Goal: Contribute content: Contribute content

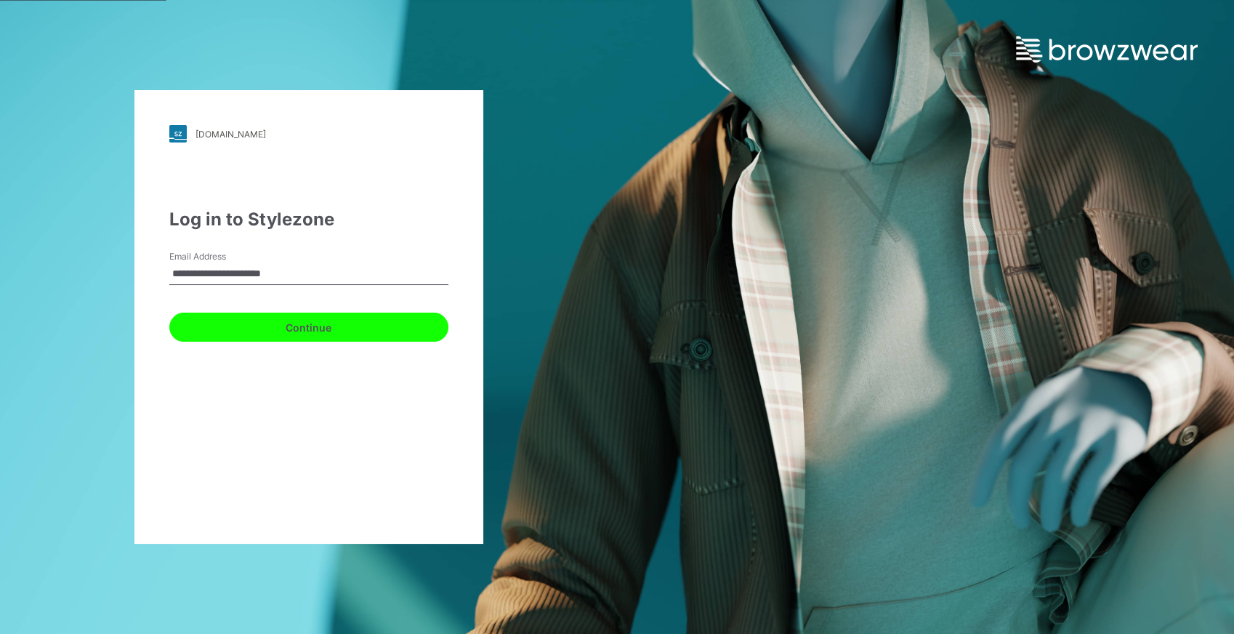
click at [309, 329] on button "Continue" at bounding box center [308, 326] width 279 height 29
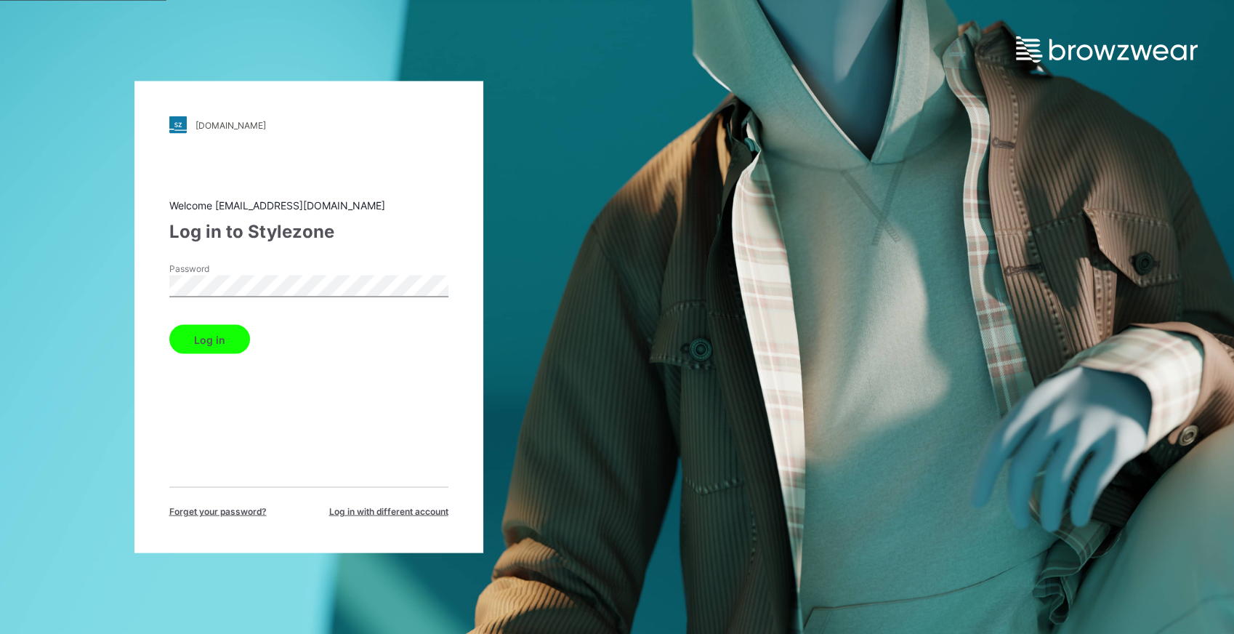
click at [224, 336] on button "Log in" at bounding box center [209, 339] width 81 height 29
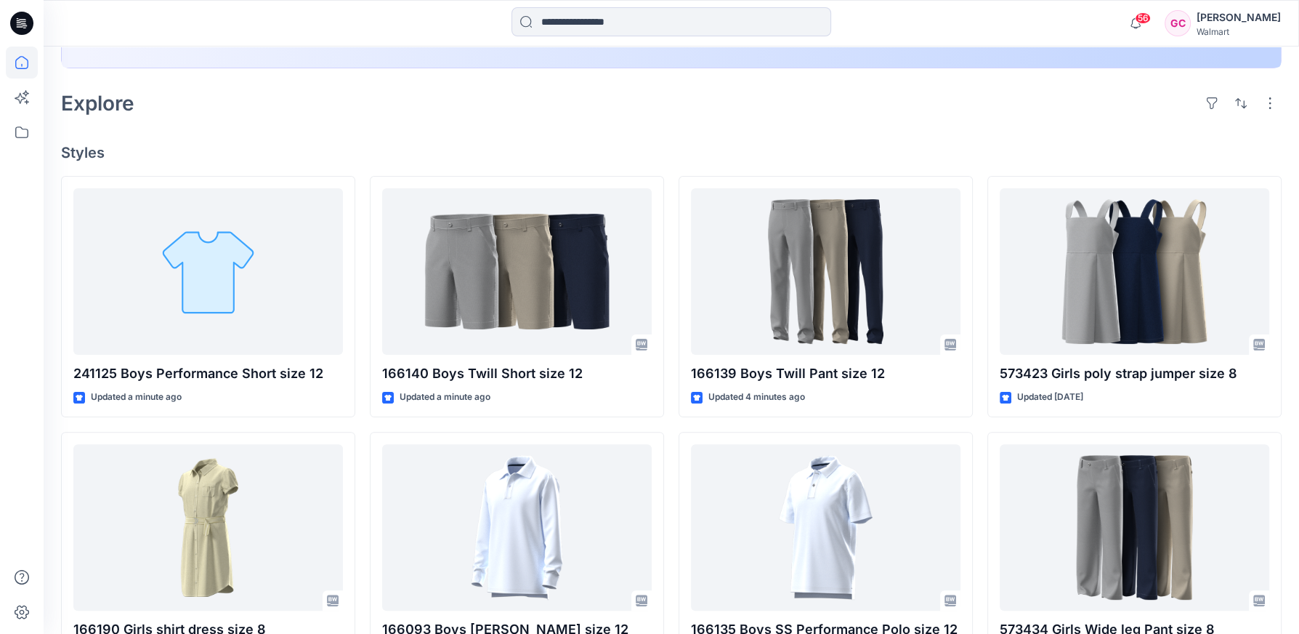
scroll to position [323, 0]
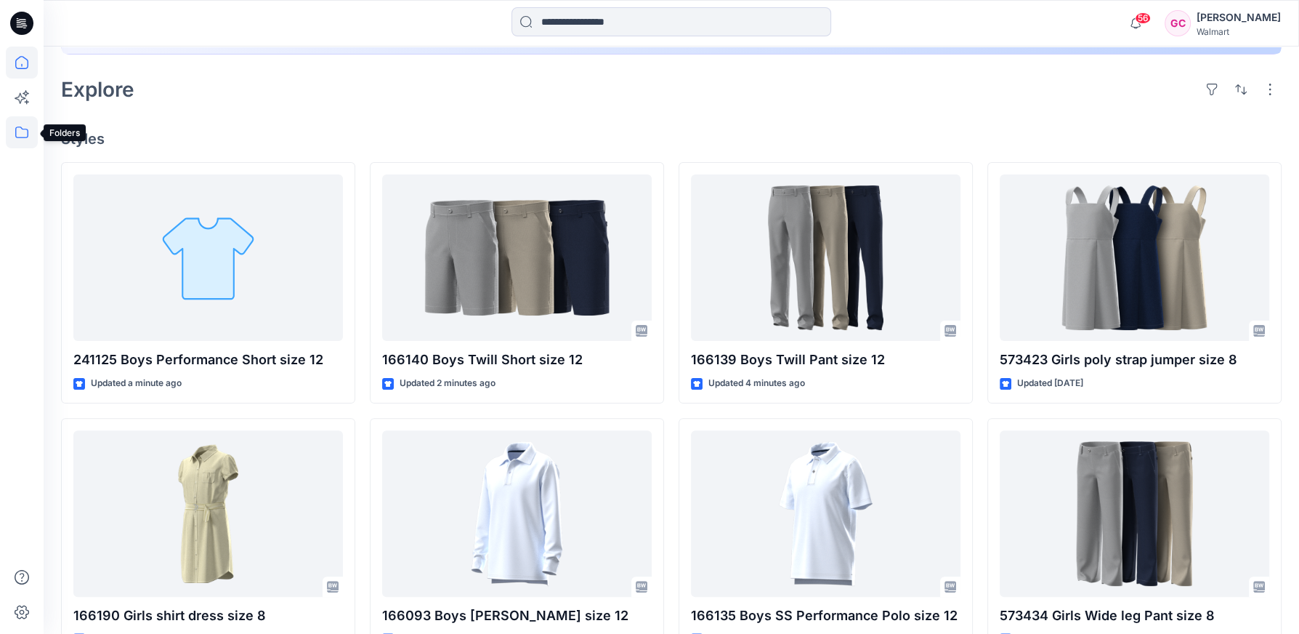
click at [15, 133] on icon at bounding box center [21, 132] width 13 height 12
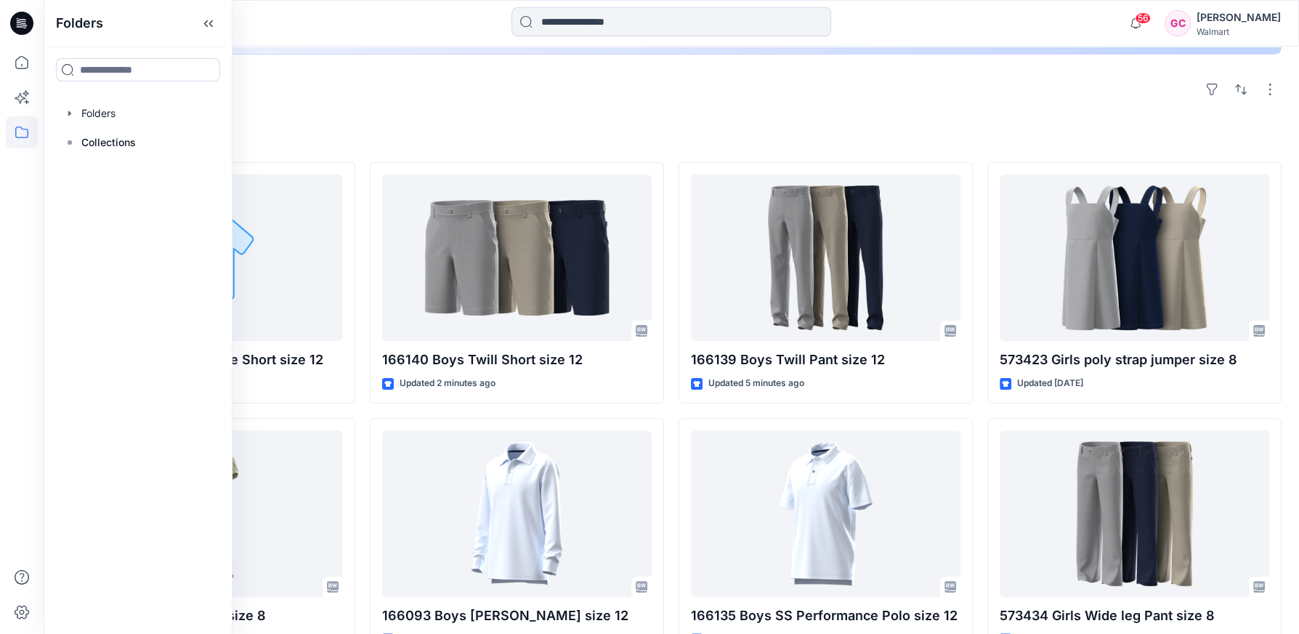
click at [899, 103] on div "Explore" at bounding box center [671, 89] width 1221 height 35
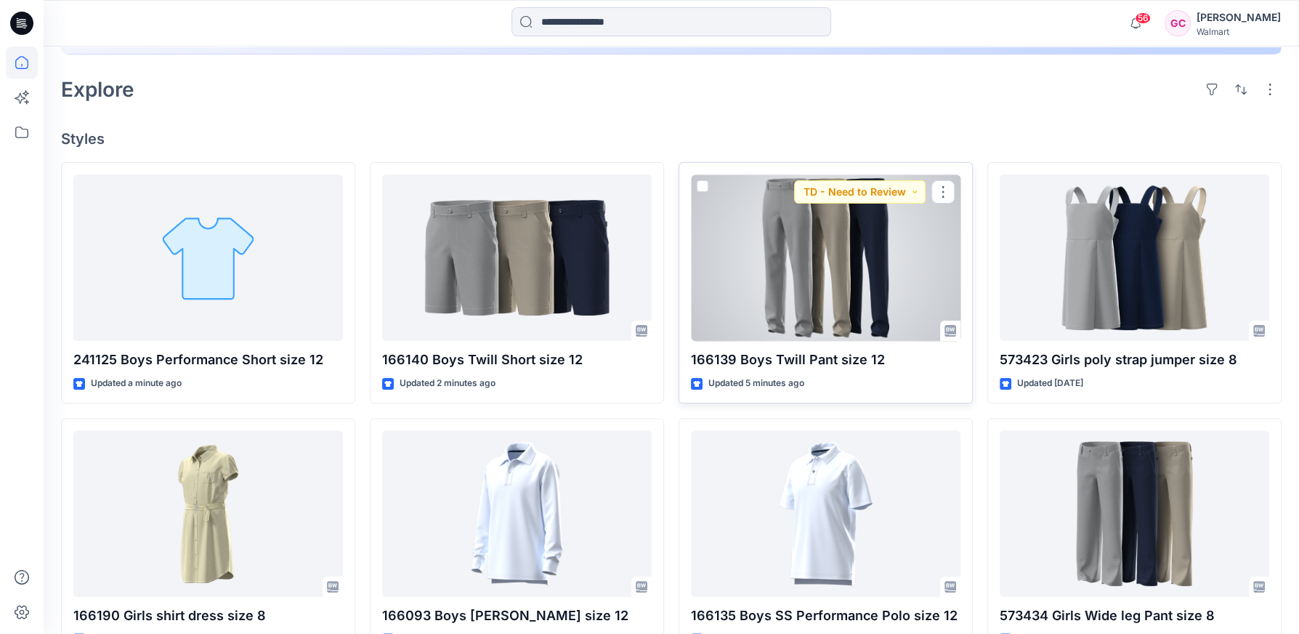
click at [907, 293] on div at bounding box center [826, 257] width 270 height 166
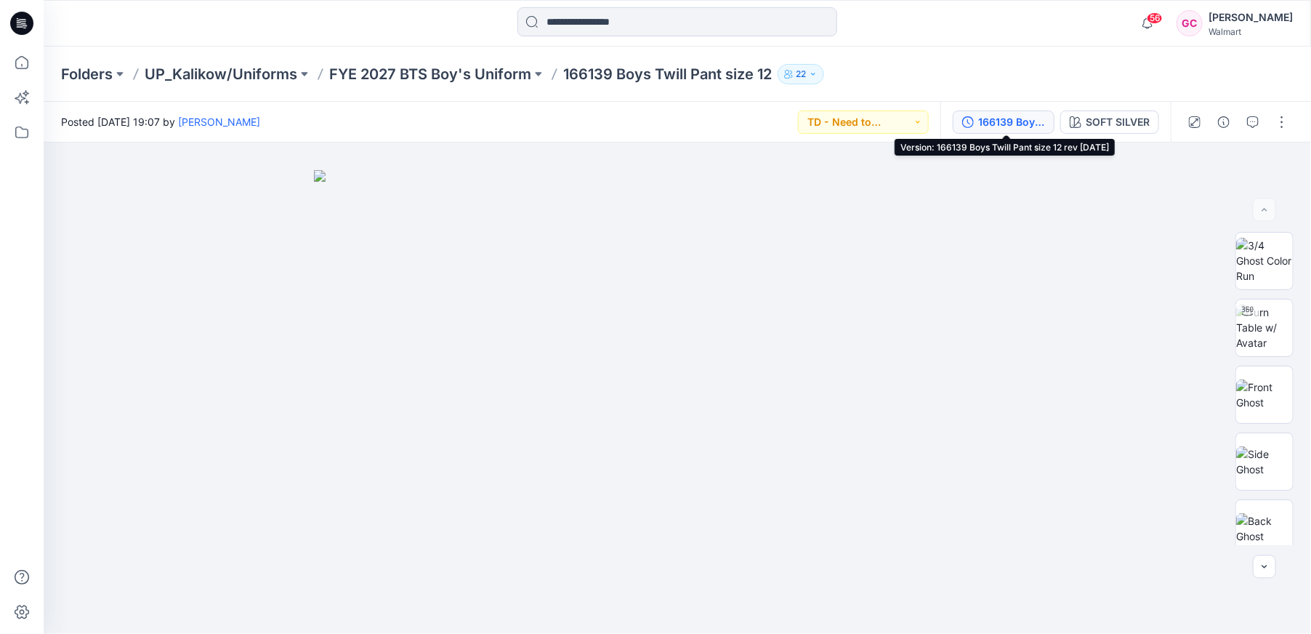
click at [1014, 123] on div "166139 Boys Twill Pant size 12 rev 8-18-25" at bounding box center [1011, 122] width 67 height 16
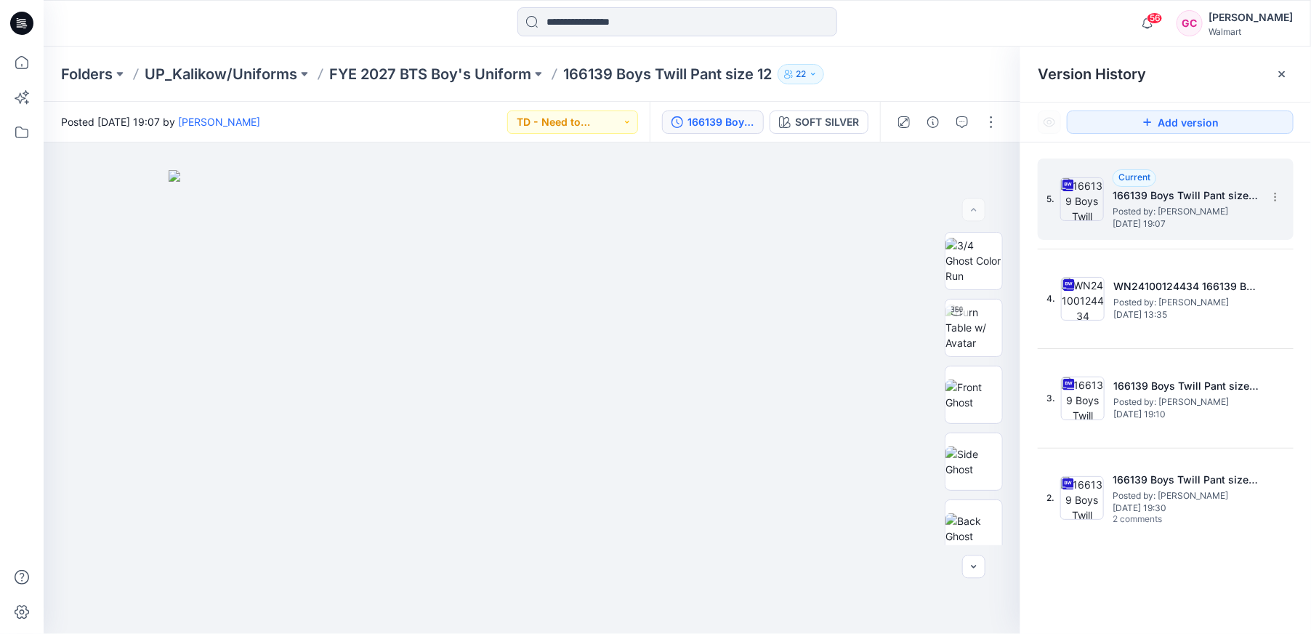
click at [1152, 206] on span "Posted by: Gina Cowan" at bounding box center [1184, 211] width 145 height 15
click at [981, 238] on img at bounding box center [973, 261] width 57 height 46
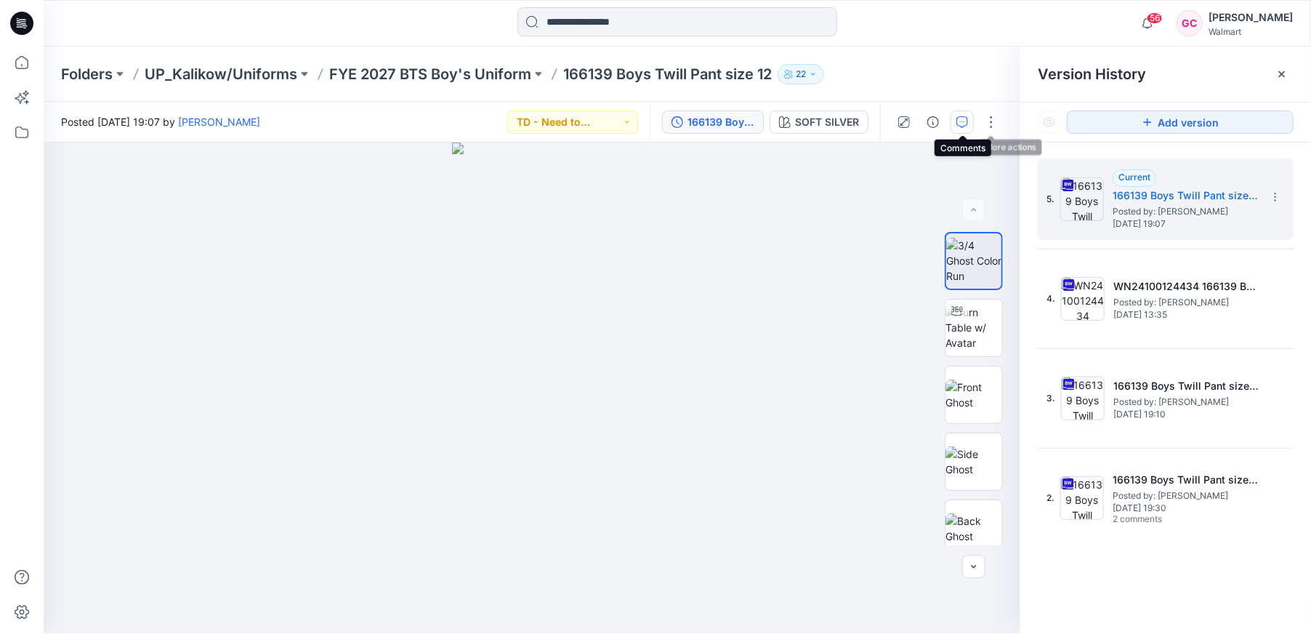
click at [960, 122] on icon "button" at bounding box center [962, 122] width 12 height 12
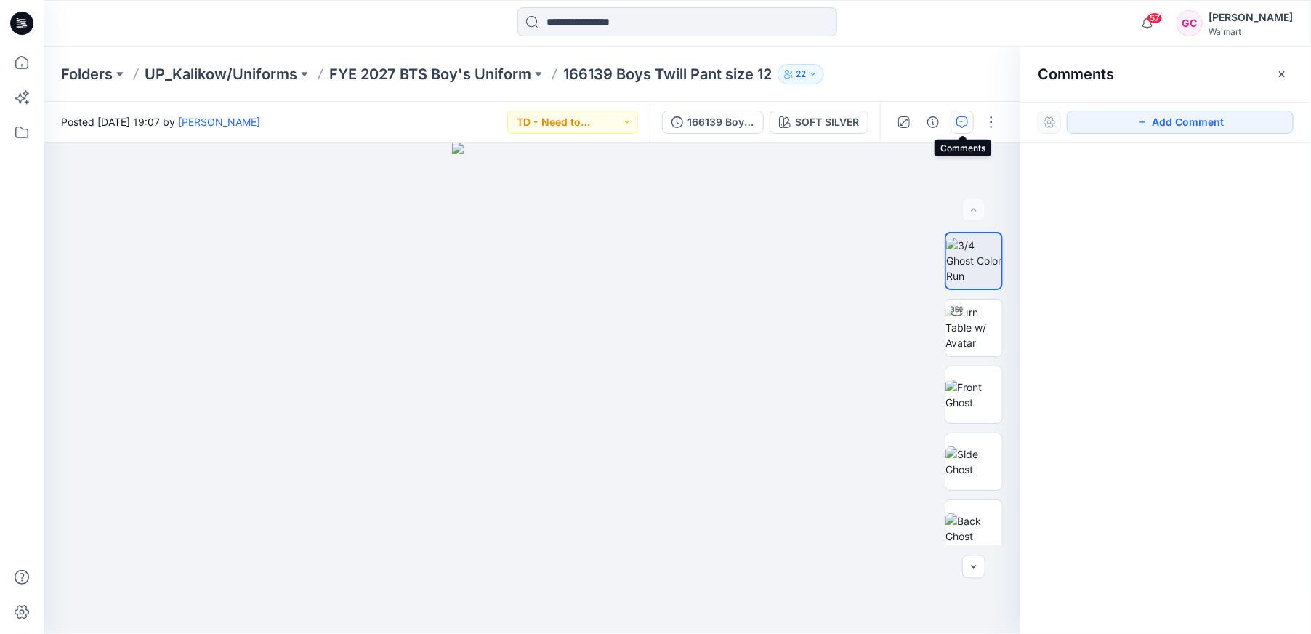
click at [963, 120] on icon "button" at bounding box center [962, 122] width 12 height 12
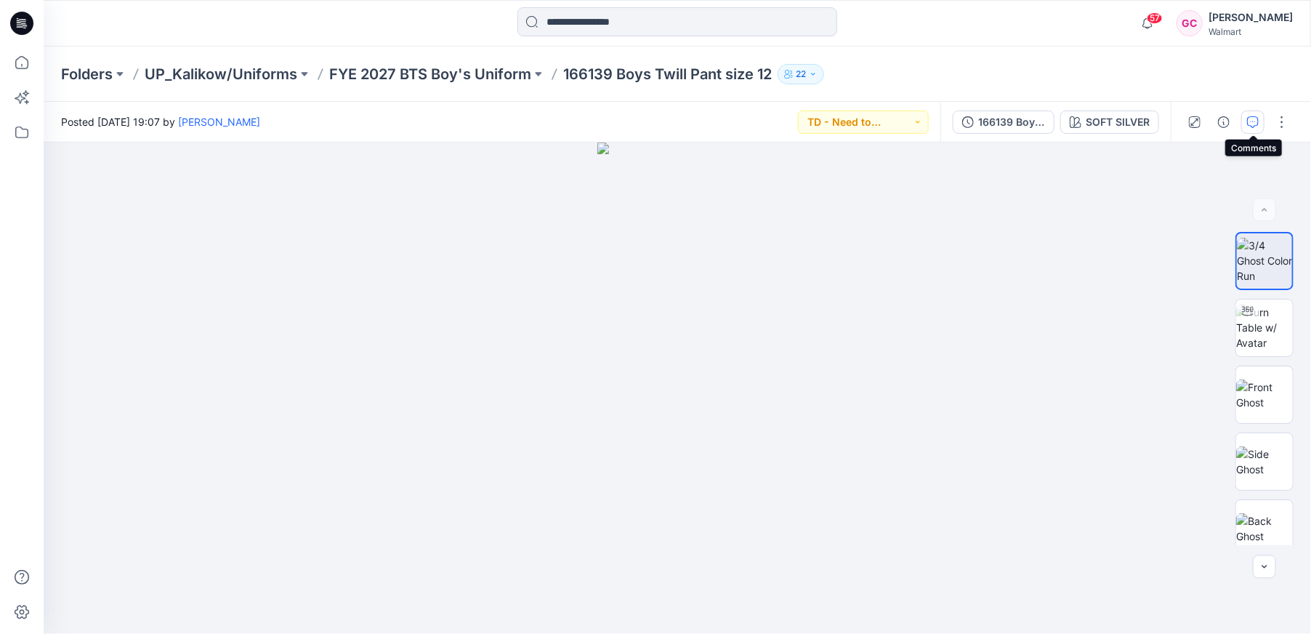
click at [1251, 122] on icon "button" at bounding box center [1253, 122] width 12 height 12
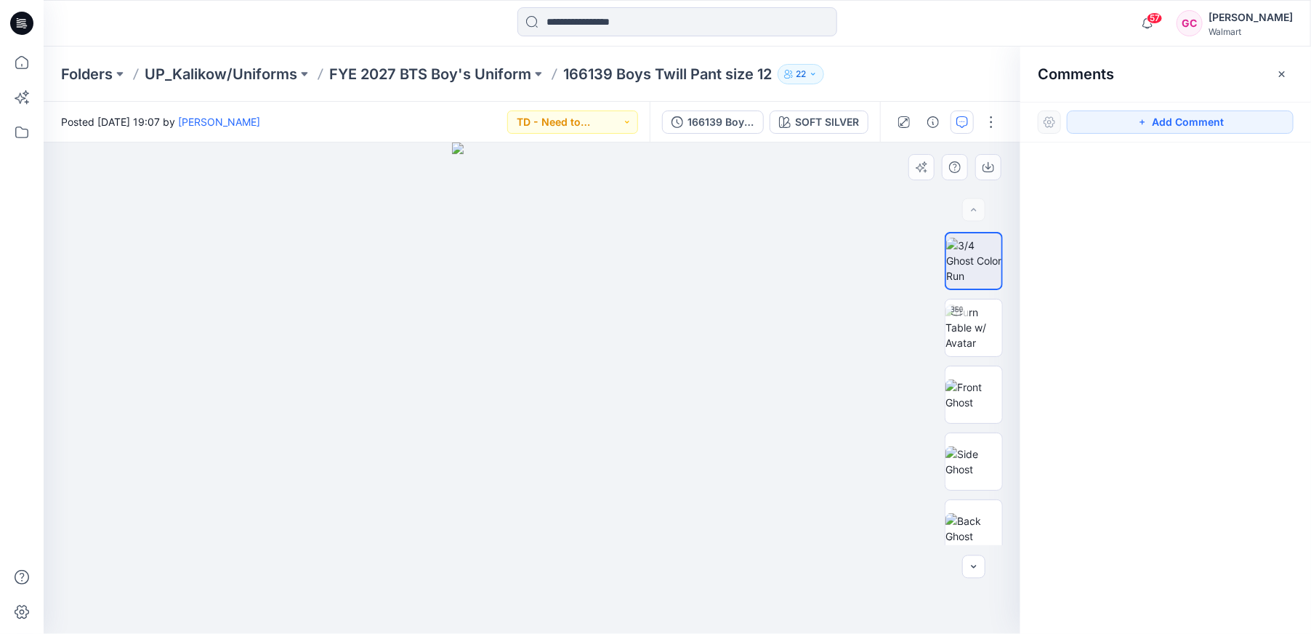
click at [610, 246] on img at bounding box center [532, 387] width 161 height 491
click at [605, 251] on img at bounding box center [532, 387] width 161 height 491
click at [1172, 126] on button "Add Comment" at bounding box center [1180, 121] width 227 height 23
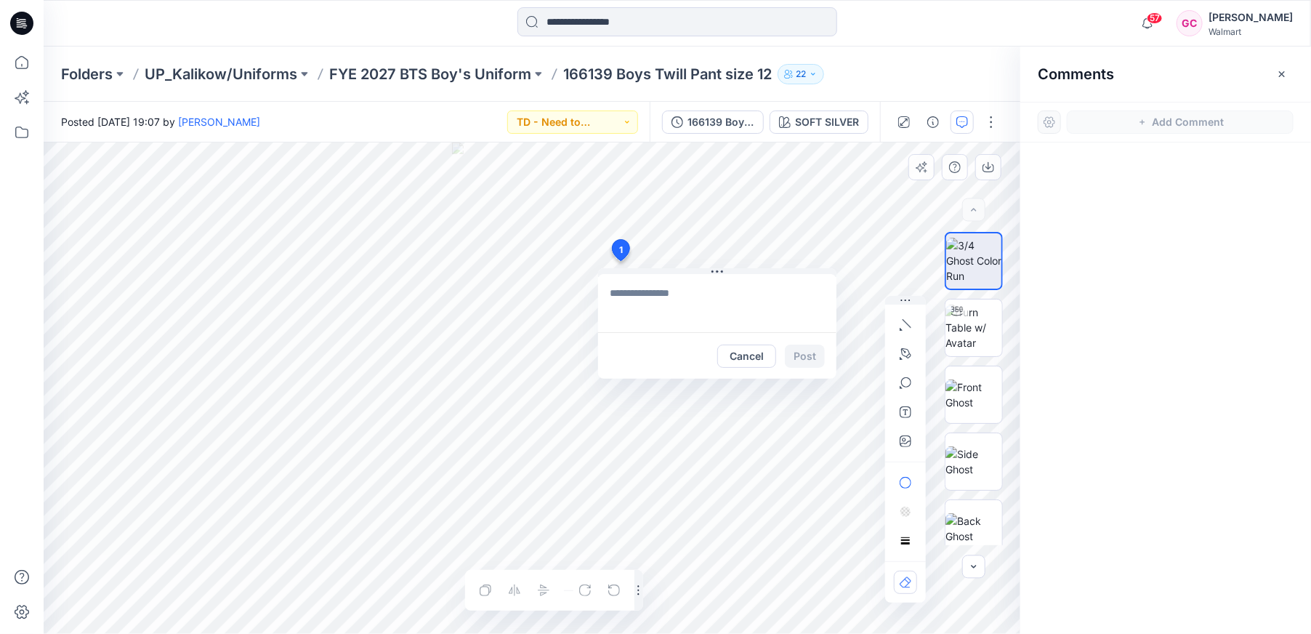
click at [620, 261] on div "1 Cancel Post Layer 1" at bounding box center [532, 387] width 976 height 491
type textarea "**********"
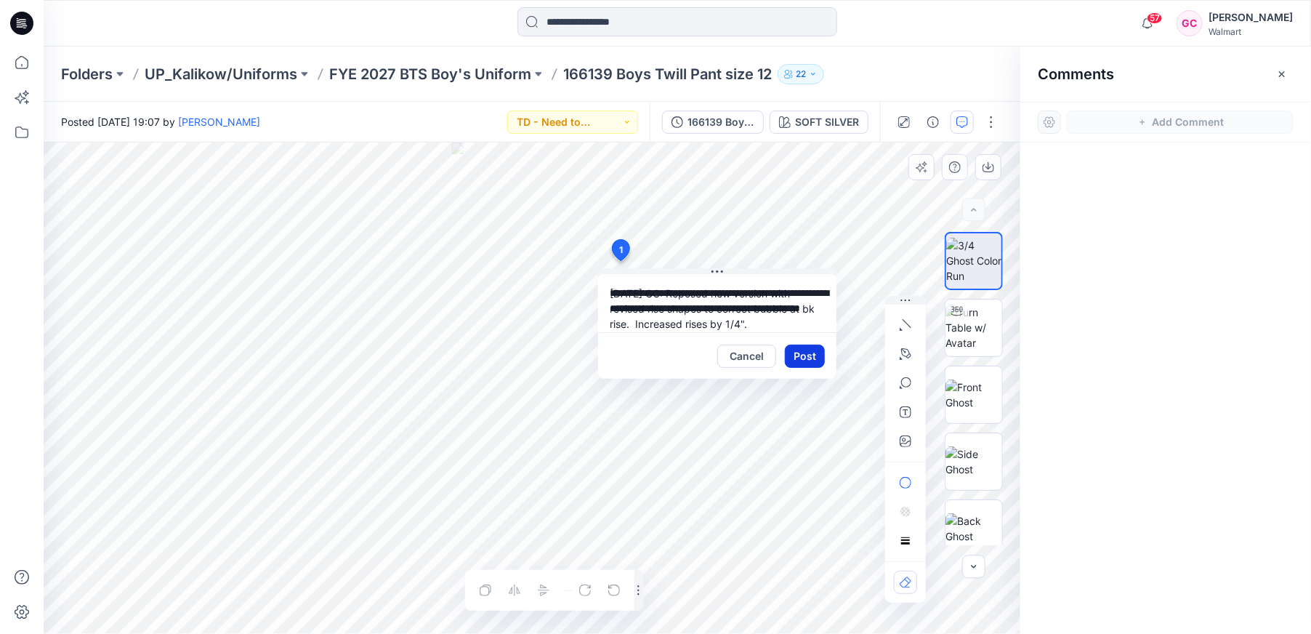
click at [808, 356] on button "Post" at bounding box center [805, 355] width 40 height 23
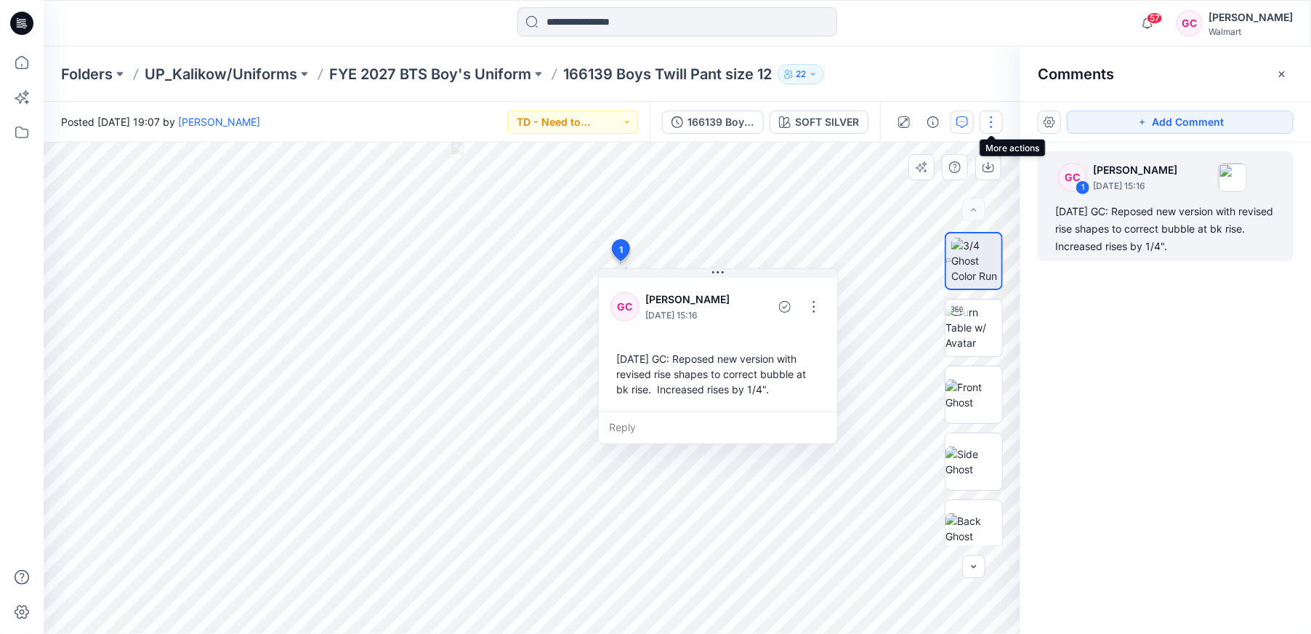
click at [987, 119] on button "button" at bounding box center [990, 121] width 23 height 23
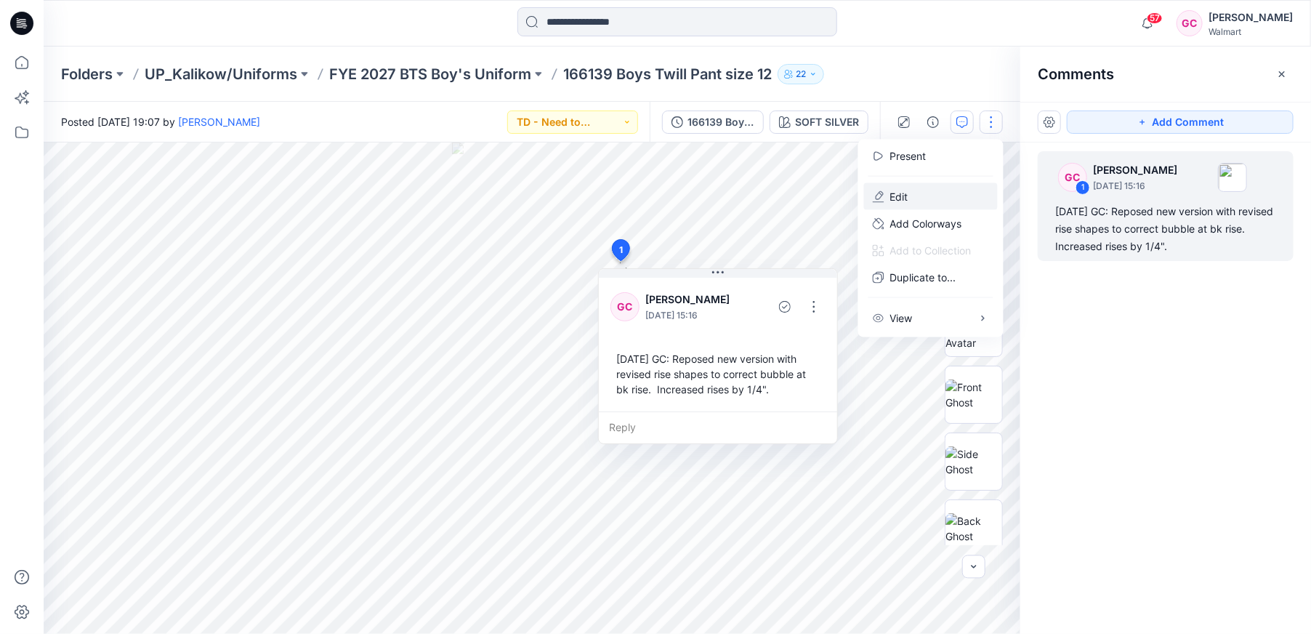
click at [909, 191] on button "Edit" at bounding box center [931, 196] width 134 height 27
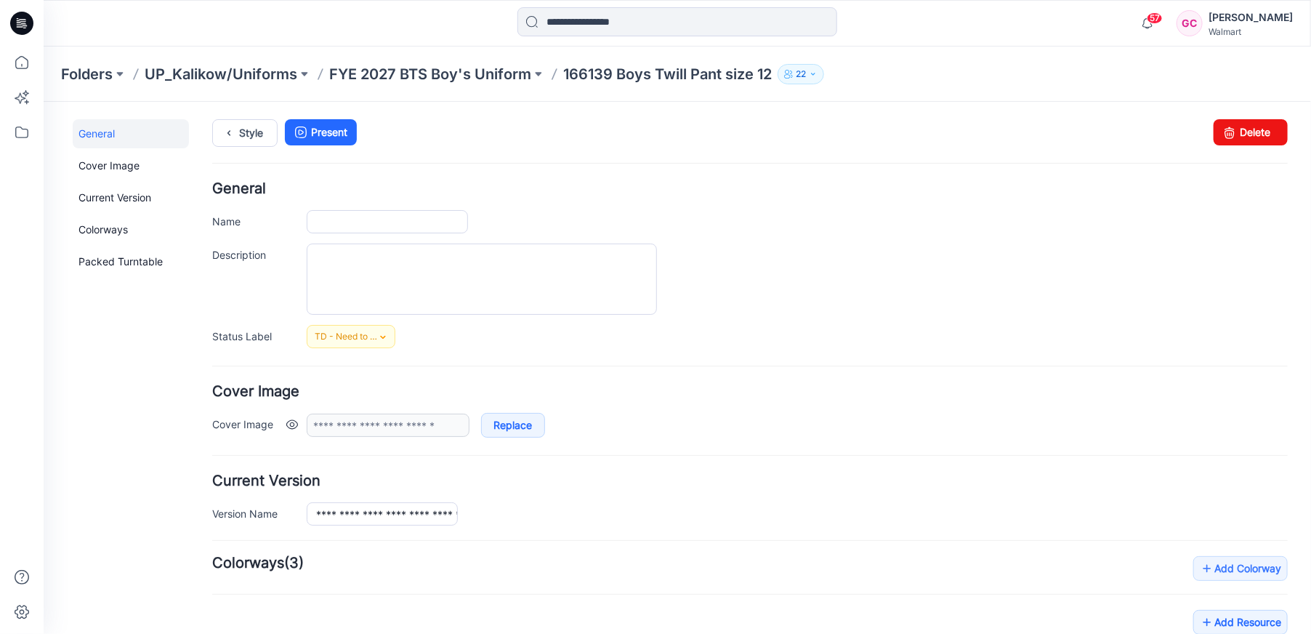
type input "**********"
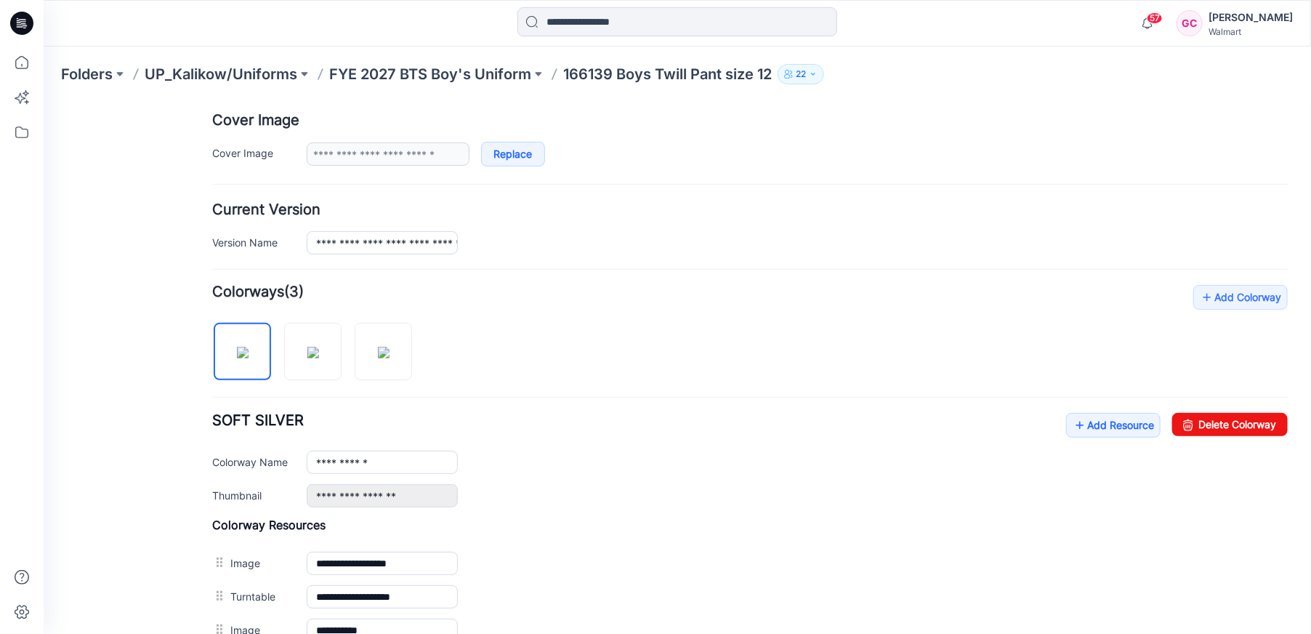
scroll to position [484, 0]
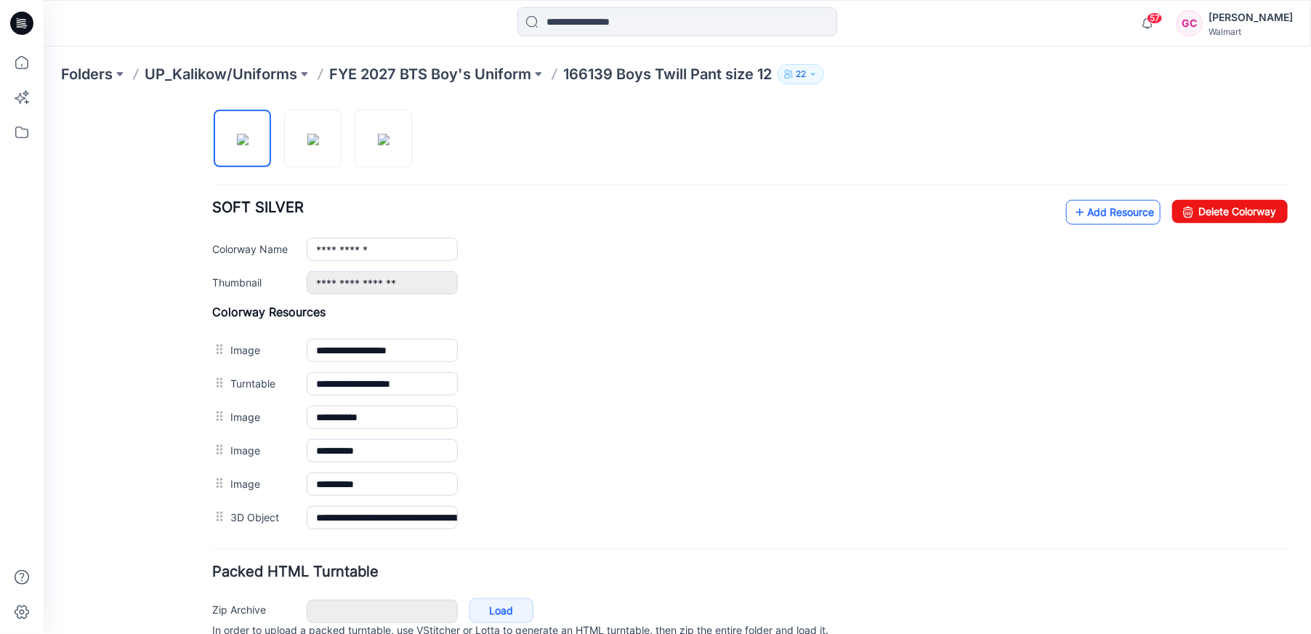
click at [1080, 202] on link "Add Resource" at bounding box center [1112, 211] width 94 height 25
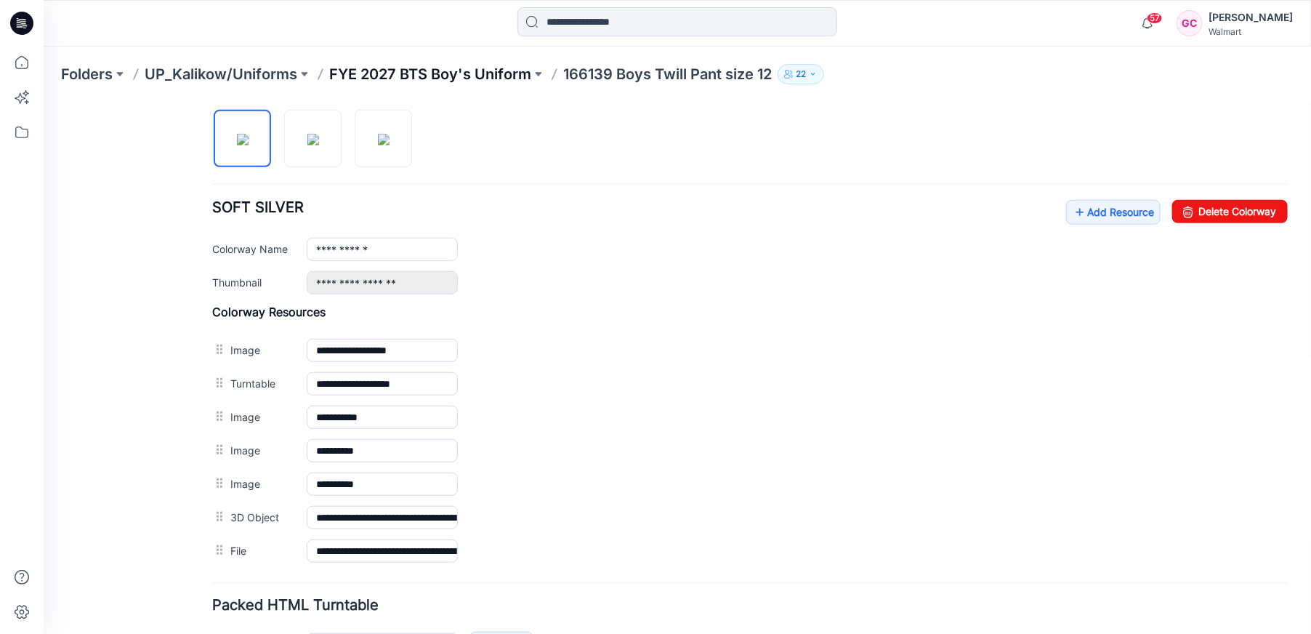
click at [503, 72] on p "FYE 2027 BTS Boy's Uniform" at bounding box center [430, 74] width 202 height 20
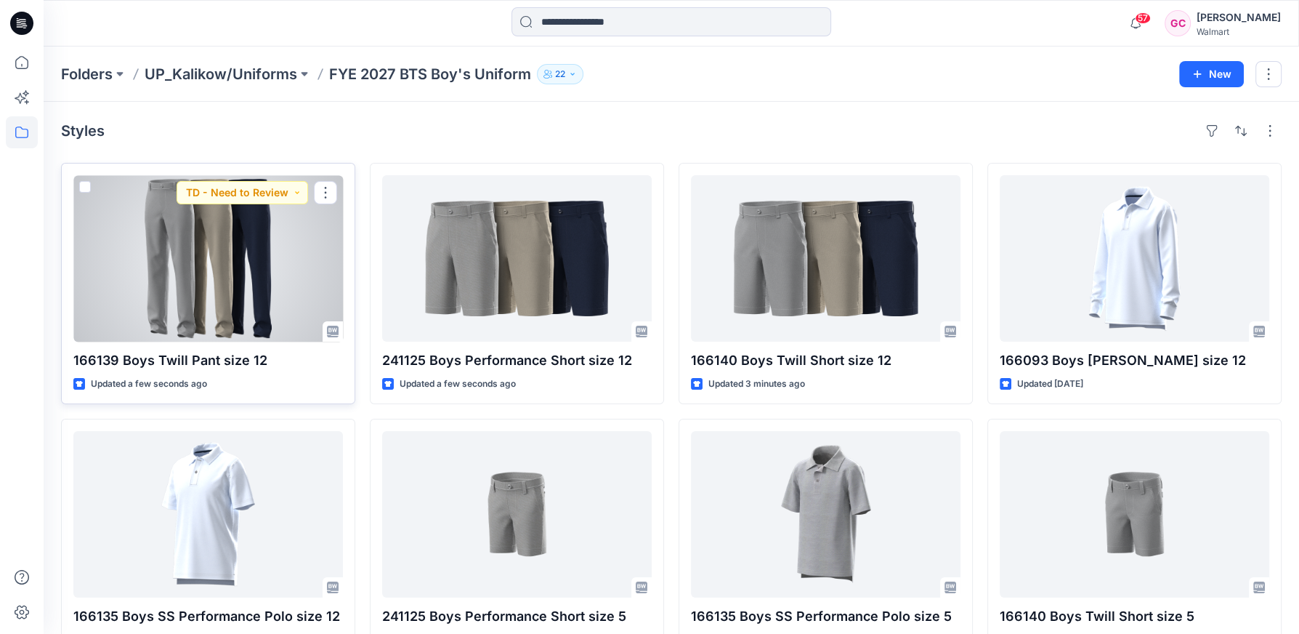
click at [334, 286] on div at bounding box center [208, 258] width 270 height 166
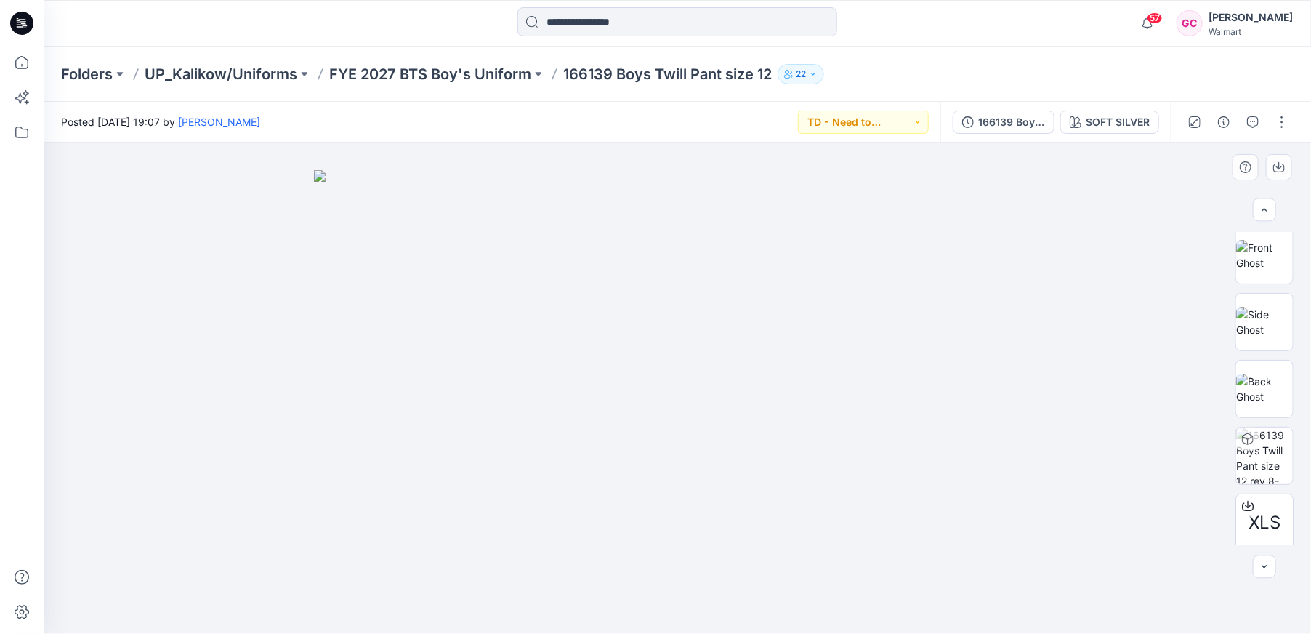
scroll to position [212, 0]
click at [375, 75] on p "FYE 2027 BTS Boy's Uniform" at bounding box center [430, 74] width 202 height 20
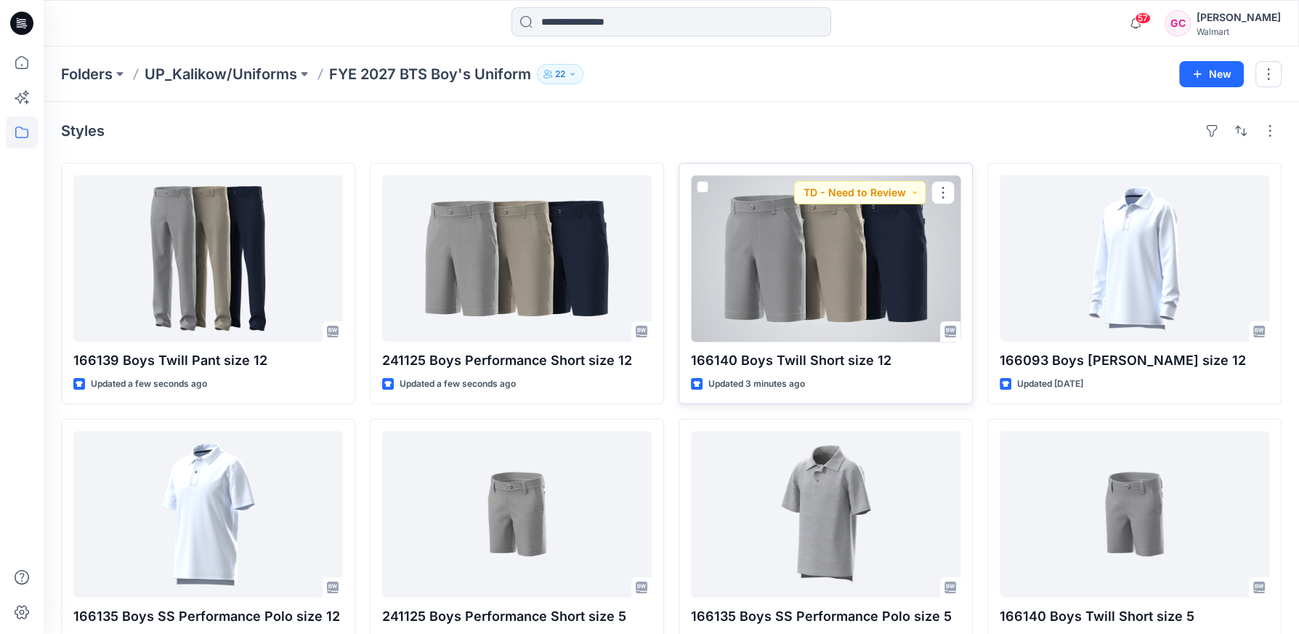
click at [876, 266] on div at bounding box center [826, 258] width 270 height 166
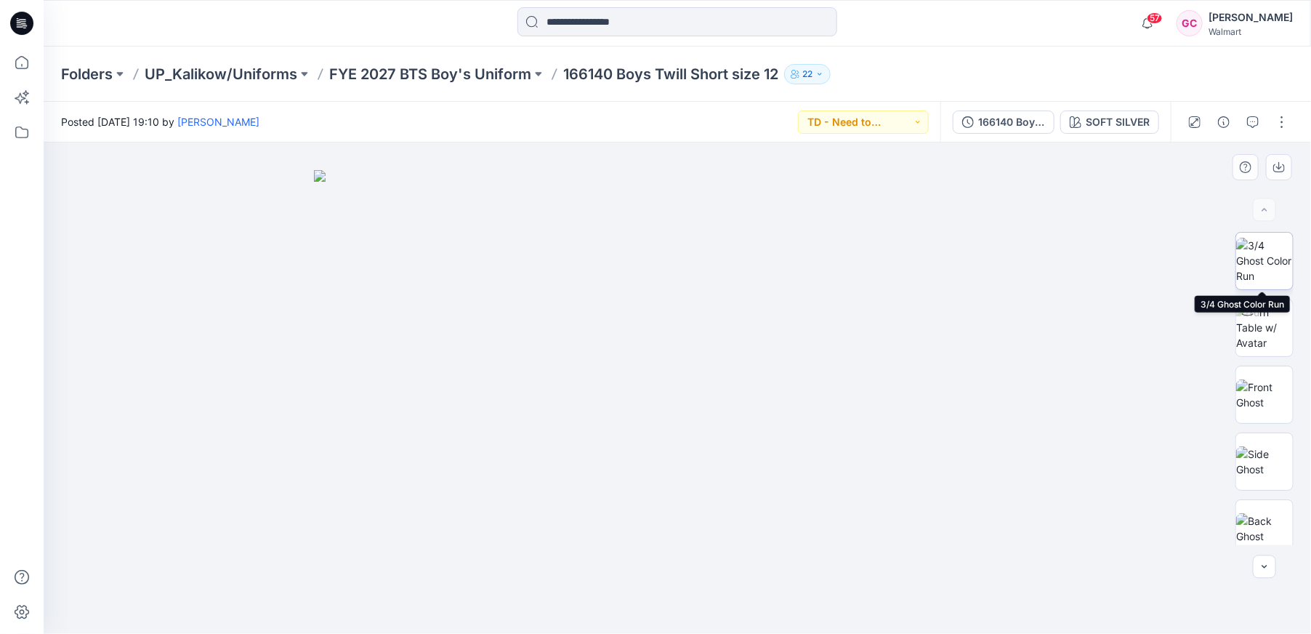
click at [1253, 246] on img at bounding box center [1264, 261] width 57 height 46
click at [1255, 122] on icon "button" at bounding box center [1253, 122] width 12 height 12
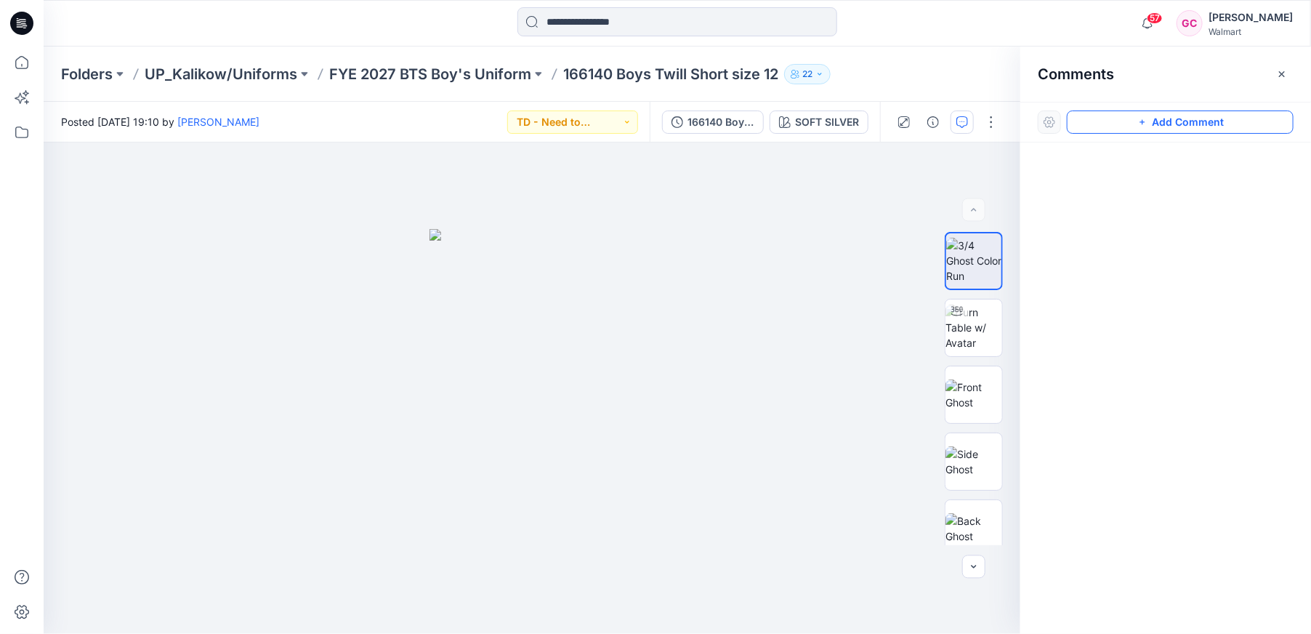
click at [1107, 121] on button "Add Comment" at bounding box center [1180, 121] width 227 height 23
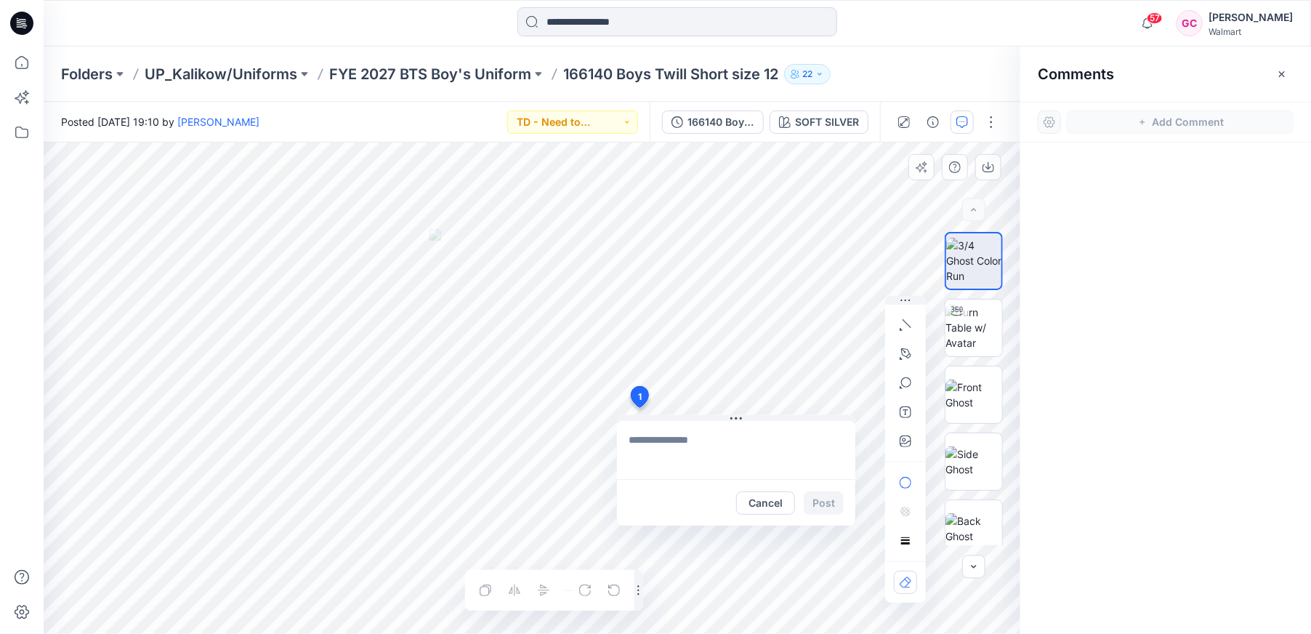
click at [639, 408] on div "1 Cancel Post Layer 1" at bounding box center [532, 387] width 976 height 491
type textarea "**********"
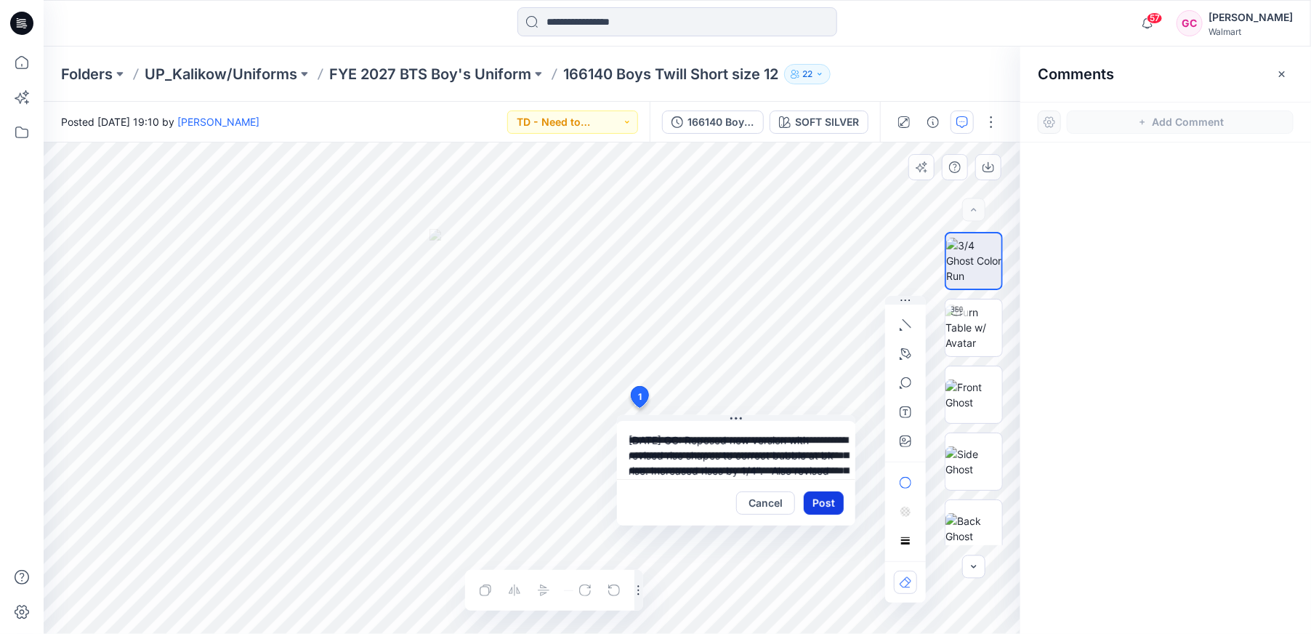
scroll to position [87, 0]
click at [835, 505] on button "Post" at bounding box center [824, 502] width 40 height 23
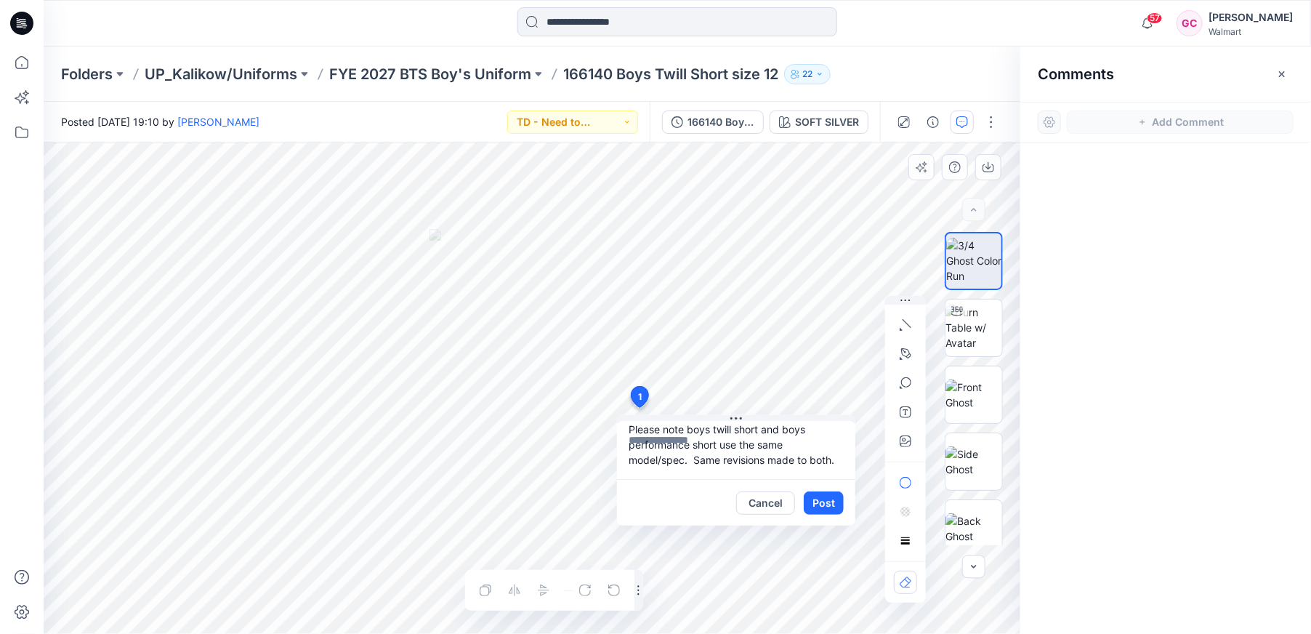
scroll to position [0, 0]
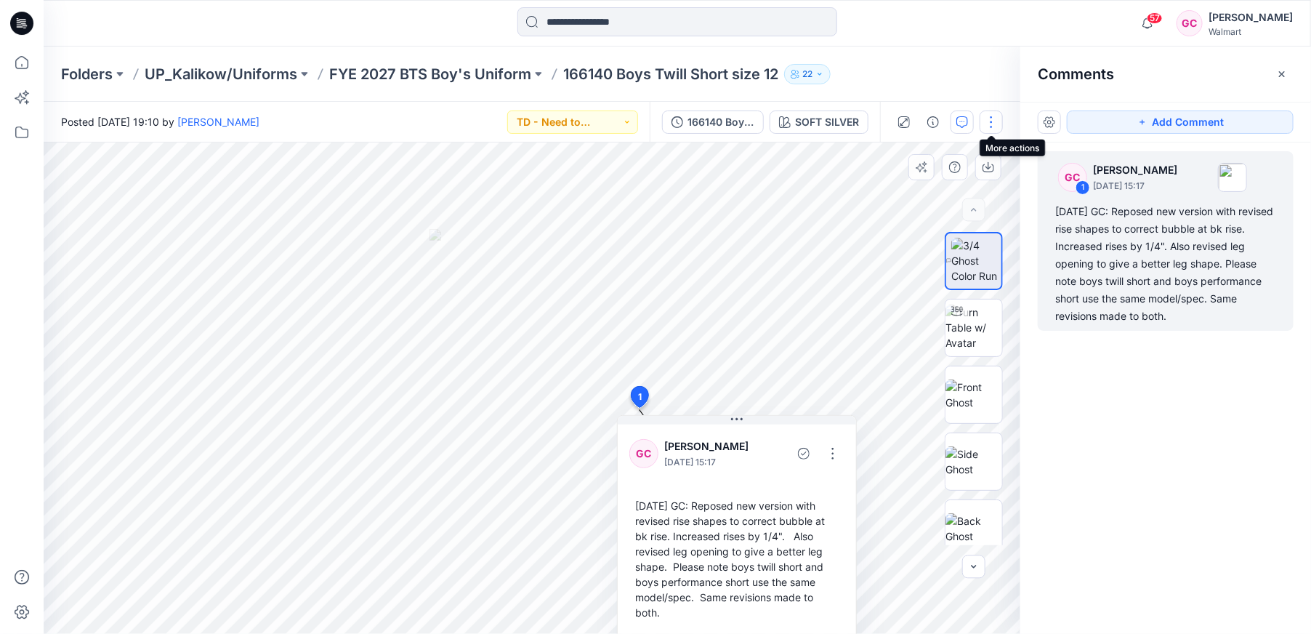
click at [998, 121] on button "button" at bounding box center [990, 121] width 23 height 23
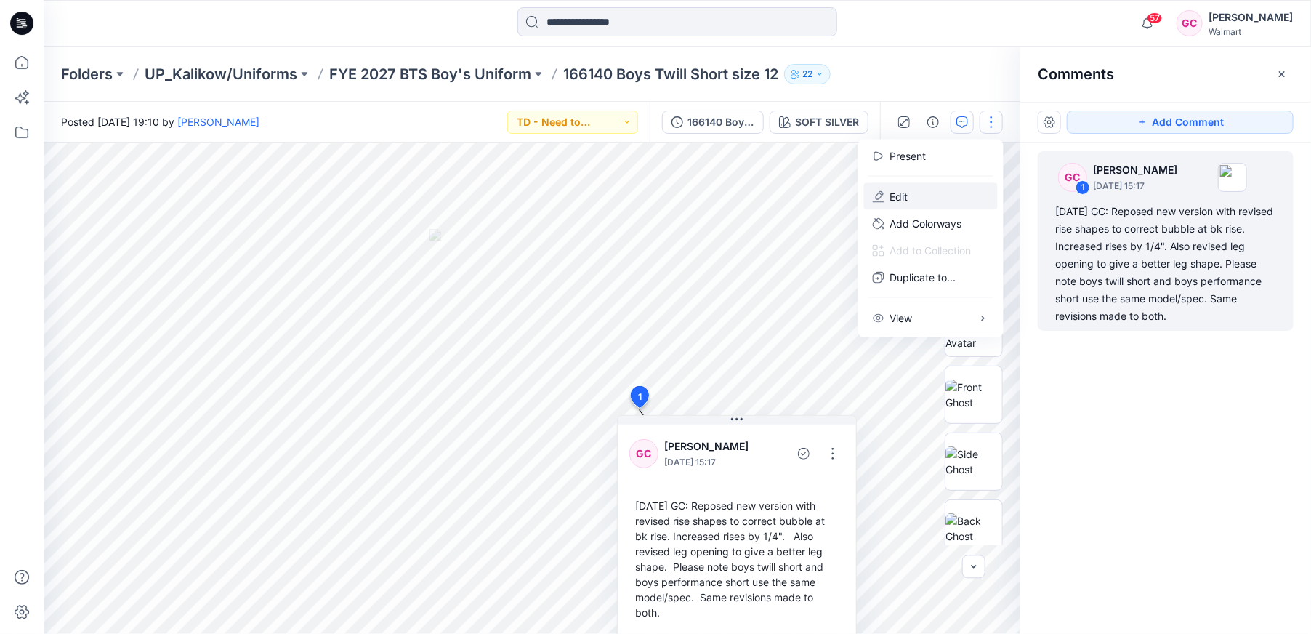
click at [891, 191] on p "Edit" at bounding box center [899, 196] width 18 height 15
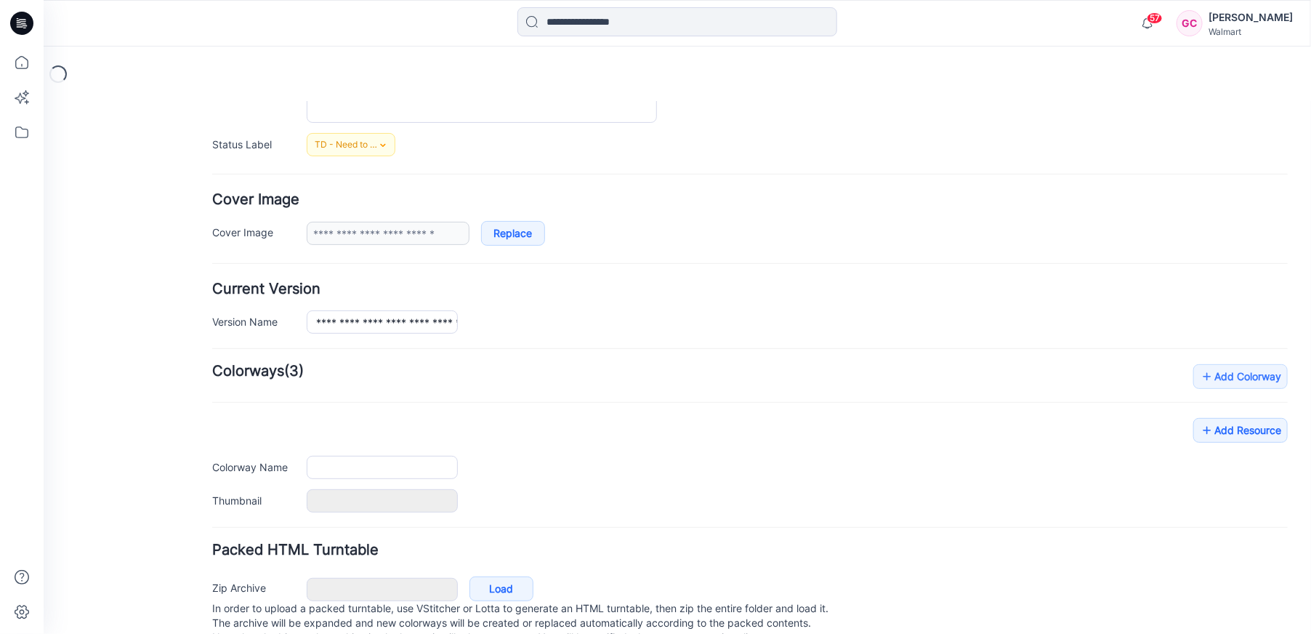
type input "**********"
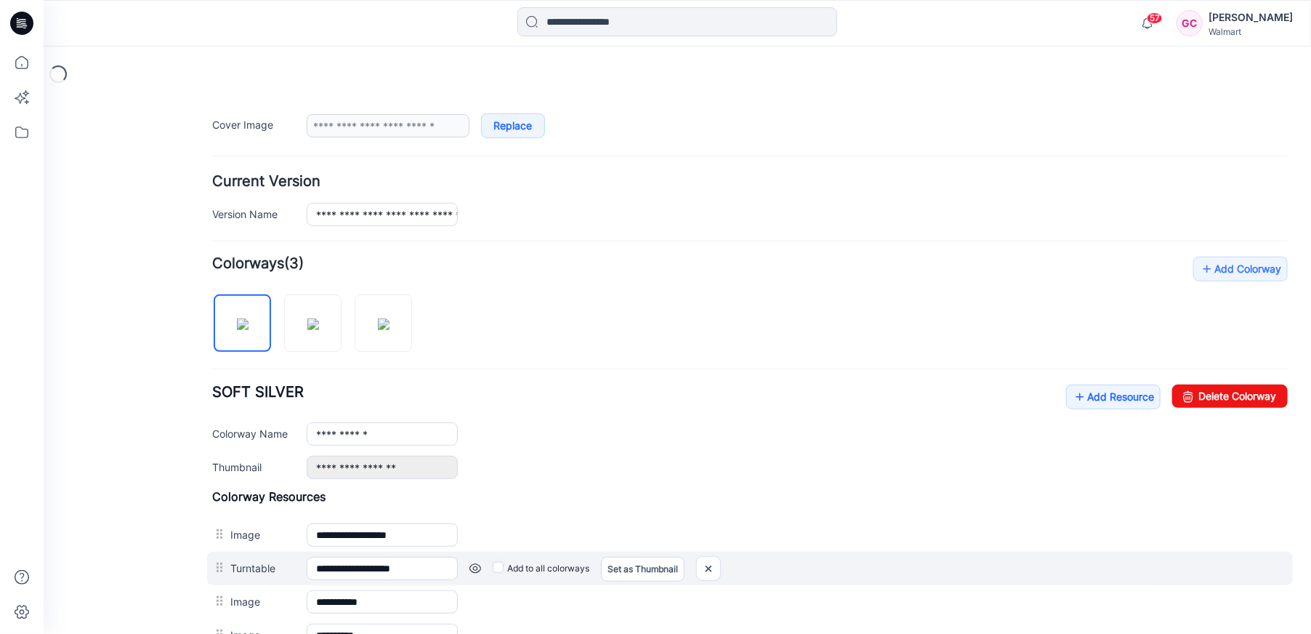
scroll to position [392, 0]
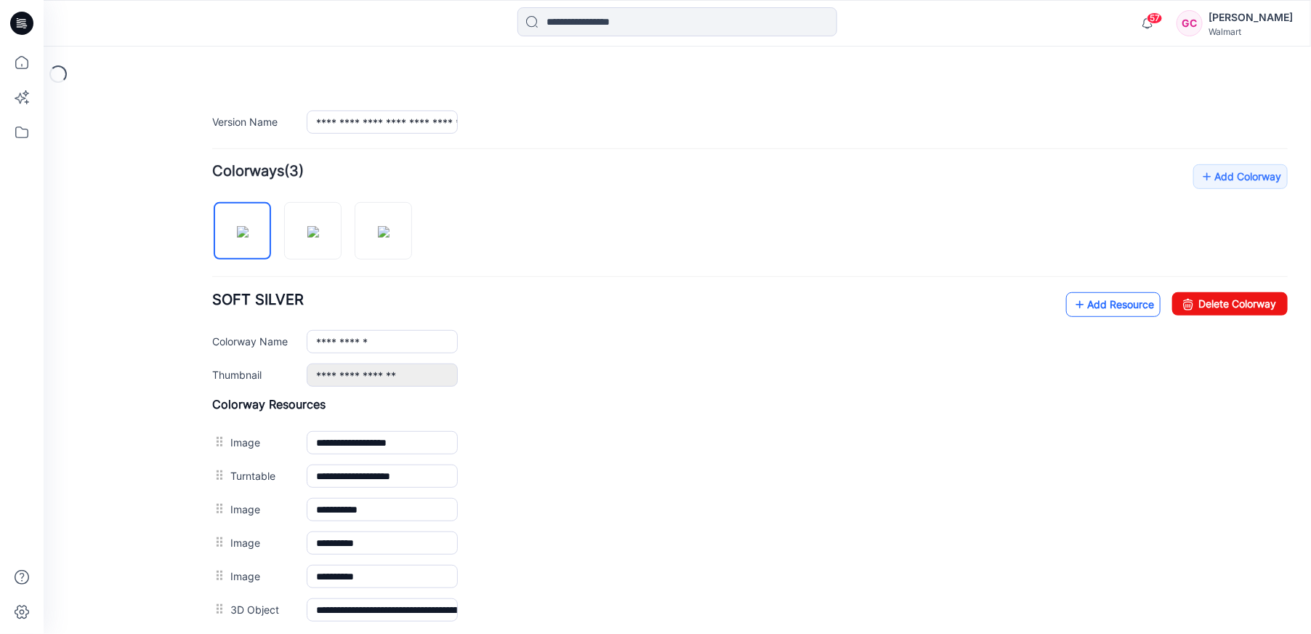
click at [1072, 298] on icon at bounding box center [1079, 303] width 15 height 23
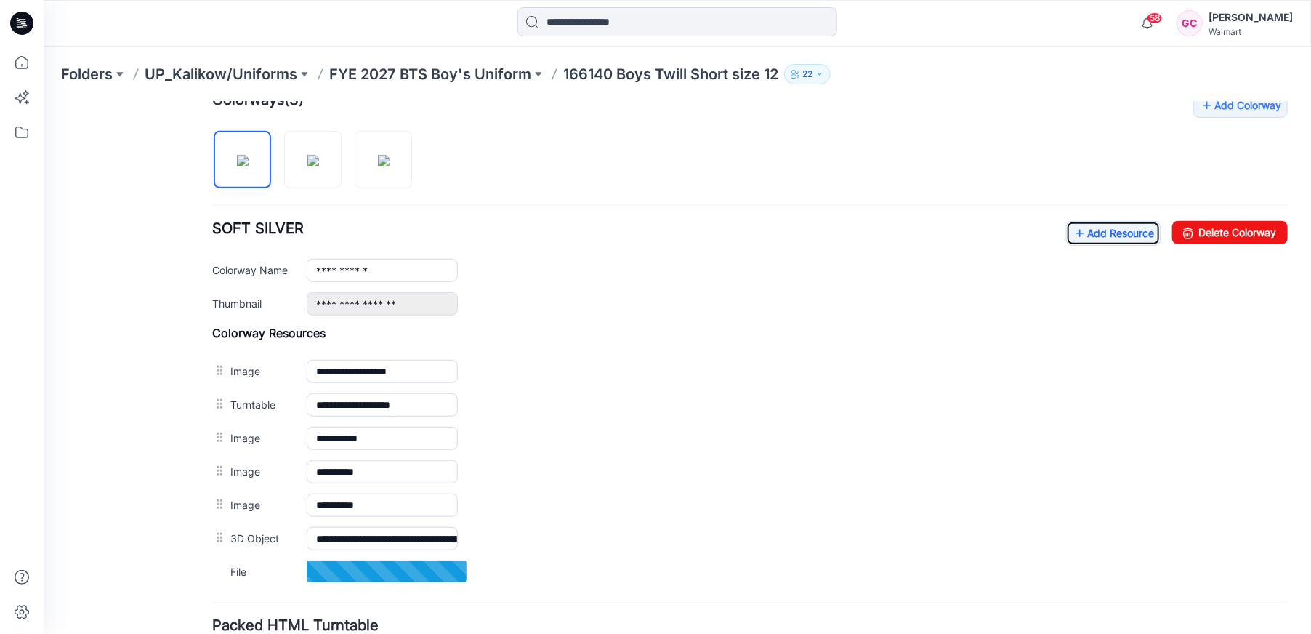
scroll to position [472, 0]
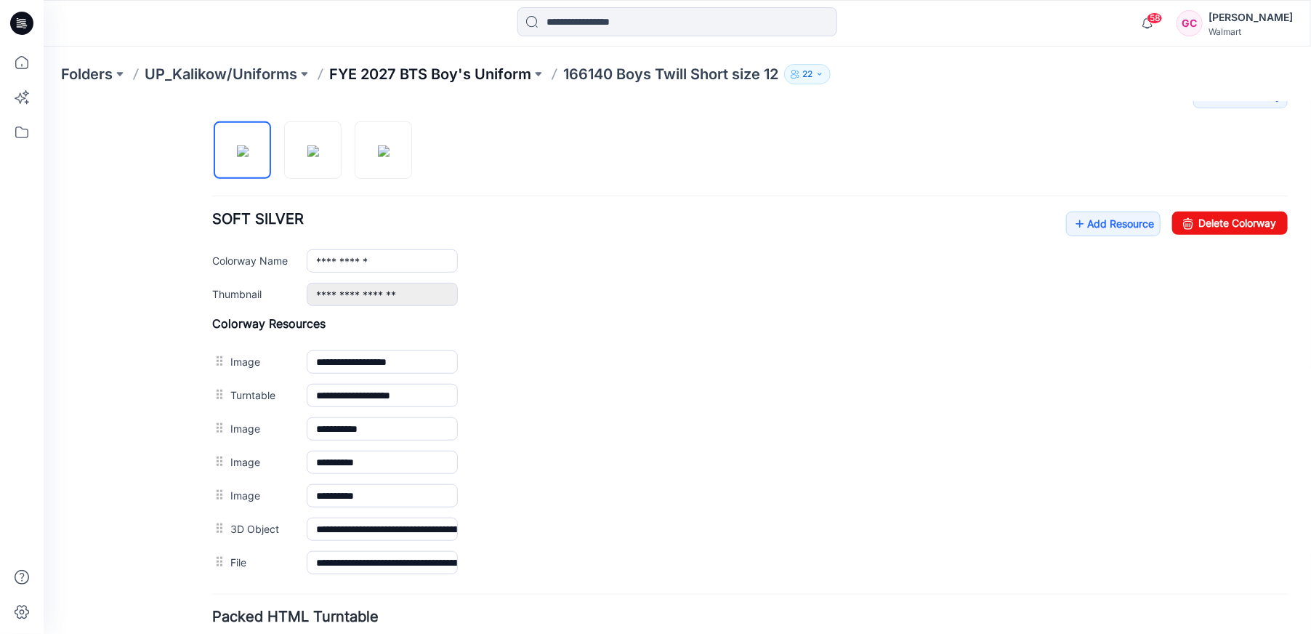
click at [393, 70] on p "FYE 2027 BTS Boy's Uniform" at bounding box center [430, 74] width 202 height 20
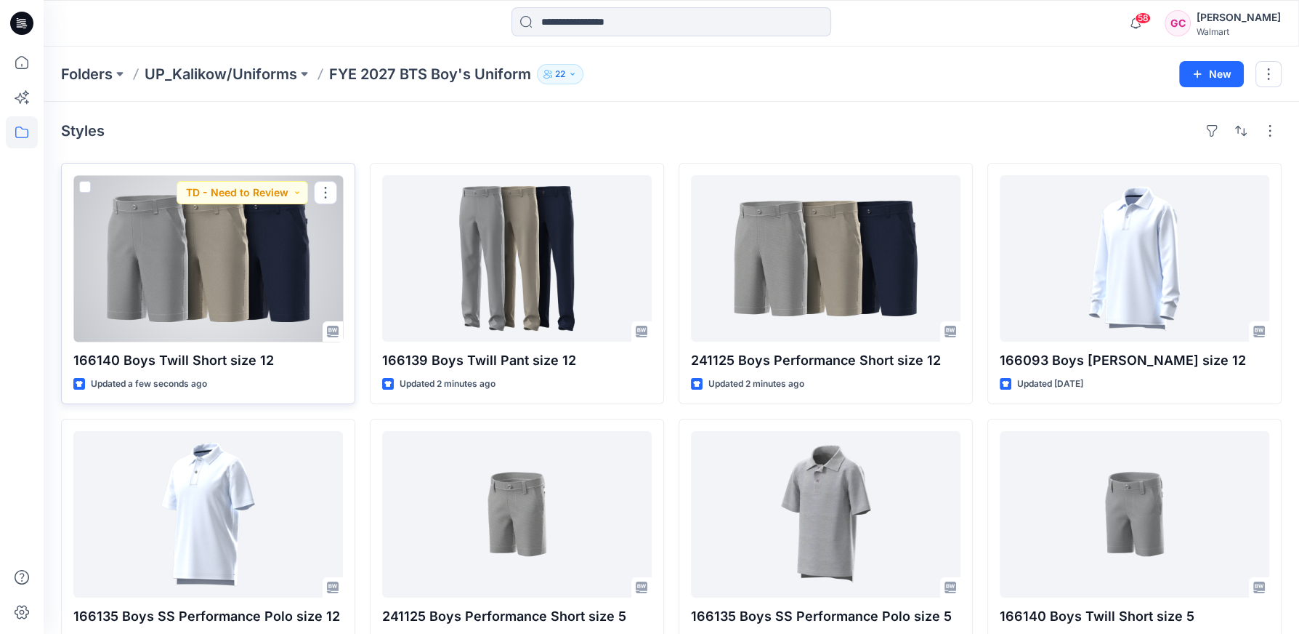
click at [184, 304] on div at bounding box center [208, 258] width 270 height 166
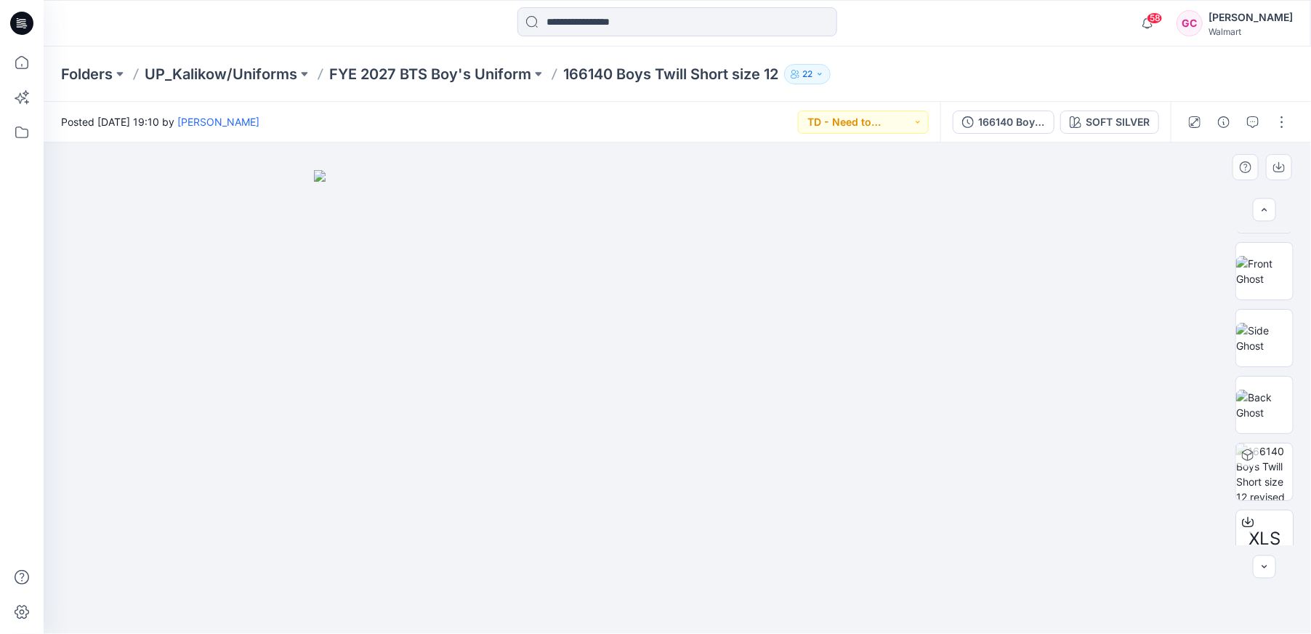
scroll to position [212, 0]
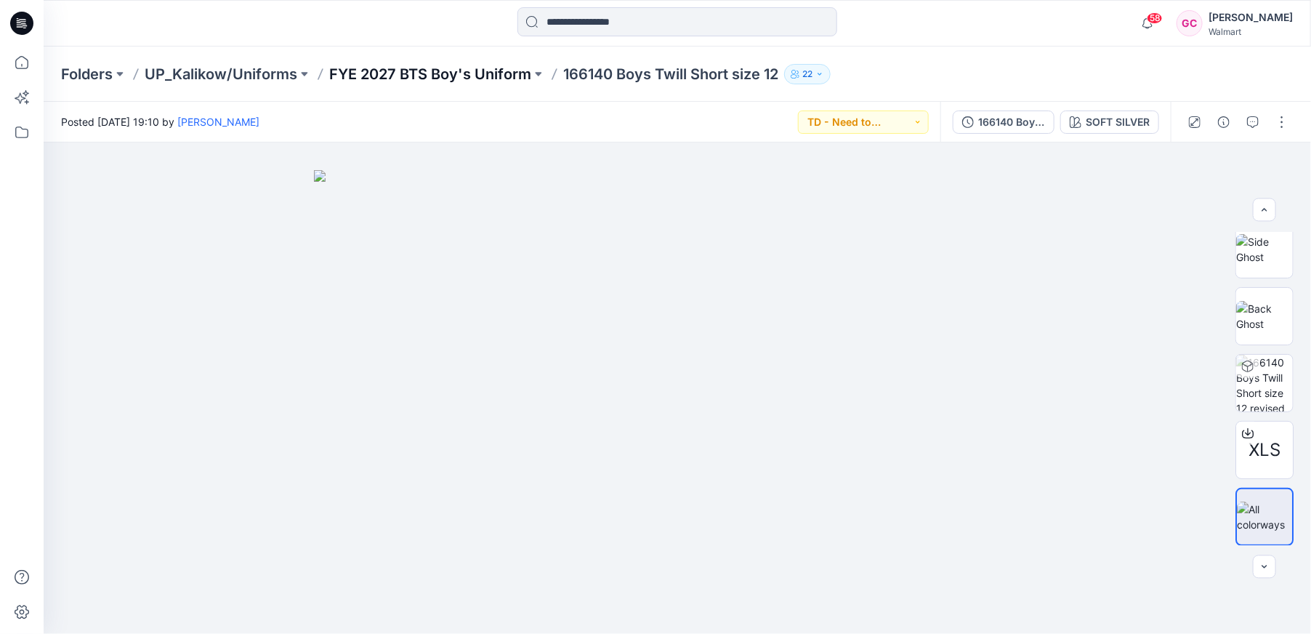
click at [438, 75] on p "FYE 2027 BTS Boy's Uniform" at bounding box center [430, 74] width 202 height 20
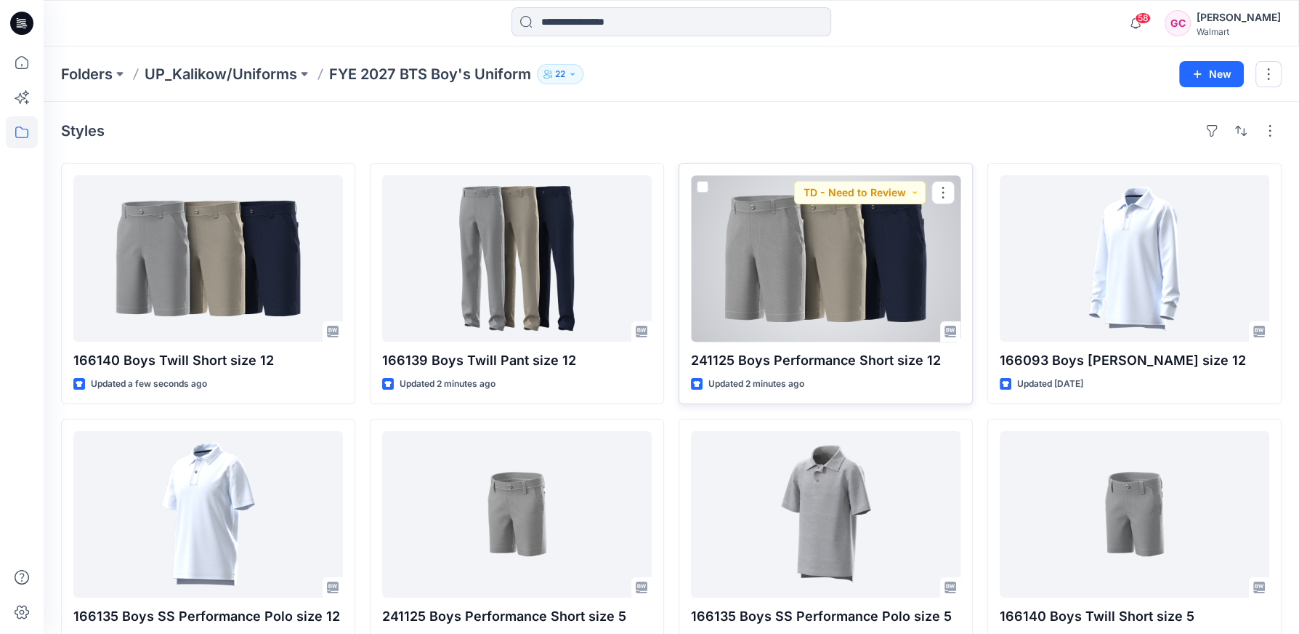
click at [829, 305] on div at bounding box center [826, 258] width 270 height 166
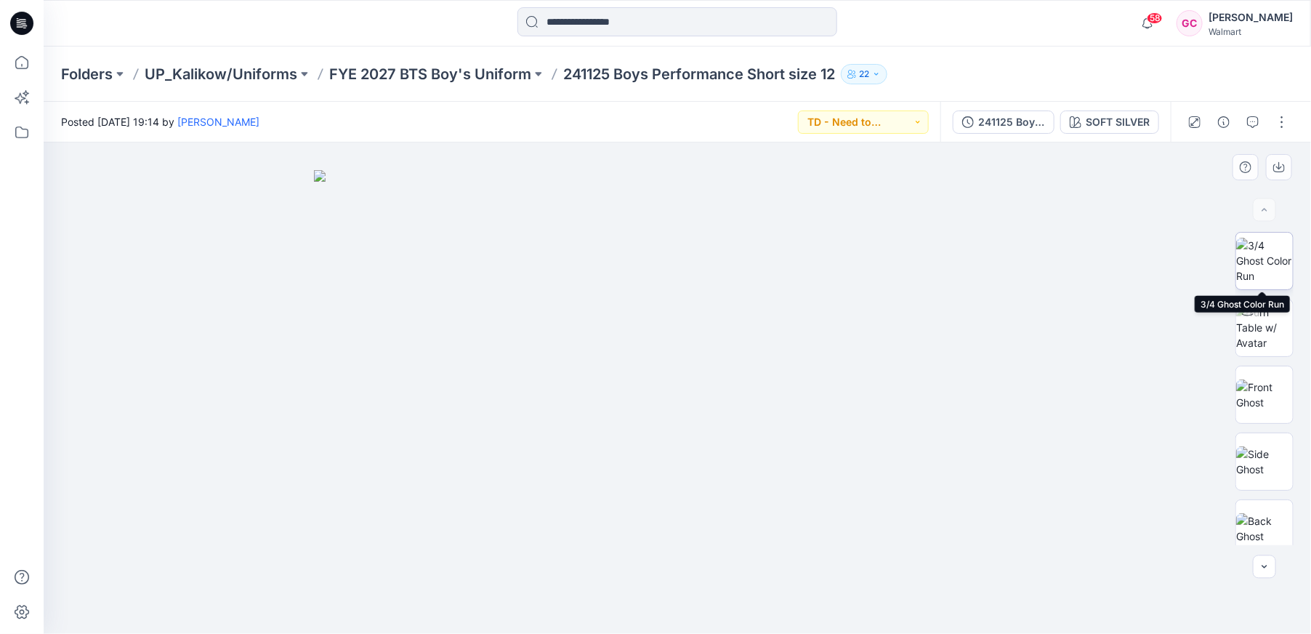
click at [1251, 251] on img at bounding box center [1264, 261] width 57 height 46
click at [1253, 120] on icon "button" at bounding box center [1253, 122] width 12 height 12
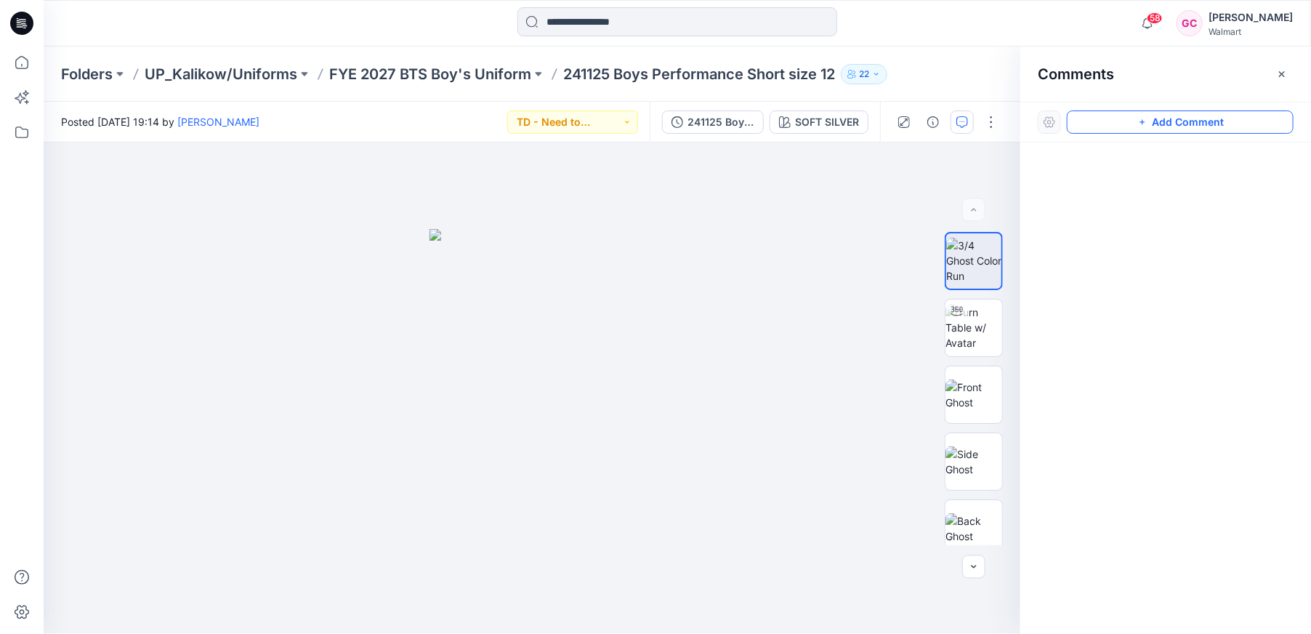
click at [1248, 123] on button "Add Comment" at bounding box center [1180, 121] width 227 height 23
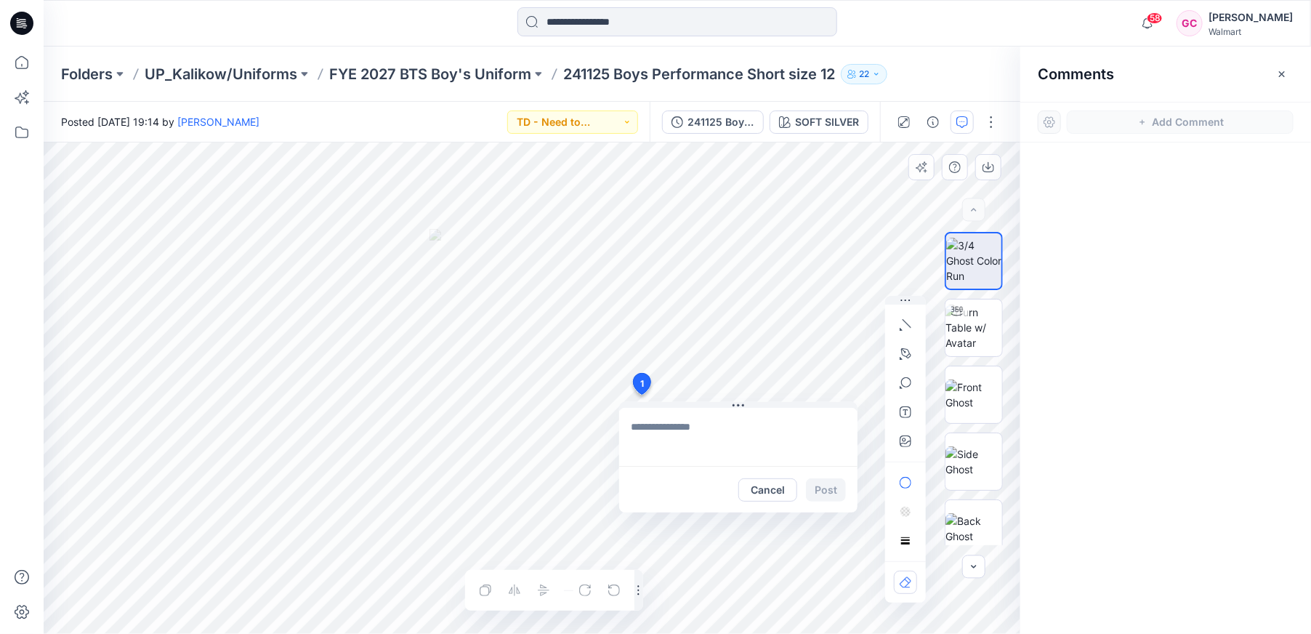
click at [641, 395] on div "1 Cancel Post Layer 1" at bounding box center [532, 387] width 976 height 491
click at [654, 434] on textarea at bounding box center [738, 437] width 238 height 58
type textarea "**********"
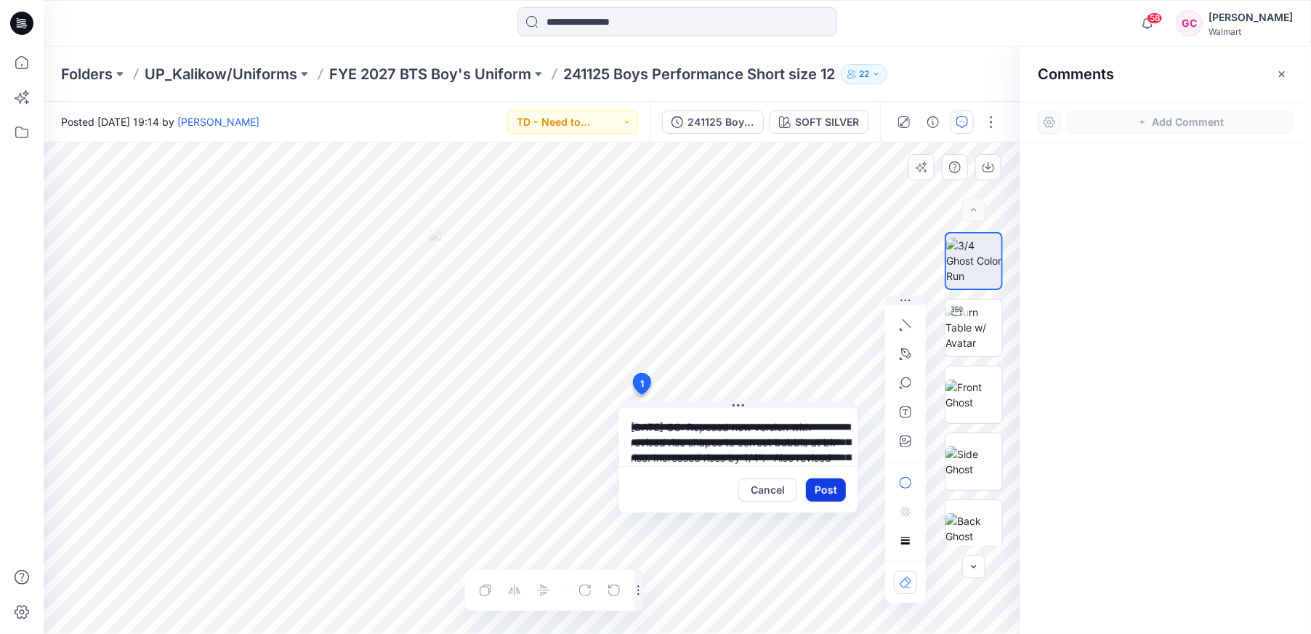
scroll to position [87, 0]
click at [825, 484] on button "Post" at bounding box center [826, 489] width 40 height 23
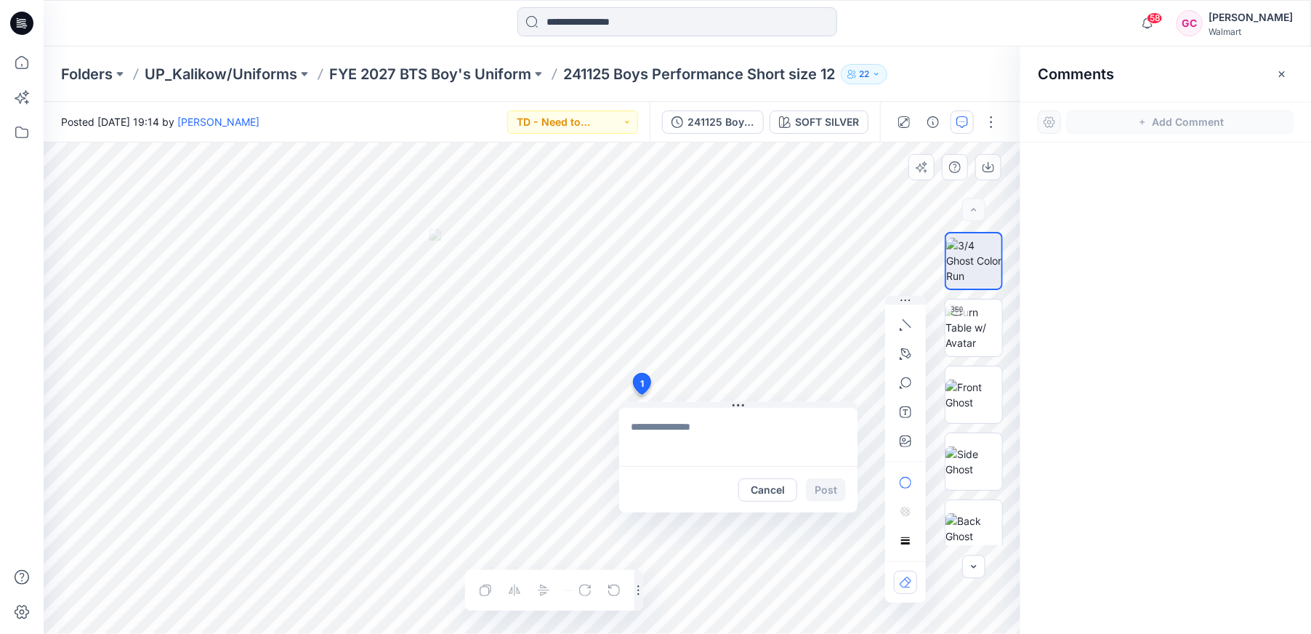
scroll to position [0, 0]
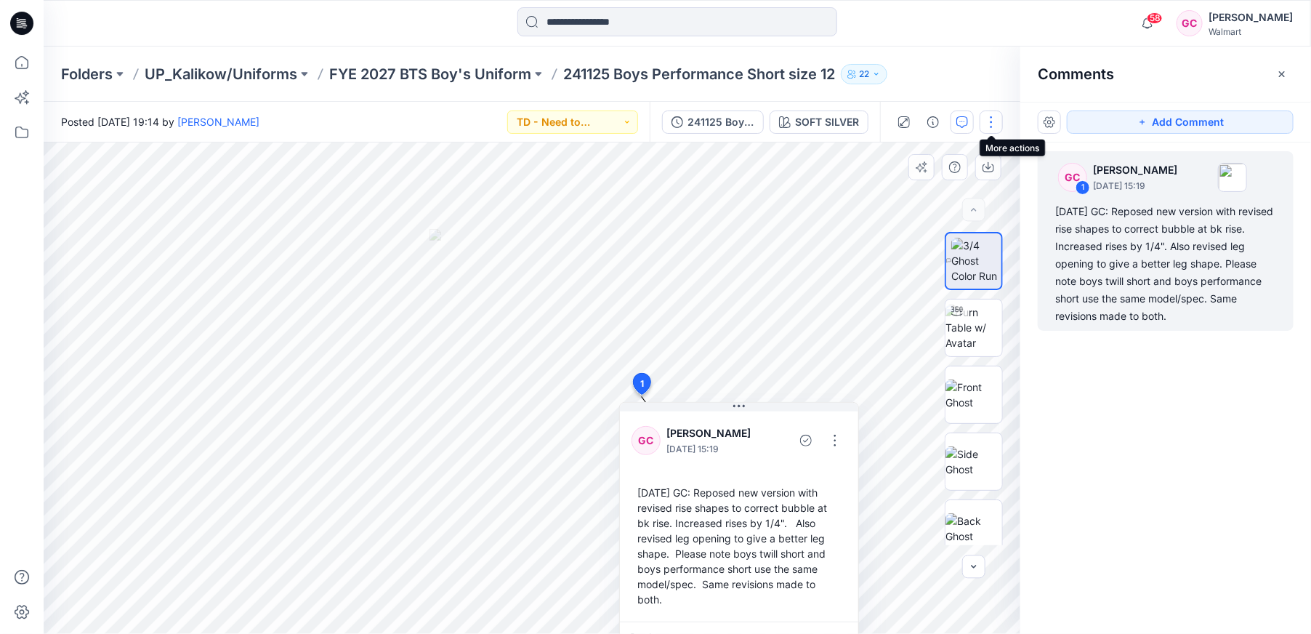
click at [994, 117] on button "button" at bounding box center [990, 121] width 23 height 23
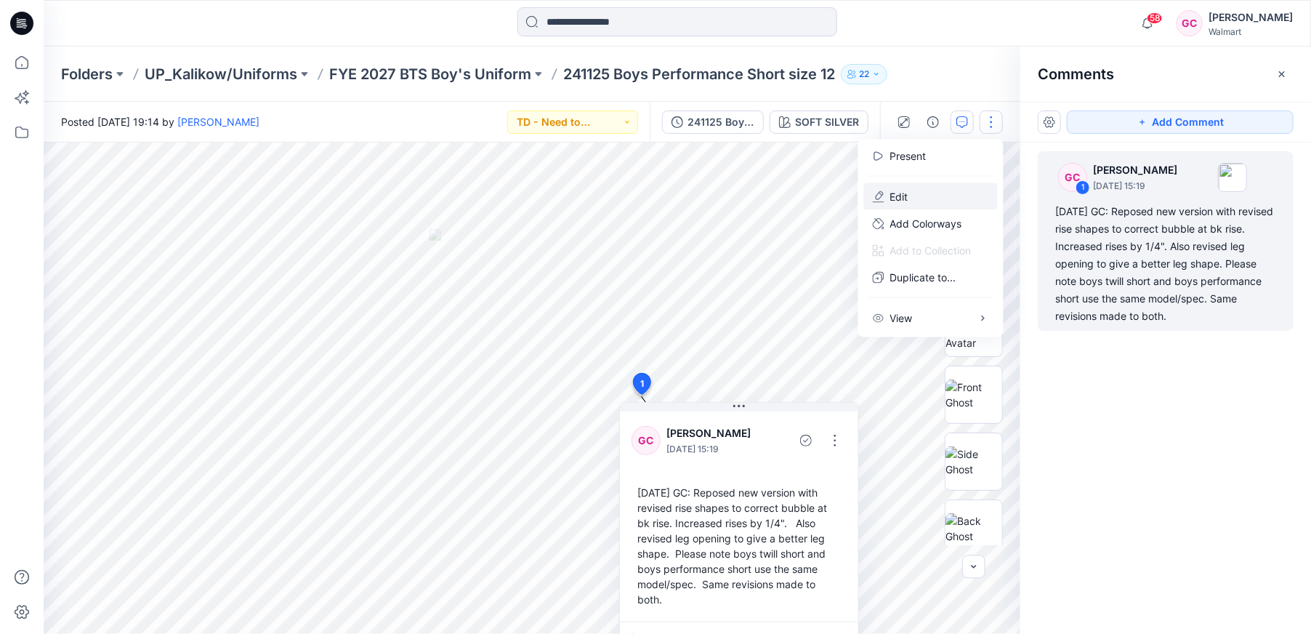
click at [891, 195] on p "Edit" at bounding box center [899, 196] width 18 height 15
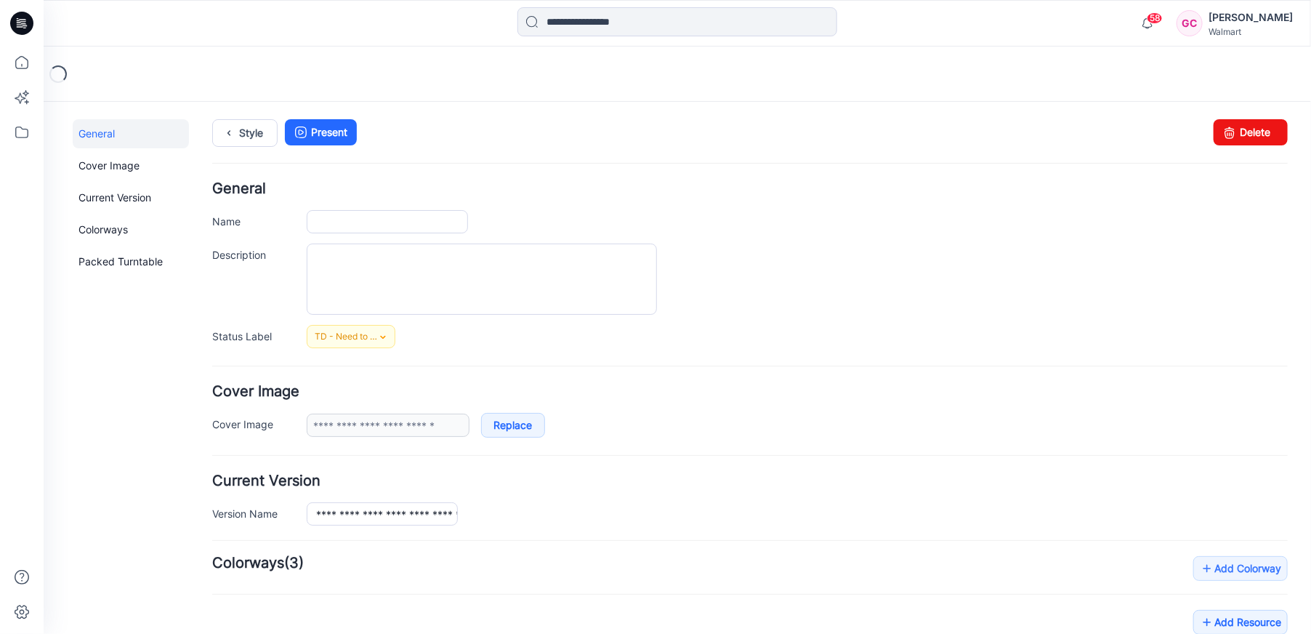
type input "**********"
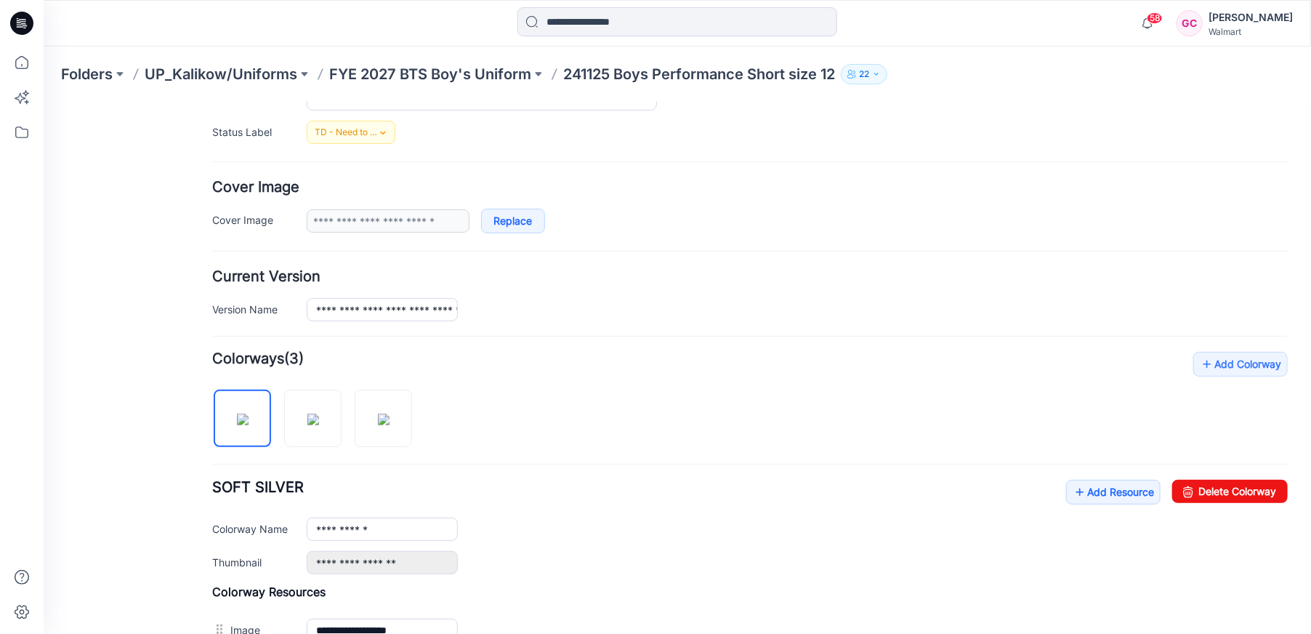
scroll to position [403, 0]
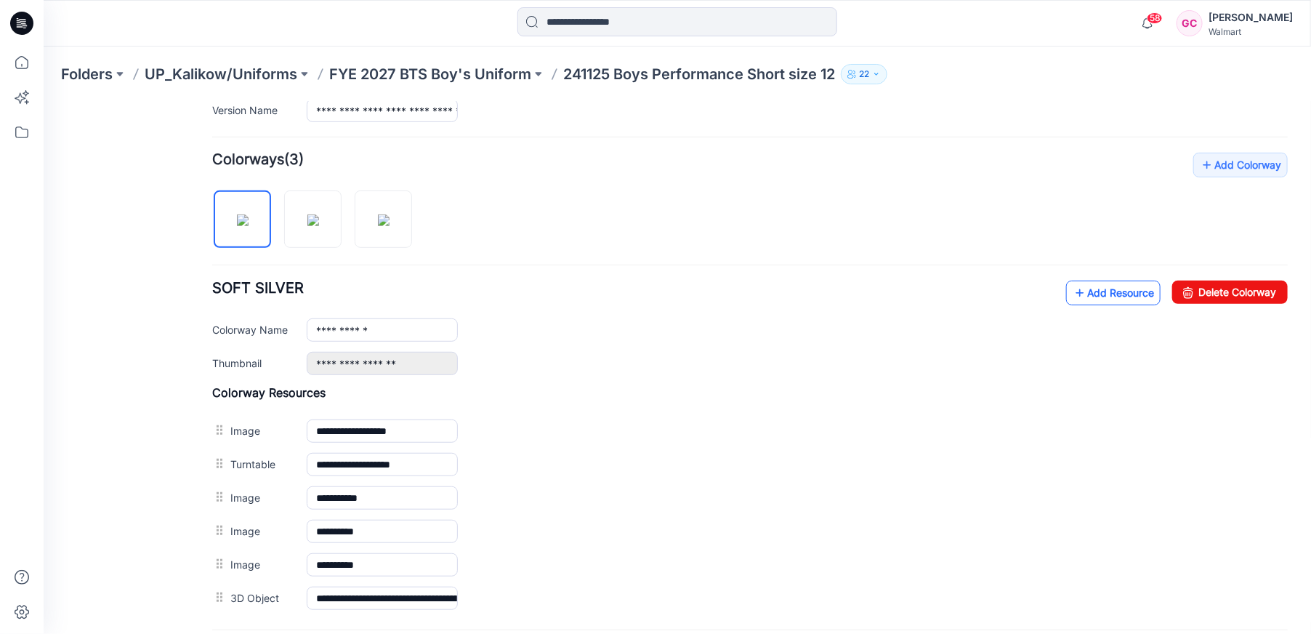
click at [1077, 288] on link "Add Resource" at bounding box center [1112, 292] width 94 height 25
click at [480, 71] on p "FYE 2027 BTS Boy's Uniform" at bounding box center [430, 74] width 202 height 20
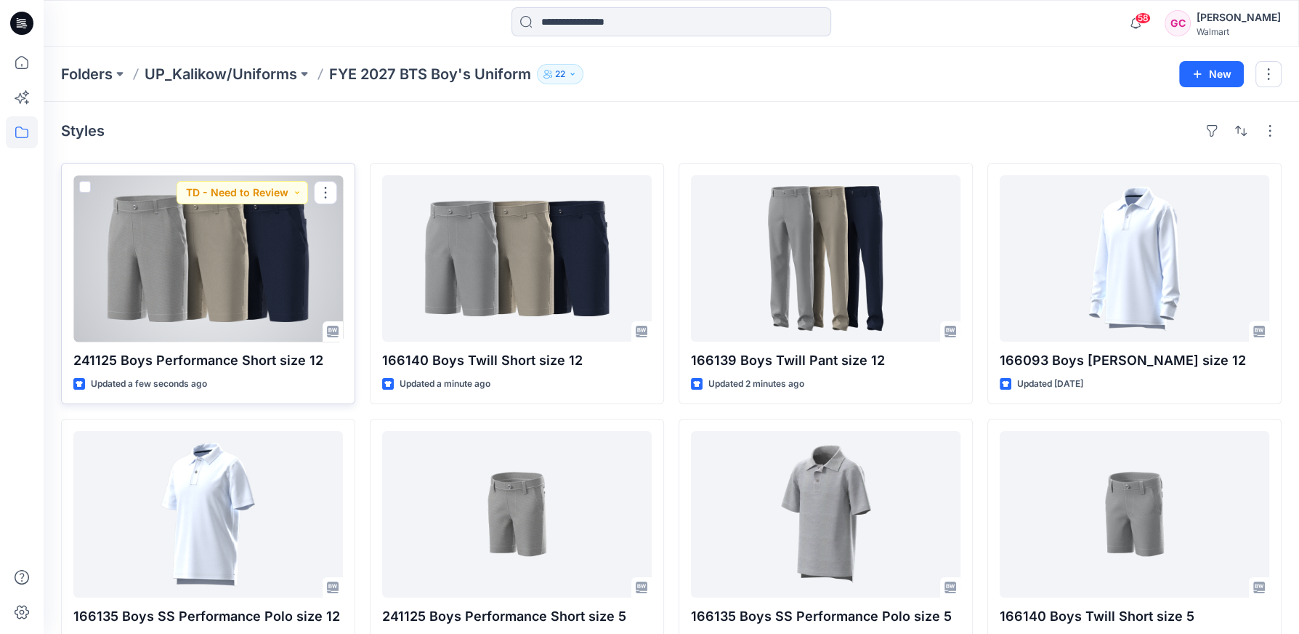
click at [213, 266] on div at bounding box center [208, 258] width 270 height 166
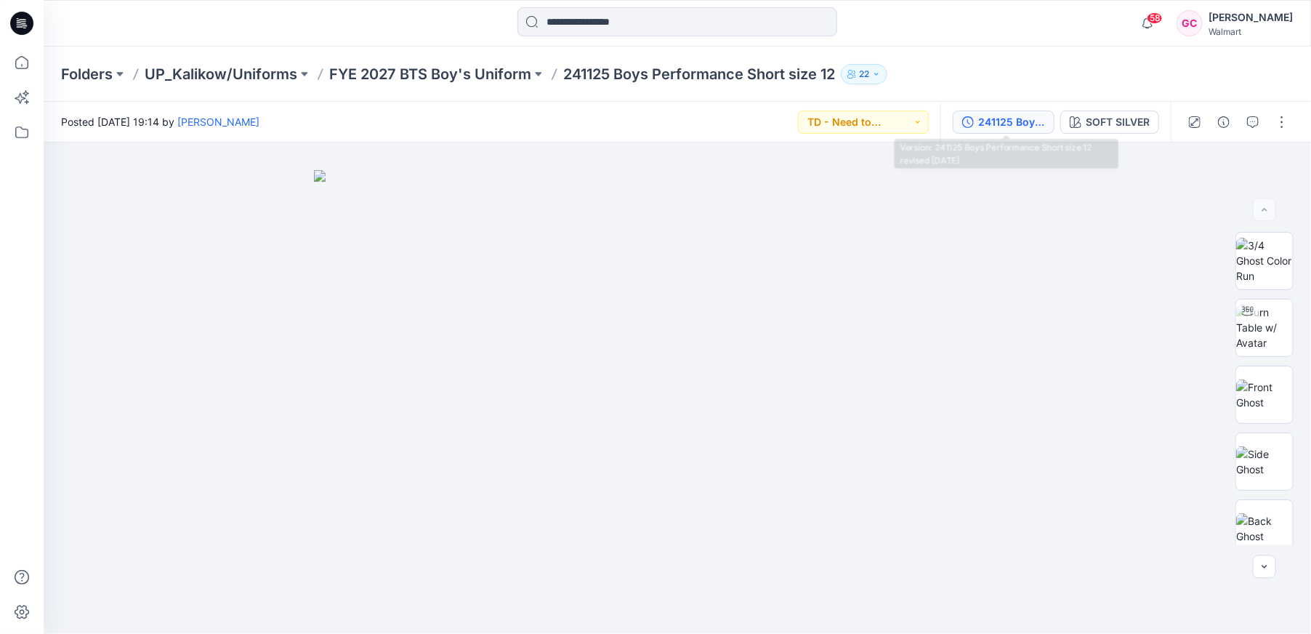
click at [990, 120] on div "241125 Boys Performance Short size 12 revised [DATE]" at bounding box center [1011, 122] width 67 height 16
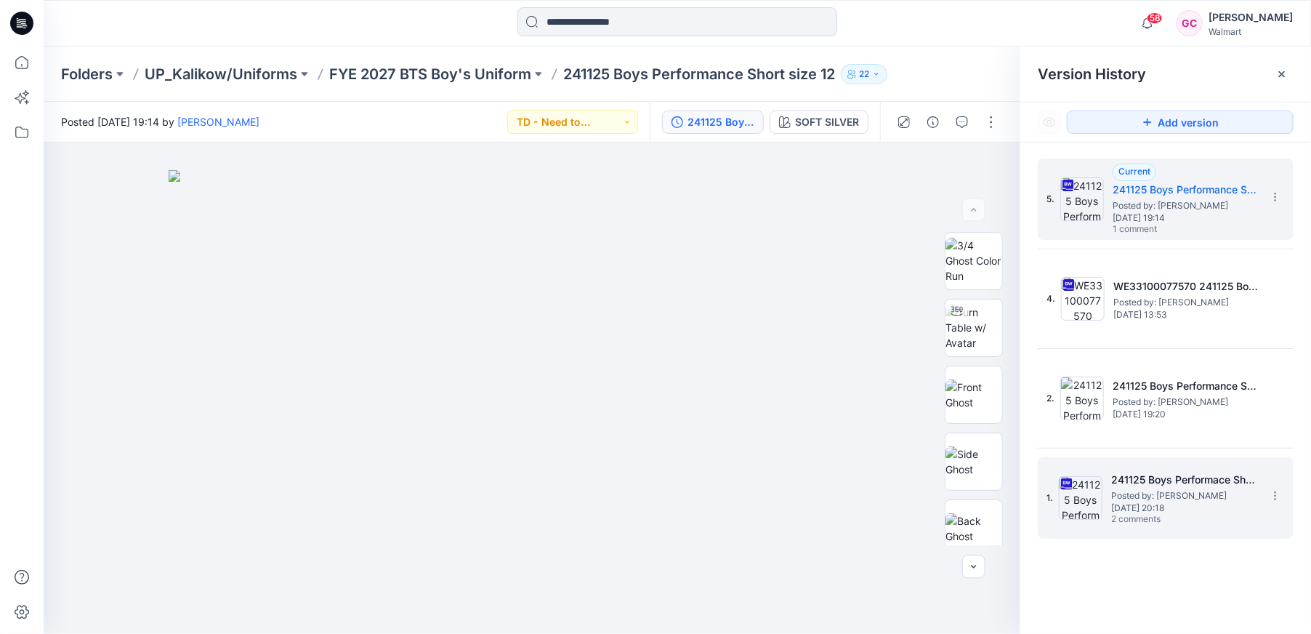
click at [1140, 495] on span "Posted by: [PERSON_NAME]" at bounding box center [1183, 495] width 145 height 15
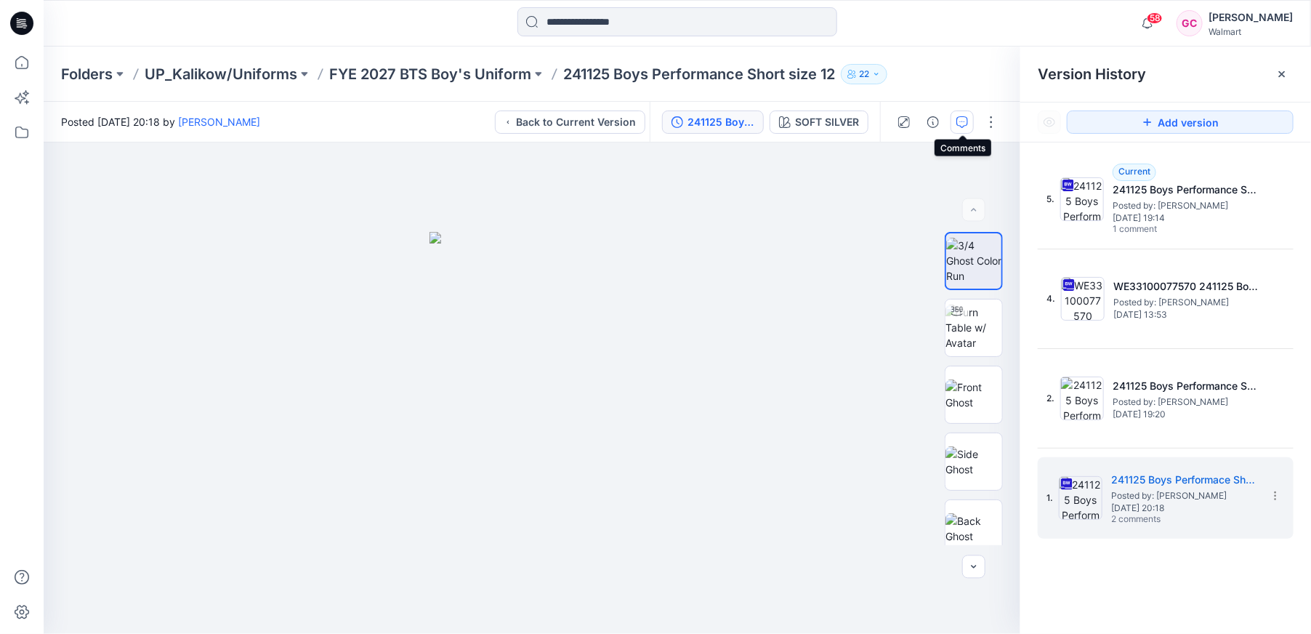
click at [963, 121] on icon "button" at bounding box center [962, 122] width 12 height 12
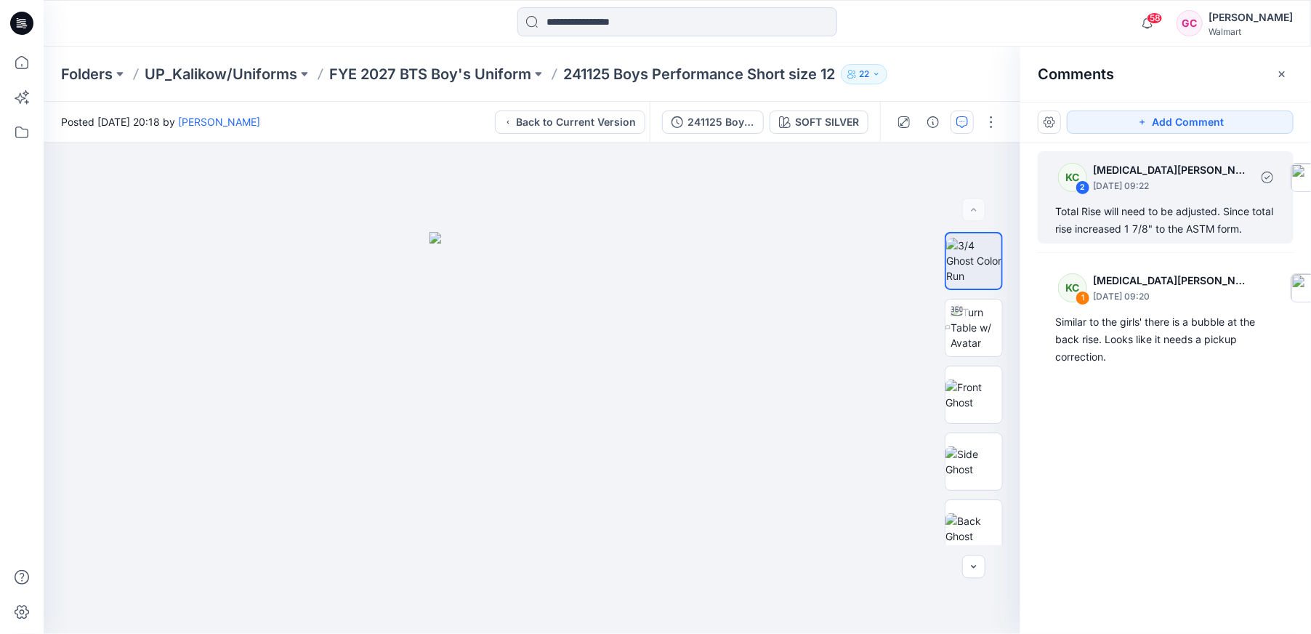
click at [1171, 230] on div "Total Rise will need to be adjusted. Since total rise increased 1 7/8" to the A…" at bounding box center [1165, 220] width 221 height 35
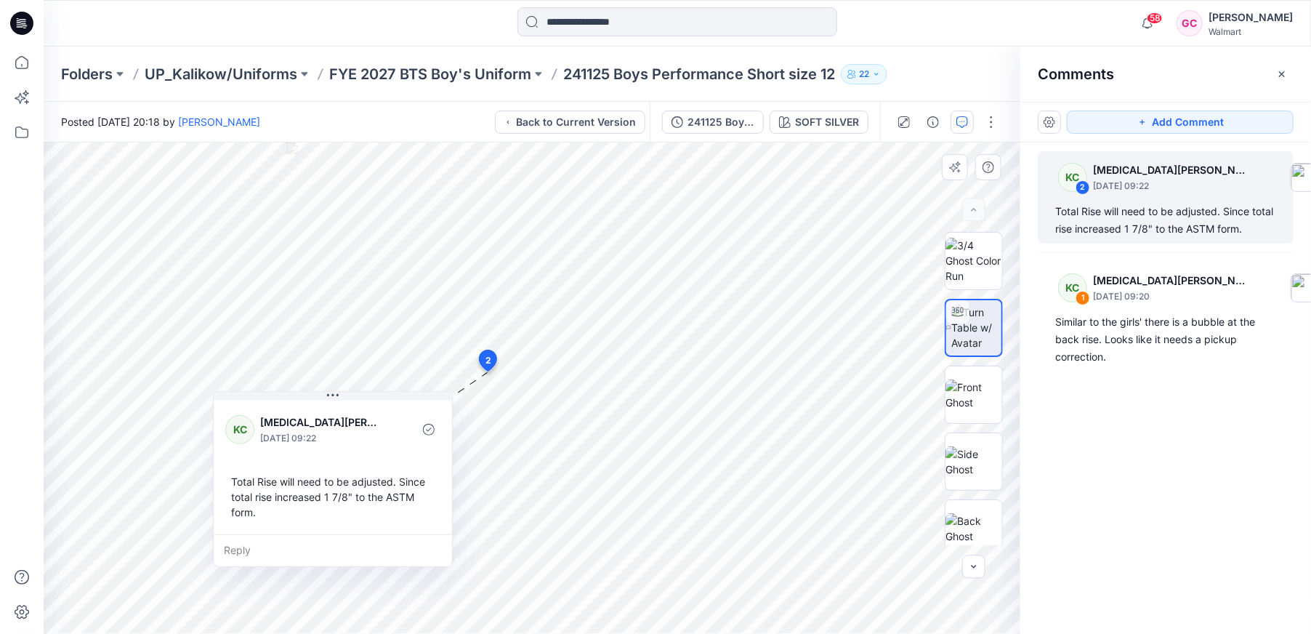
click at [271, 541] on div "Reply" at bounding box center [333, 550] width 238 height 32
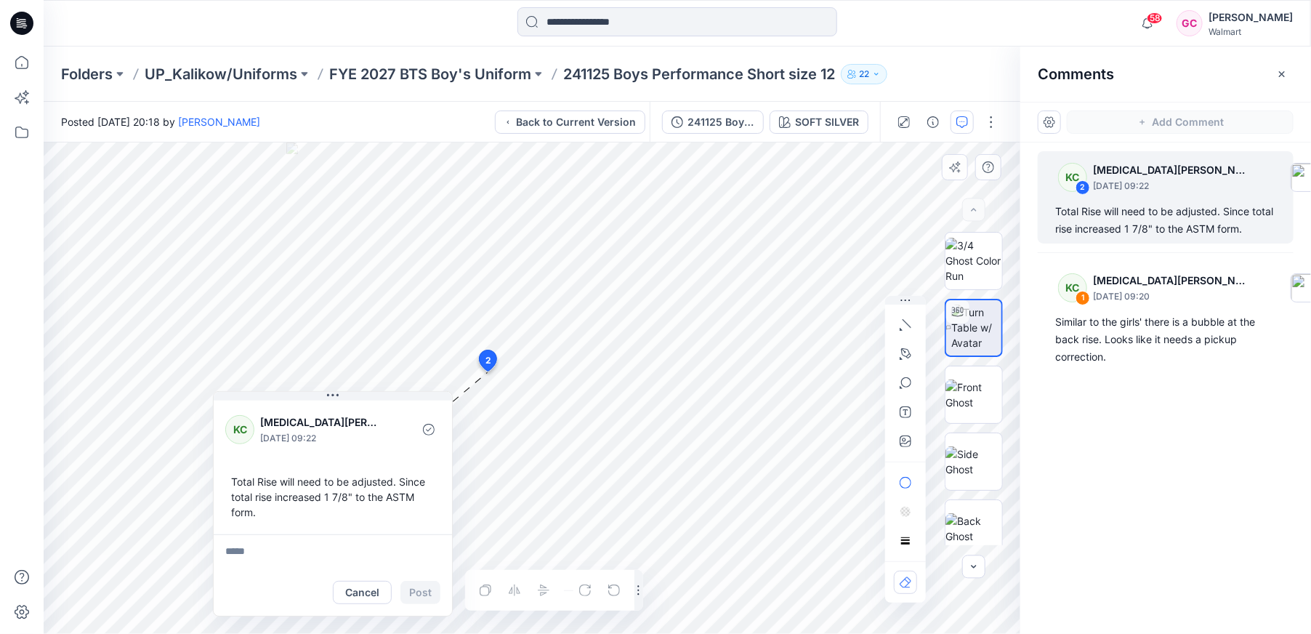
type textarea "**********"
click at [428, 594] on button "Post" at bounding box center [420, 592] width 40 height 23
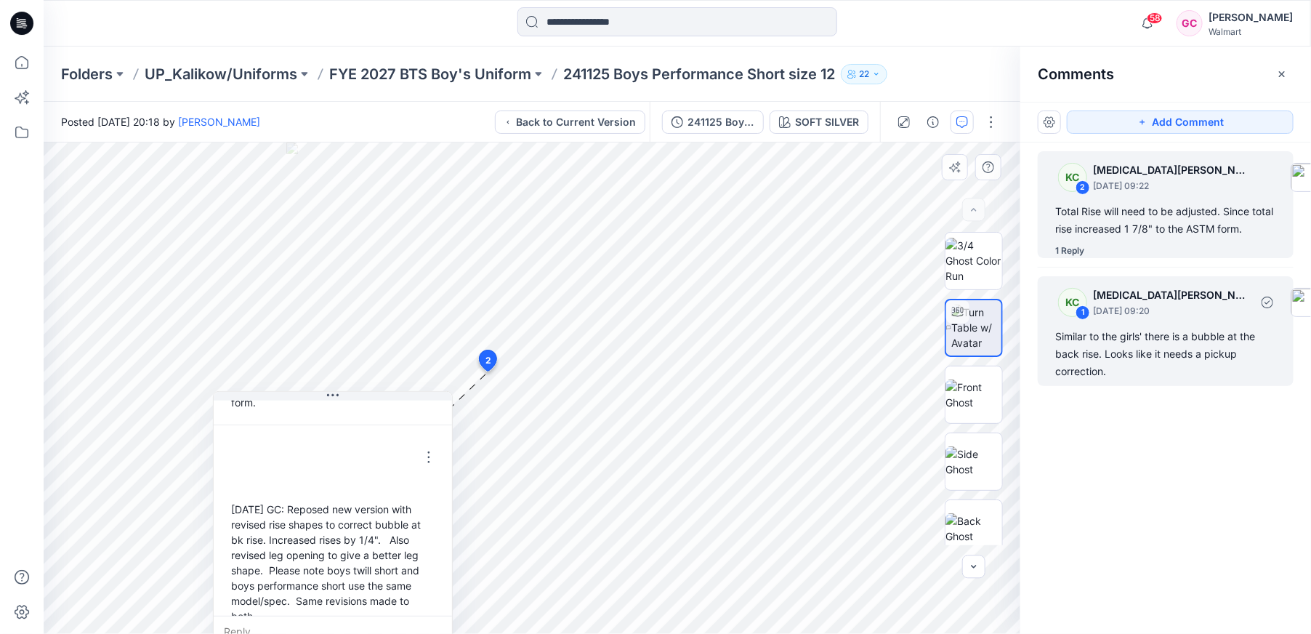
scroll to position [132, 0]
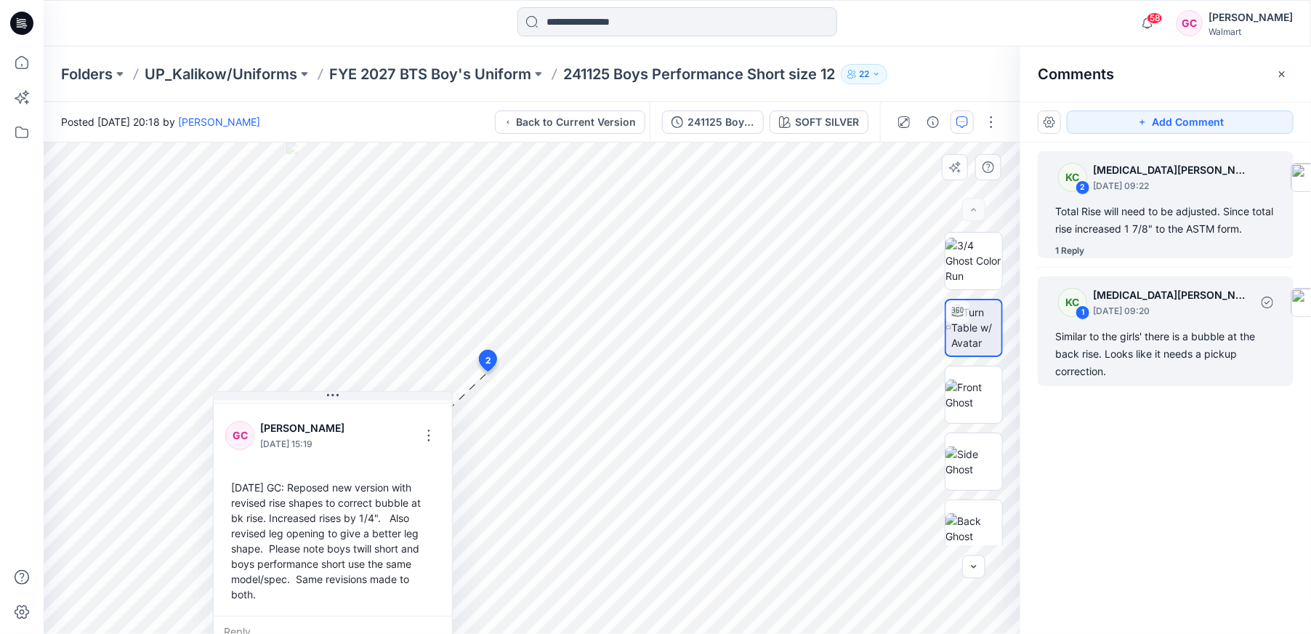
click at [1149, 358] on div "Similar to the girls' there is a bubble at the back rise. Looks like it needs a…" at bounding box center [1165, 354] width 221 height 52
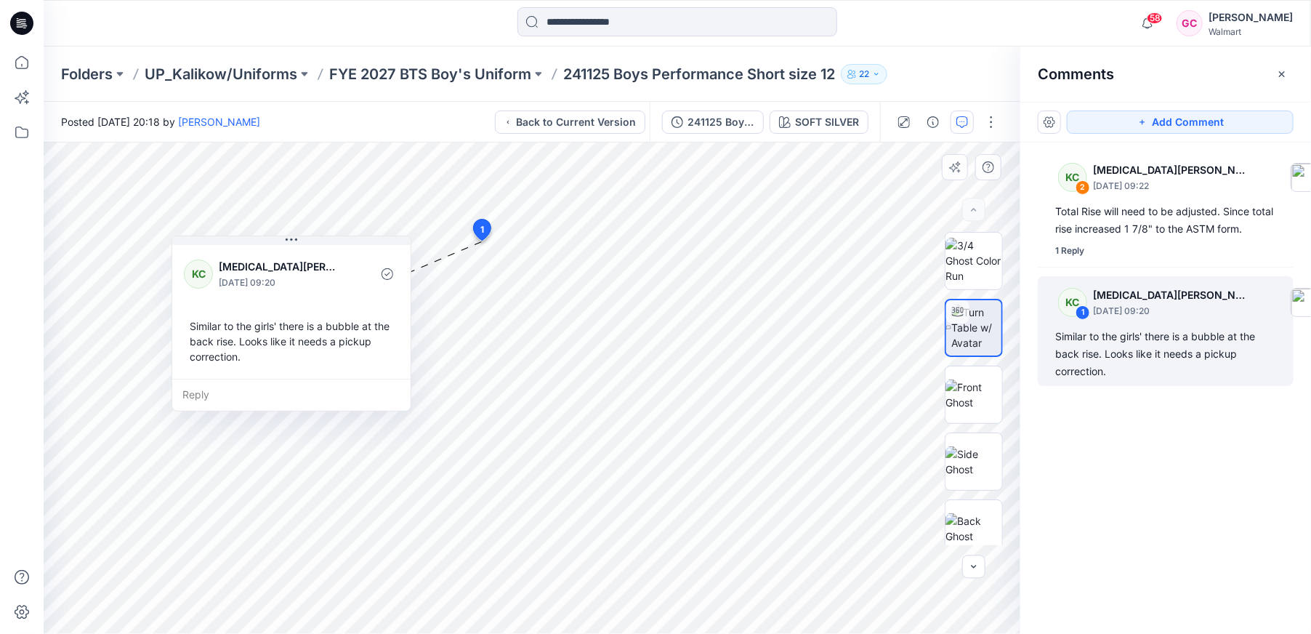
click at [197, 392] on div "Reply" at bounding box center [291, 395] width 238 height 32
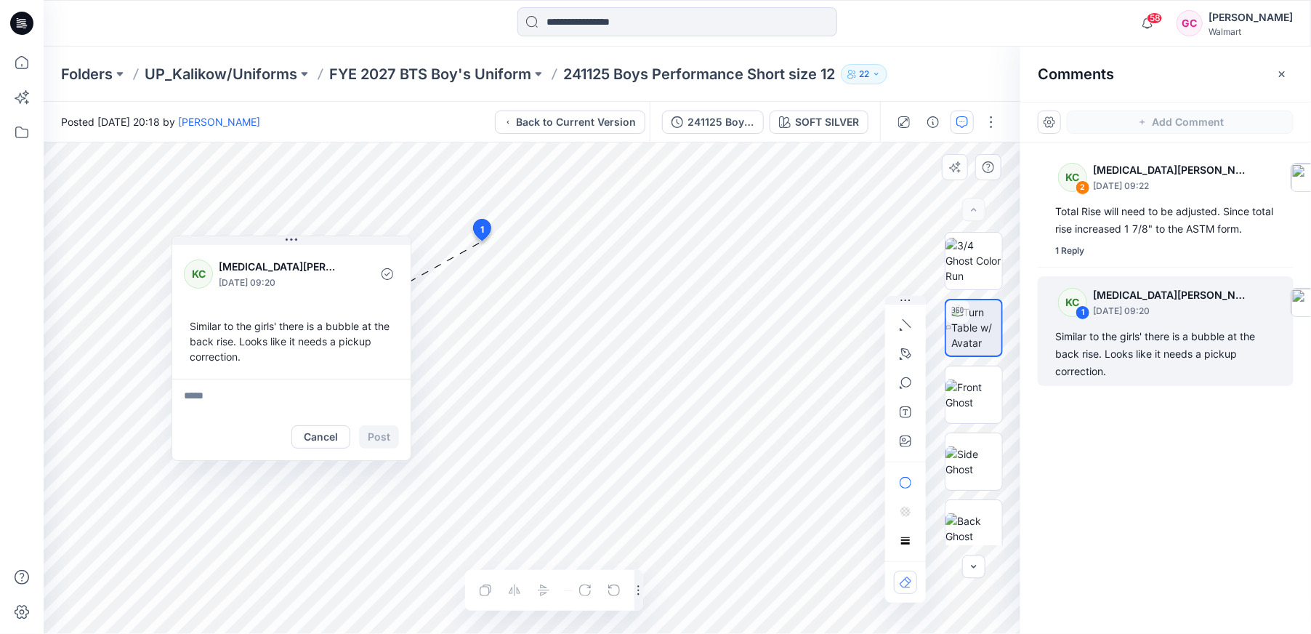
type textarea "**********"
click at [376, 432] on button "Post" at bounding box center [379, 436] width 40 height 23
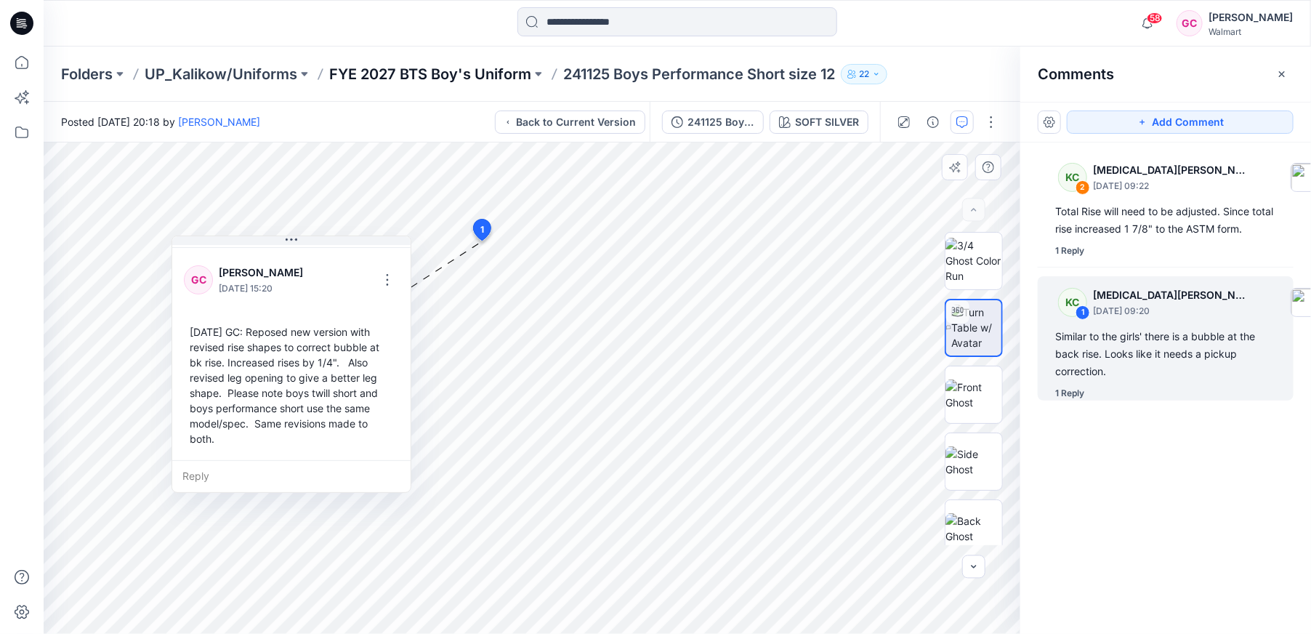
click at [458, 70] on p "FYE 2027 BTS Boy's Uniform" at bounding box center [430, 74] width 202 height 20
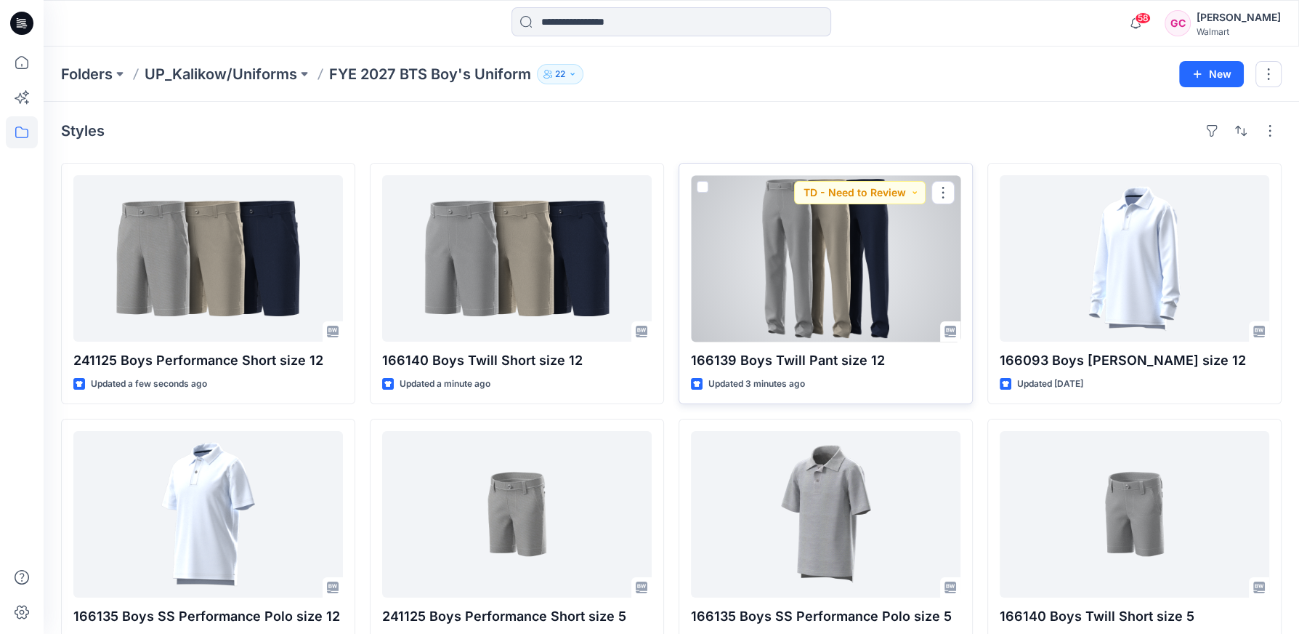
click at [864, 296] on div at bounding box center [826, 258] width 270 height 166
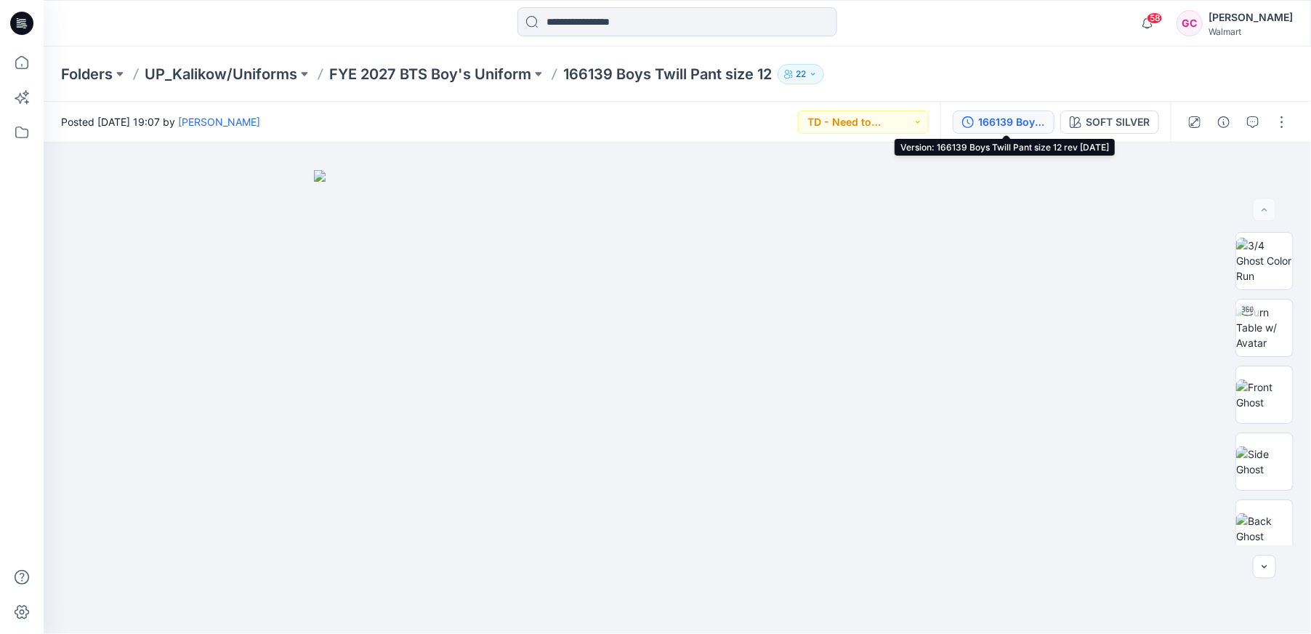
click at [1016, 124] on div "166139 Boys Twill Pant size 12 rev [DATE]" at bounding box center [1011, 122] width 67 height 16
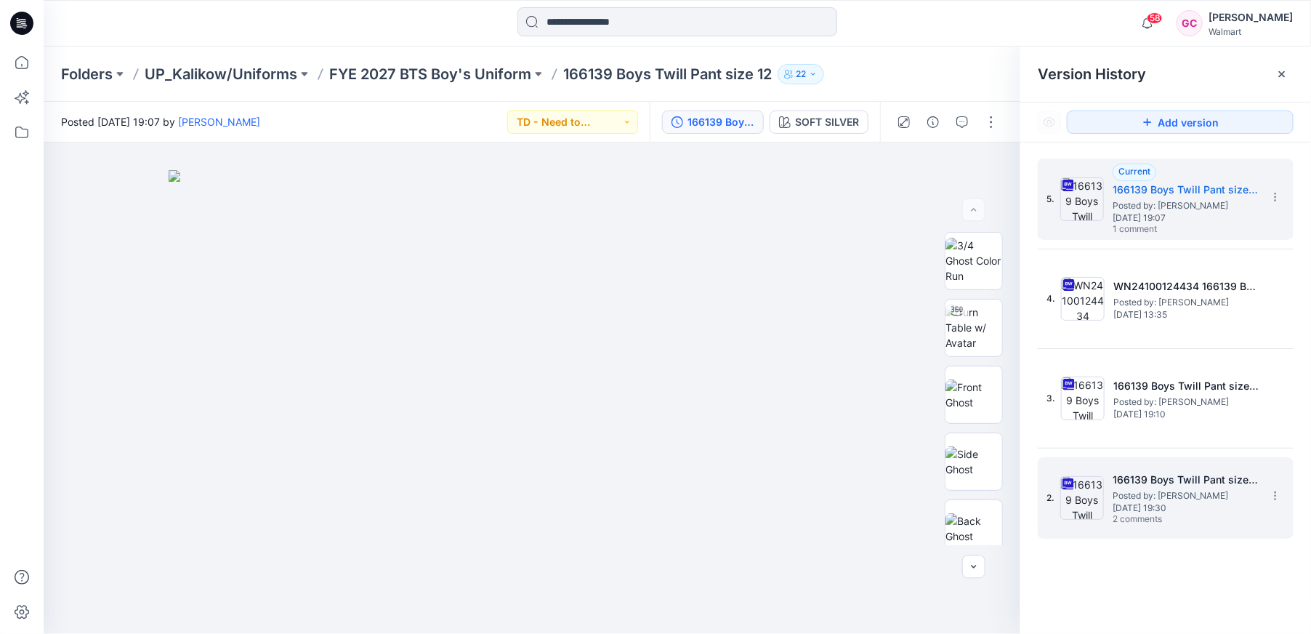
click at [1187, 484] on h5 "166139 Boys Twill Pant size 12" at bounding box center [1184, 479] width 145 height 17
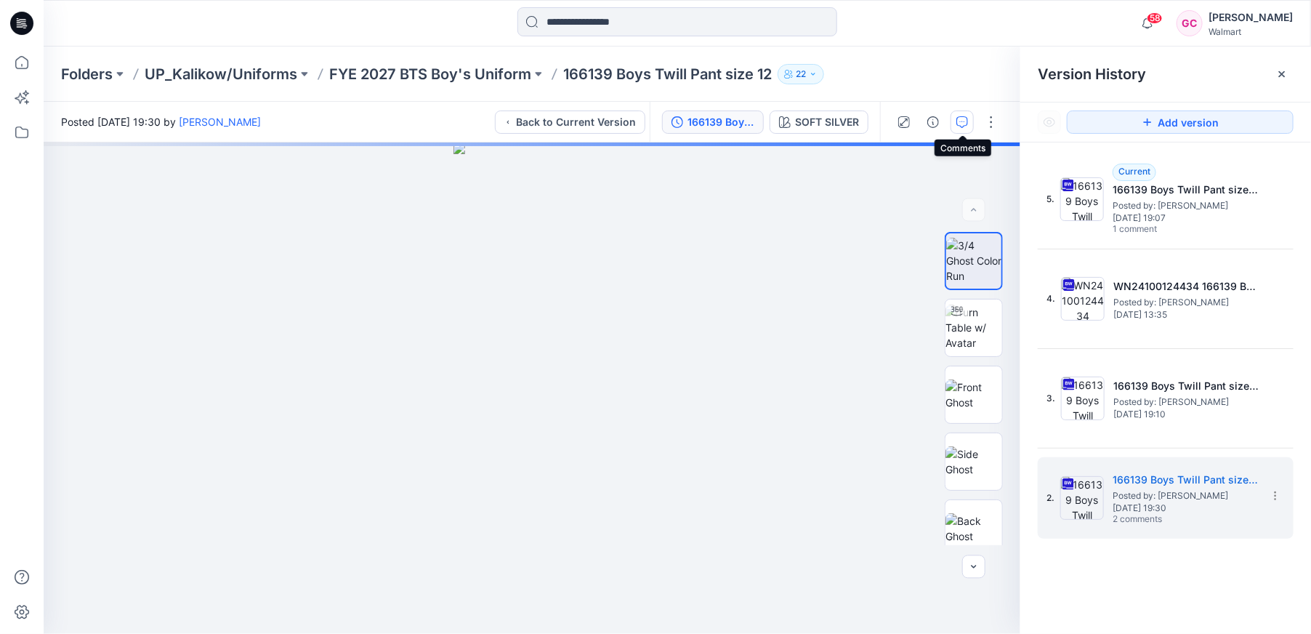
click at [964, 121] on icon "button" at bounding box center [962, 122] width 12 height 12
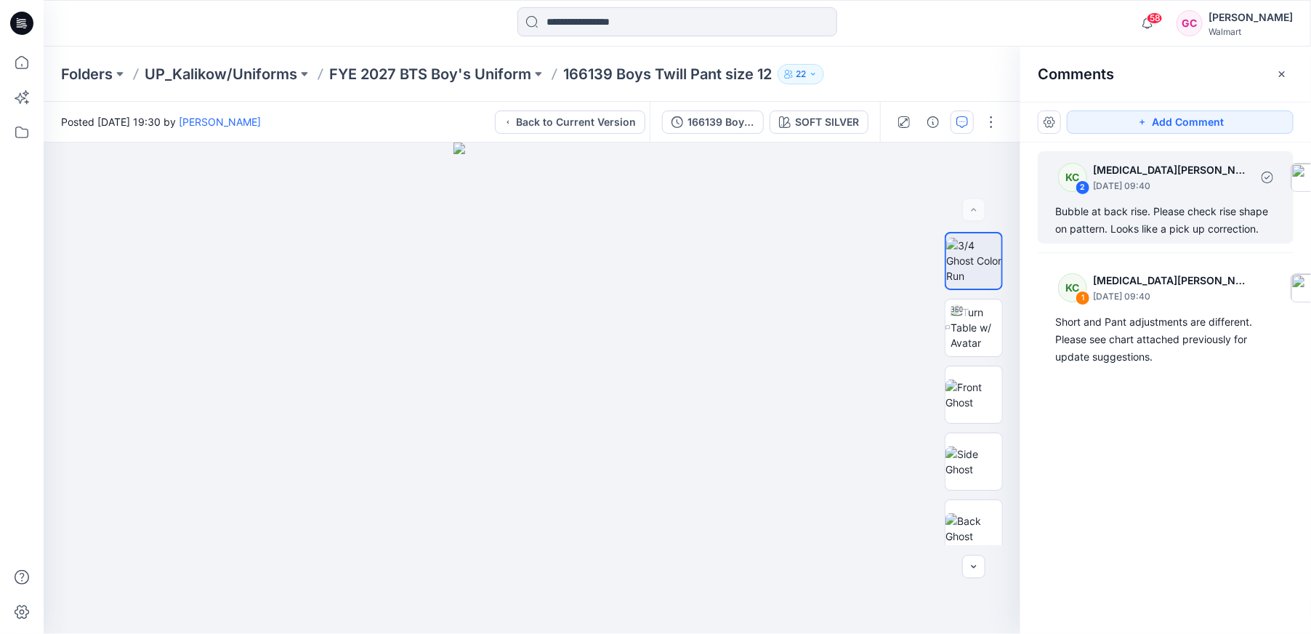
click at [1130, 217] on div "Bubble at back rise. Please check rise shape on pattern. Looks like a pick up c…" at bounding box center [1165, 220] width 221 height 35
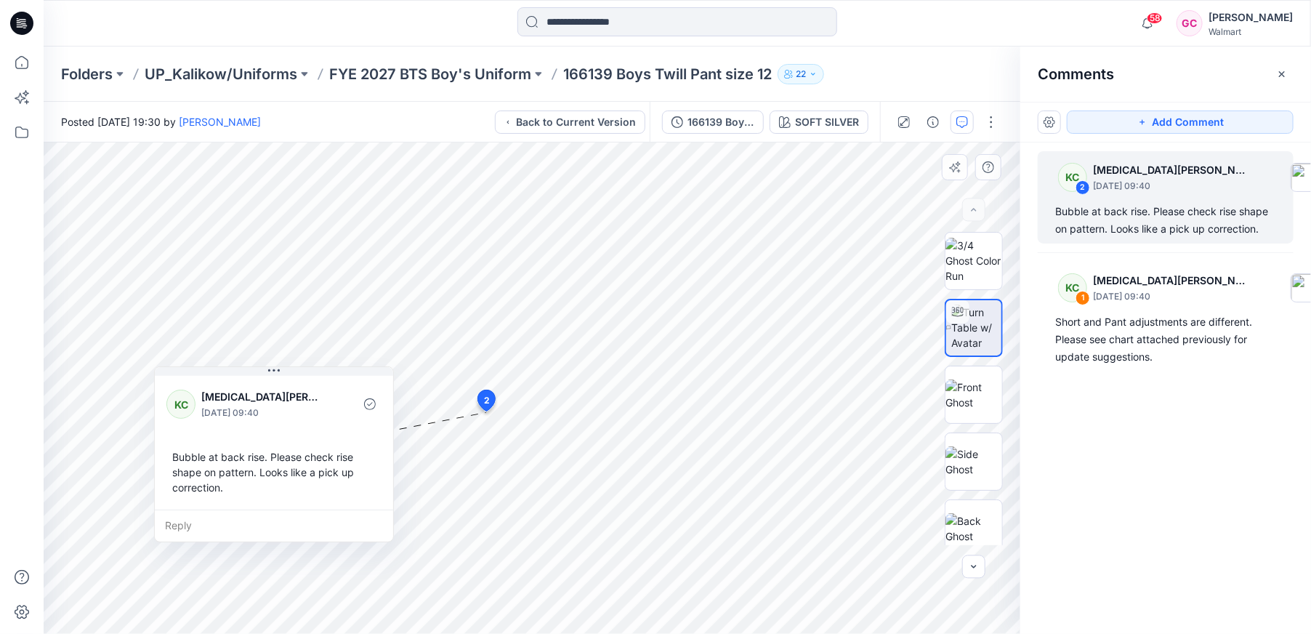
click at [179, 517] on div "Reply" at bounding box center [274, 525] width 238 height 32
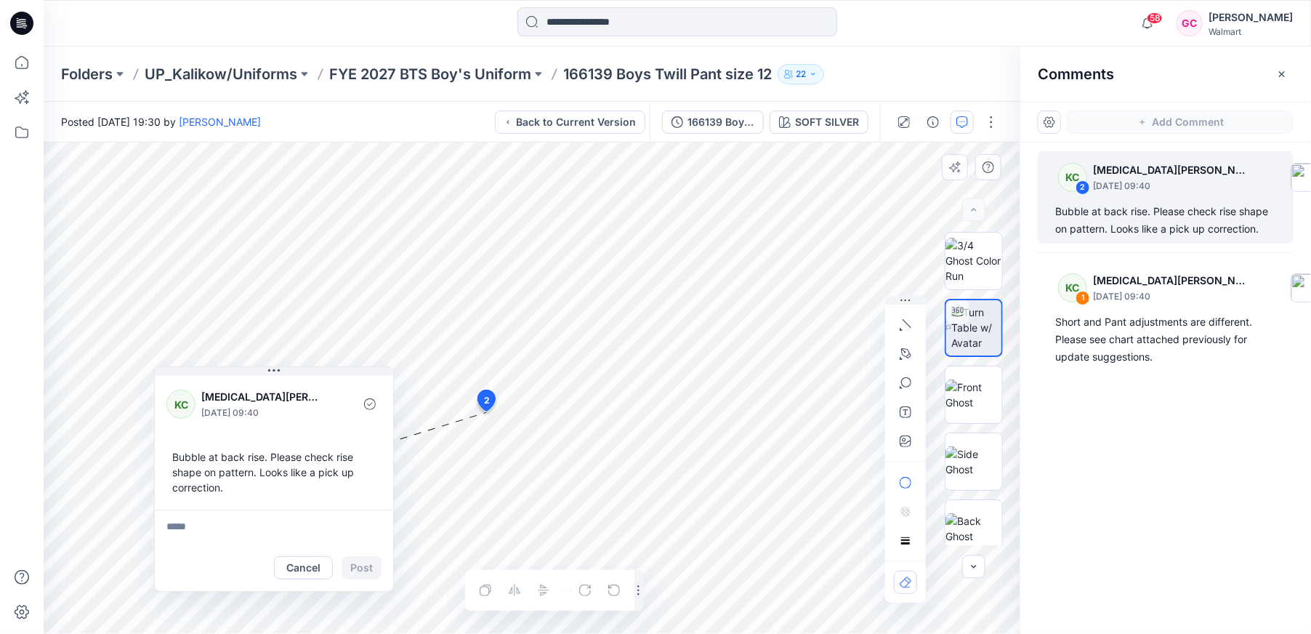
type textarea "**********"
click at [354, 565] on button "Post" at bounding box center [361, 567] width 40 height 23
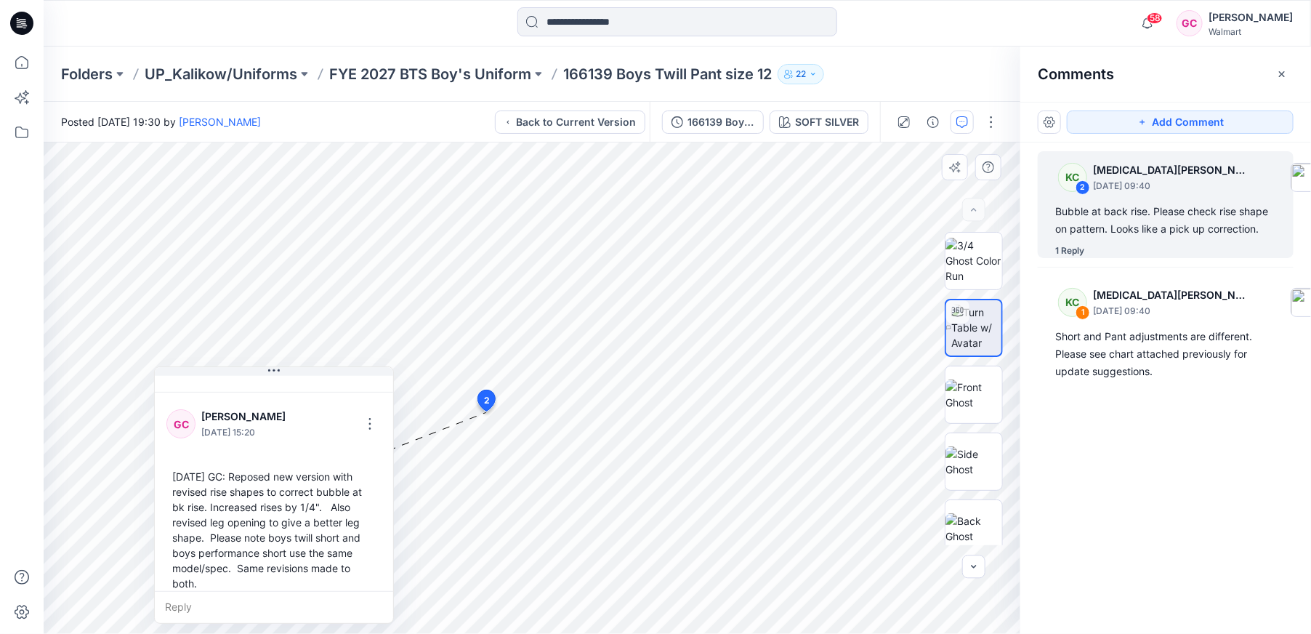
scroll to position [132, 0]
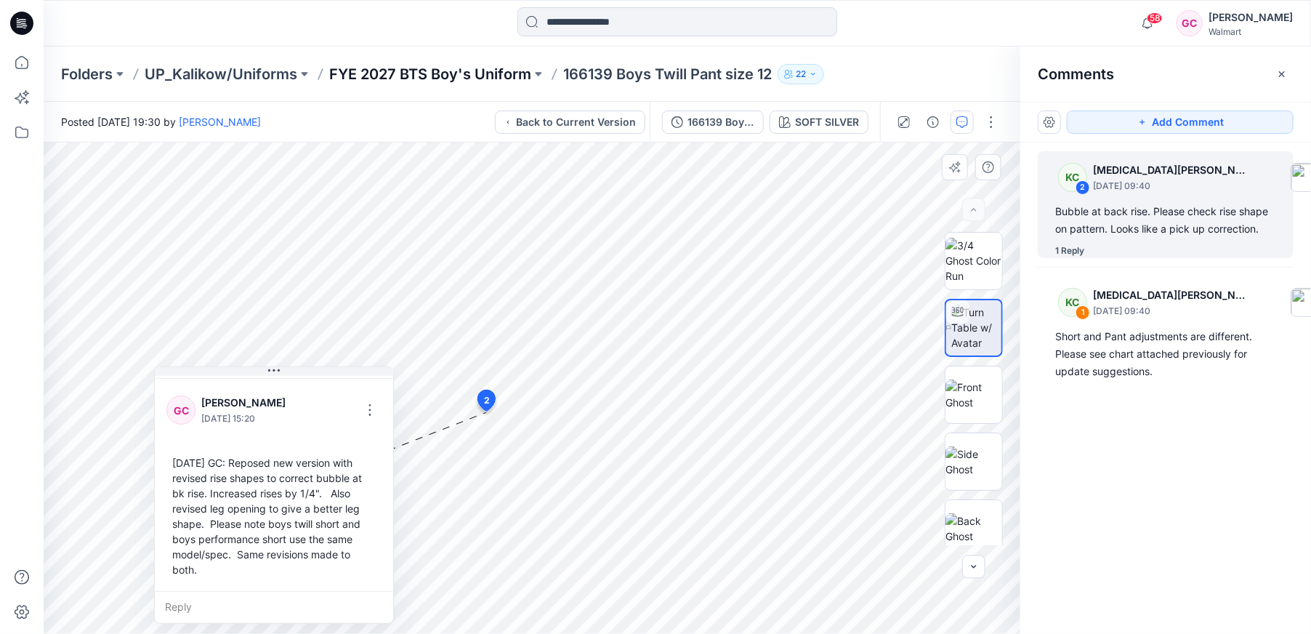
click at [480, 76] on p "FYE 2027 BTS Boy's Uniform" at bounding box center [430, 74] width 202 height 20
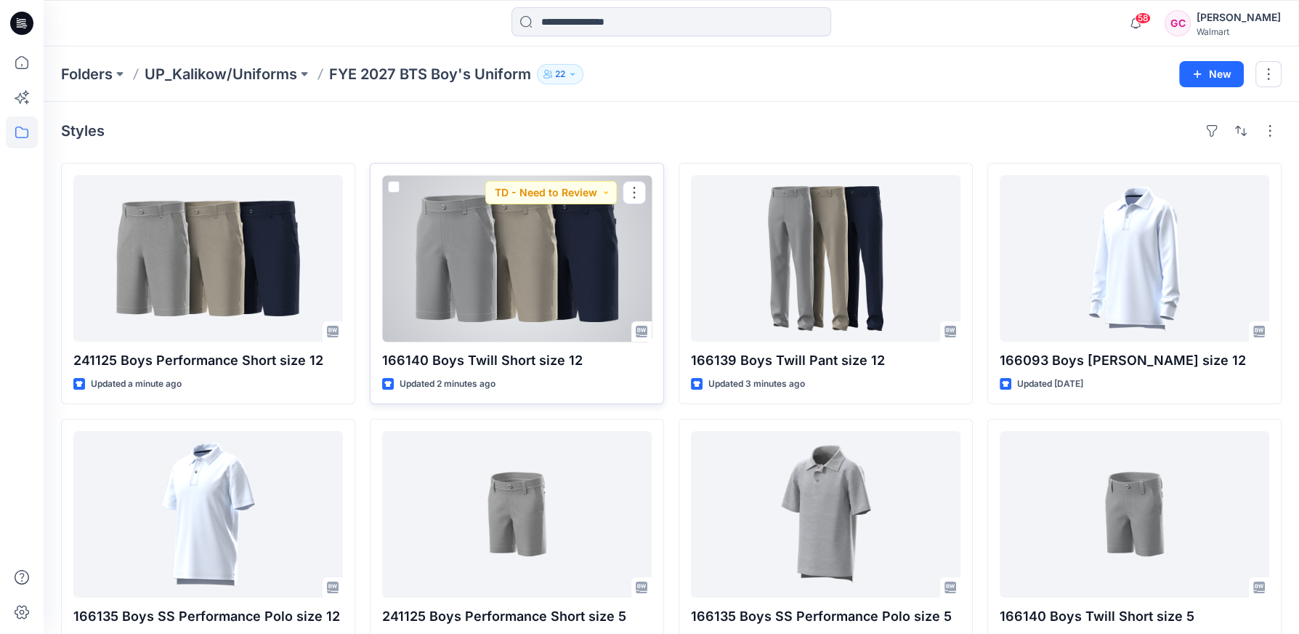
click at [567, 273] on div at bounding box center [517, 258] width 270 height 166
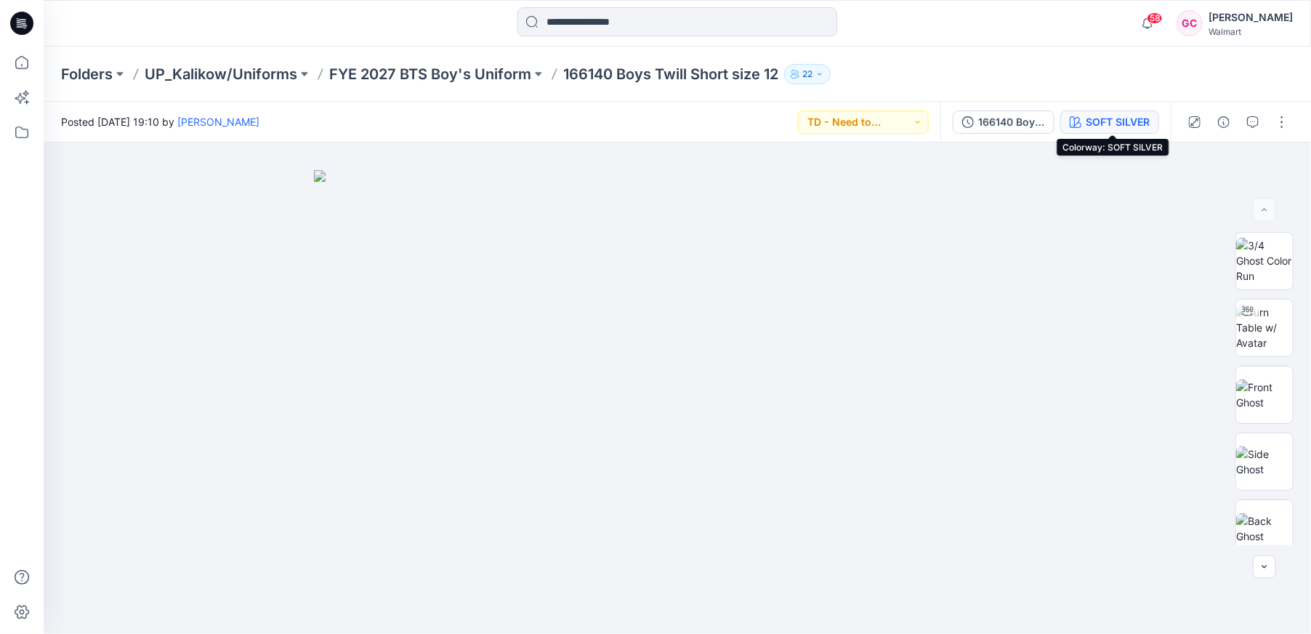
click at [1093, 116] on div "SOFT SILVER" at bounding box center [1117, 122] width 64 height 16
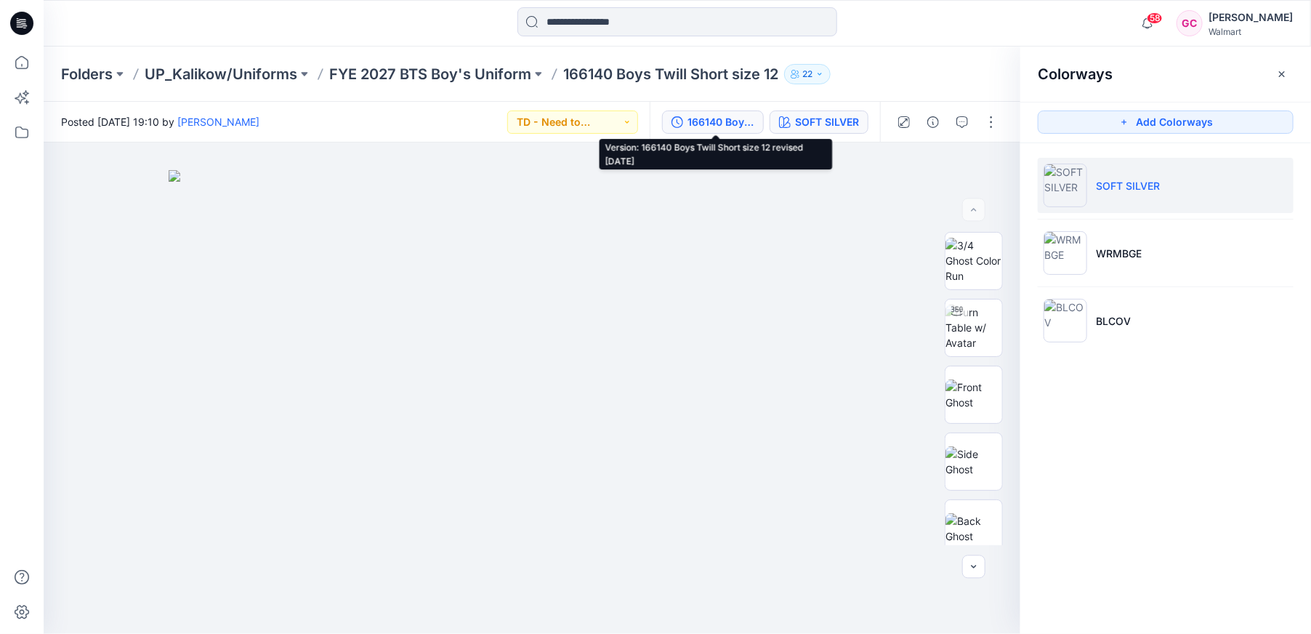
click at [731, 119] on div "166140 Boys Twill Short size 12 revised [DATE]" at bounding box center [720, 122] width 67 height 16
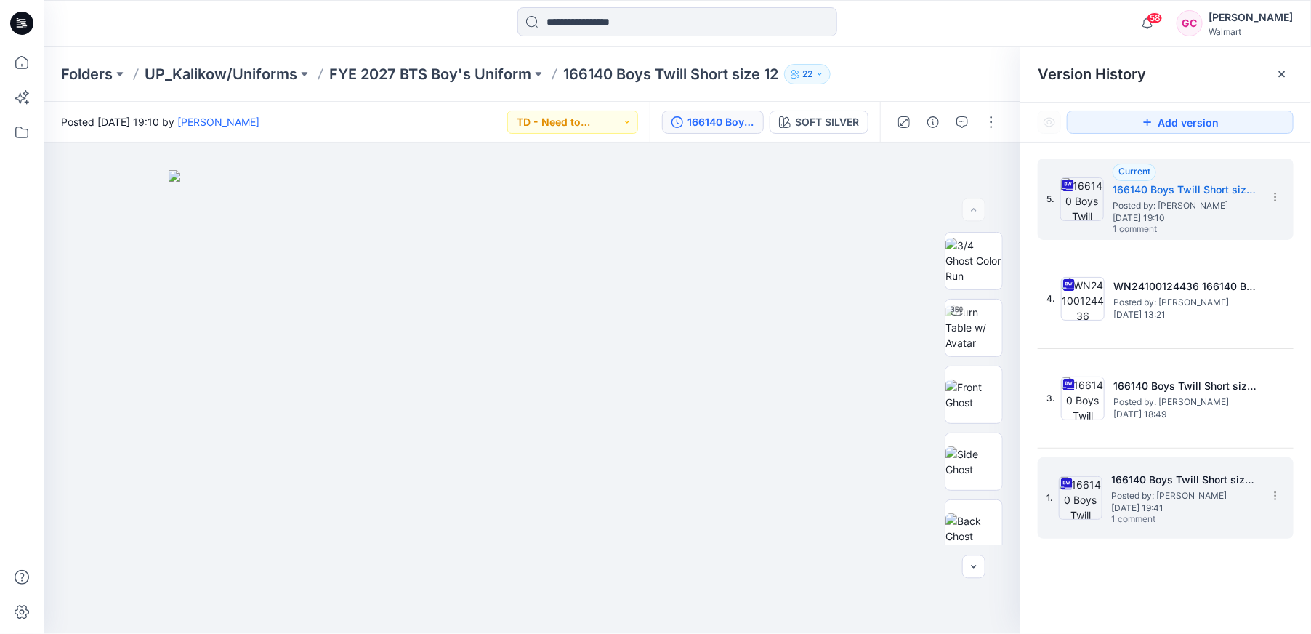
click at [1146, 497] on span "Posted by: Gina Cowan" at bounding box center [1183, 495] width 145 height 15
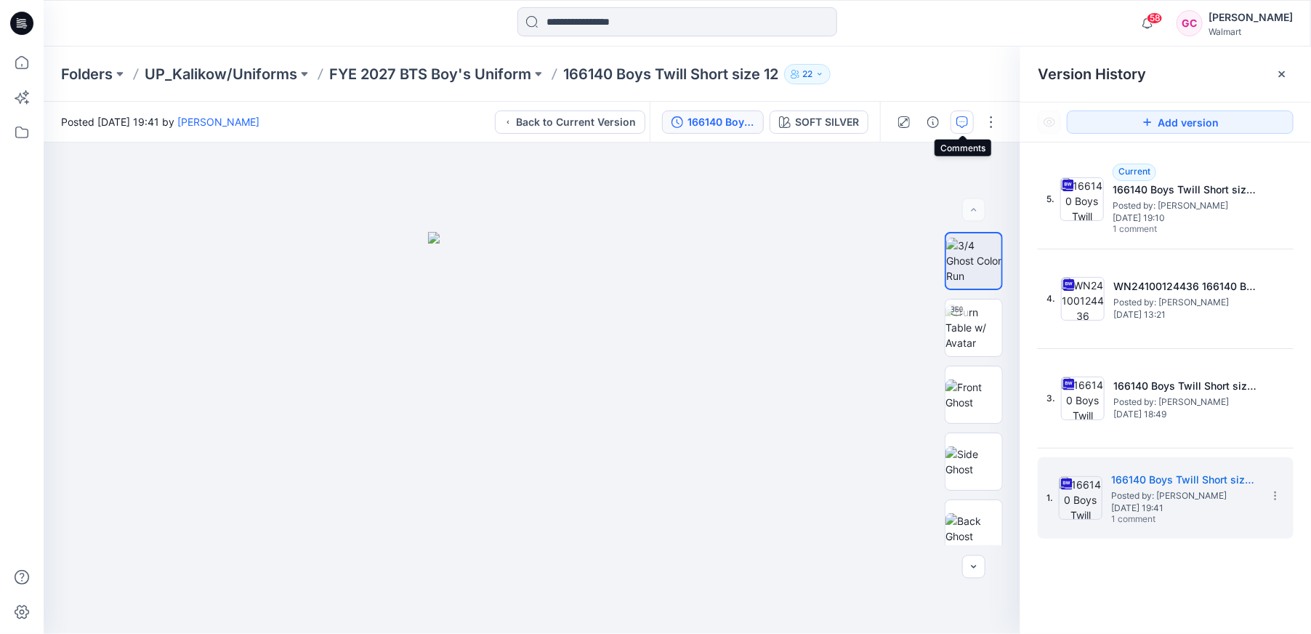
click at [959, 123] on icon "button" at bounding box center [962, 122] width 12 height 12
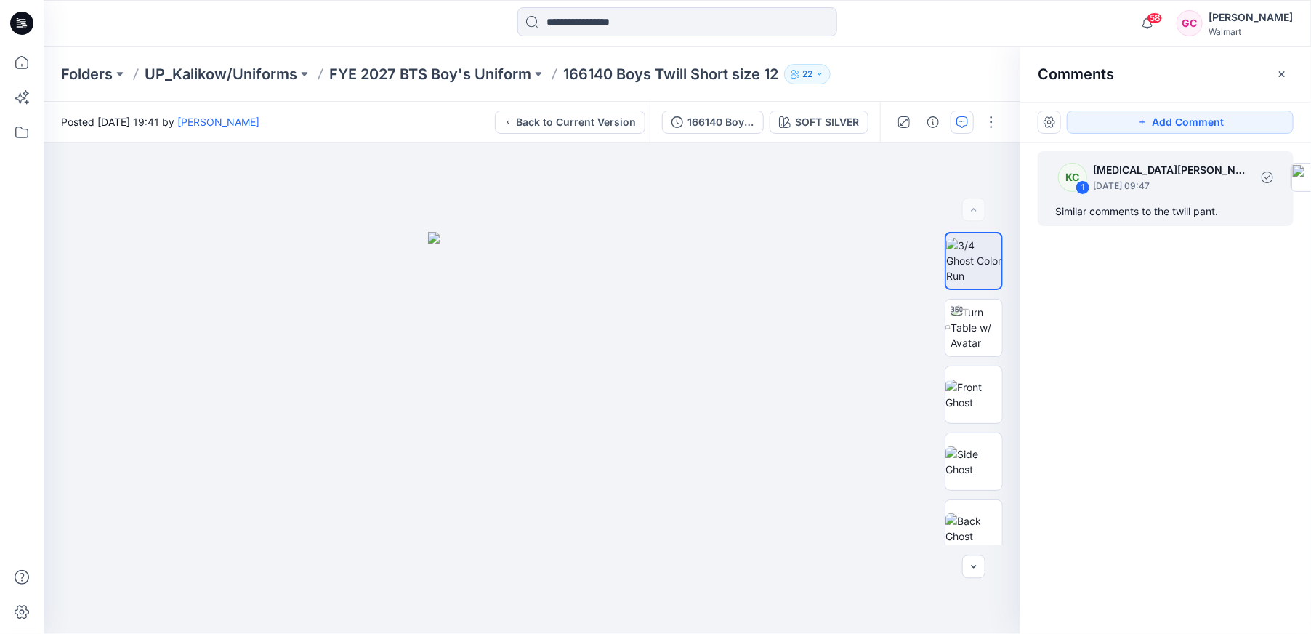
click at [1165, 211] on div "Similar comments to the twill pant." at bounding box center [1165, 211] width 221 height 17
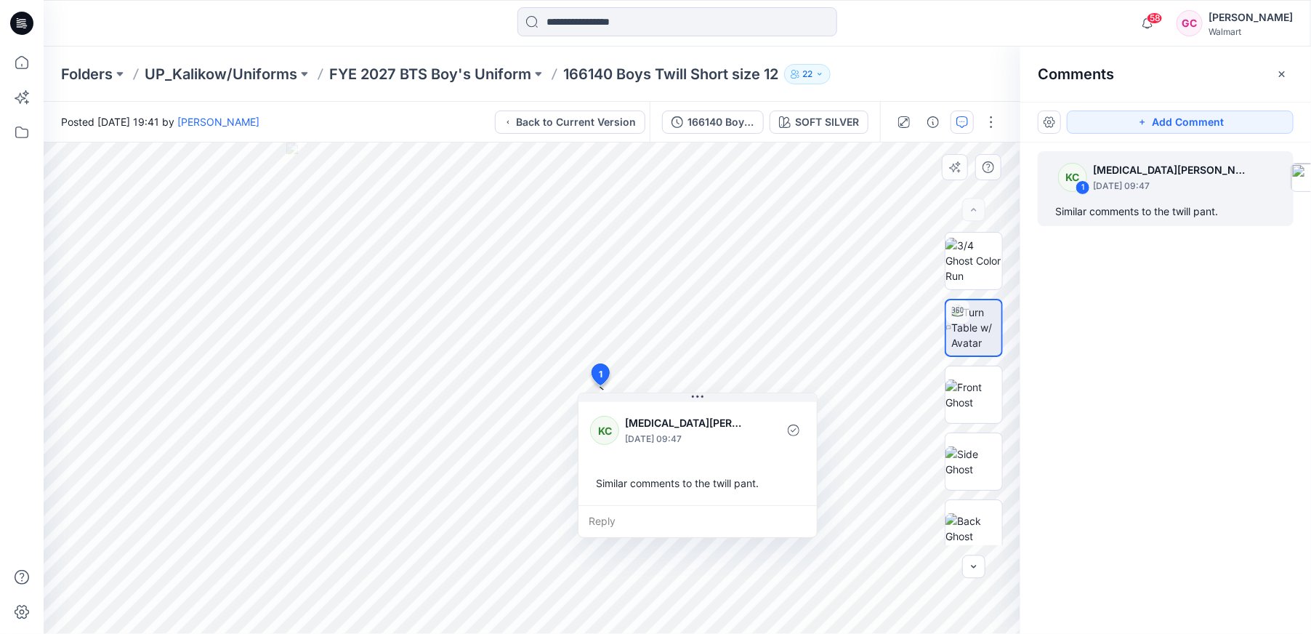
click at [655, 519] on div "Reply" at bounding box center [697, 521] width 238 height 32
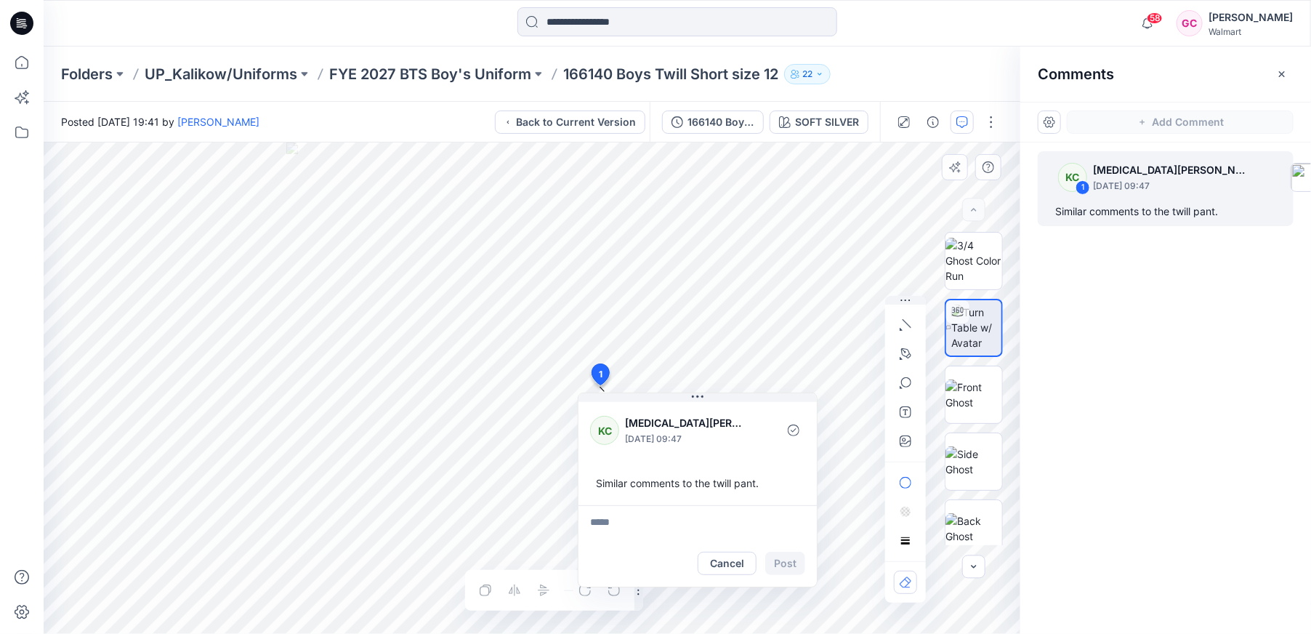
type textarea "**********"
click at [789, 557] on button "Post" at bounding box center [785, 562] width 40 height 23
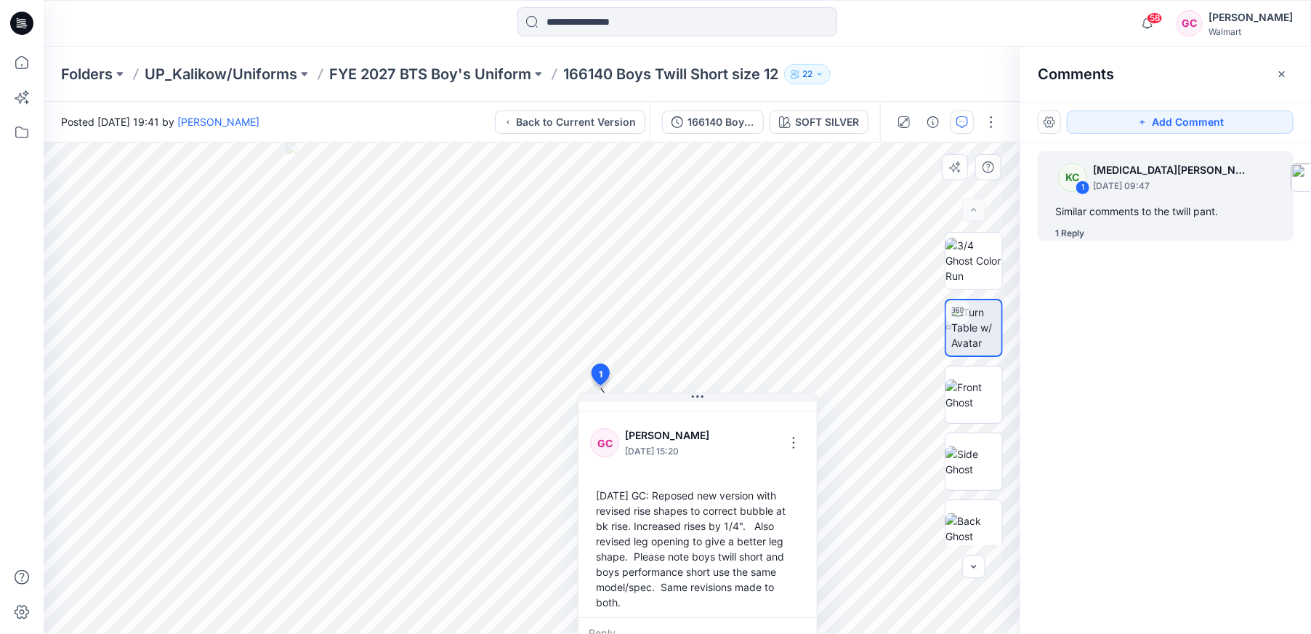
scroll to position [101, 0]
click at [474, 78] on p "FYE 2027 BTS Boy's Uniform" at bounding box center [430, 74] width 202 height 20
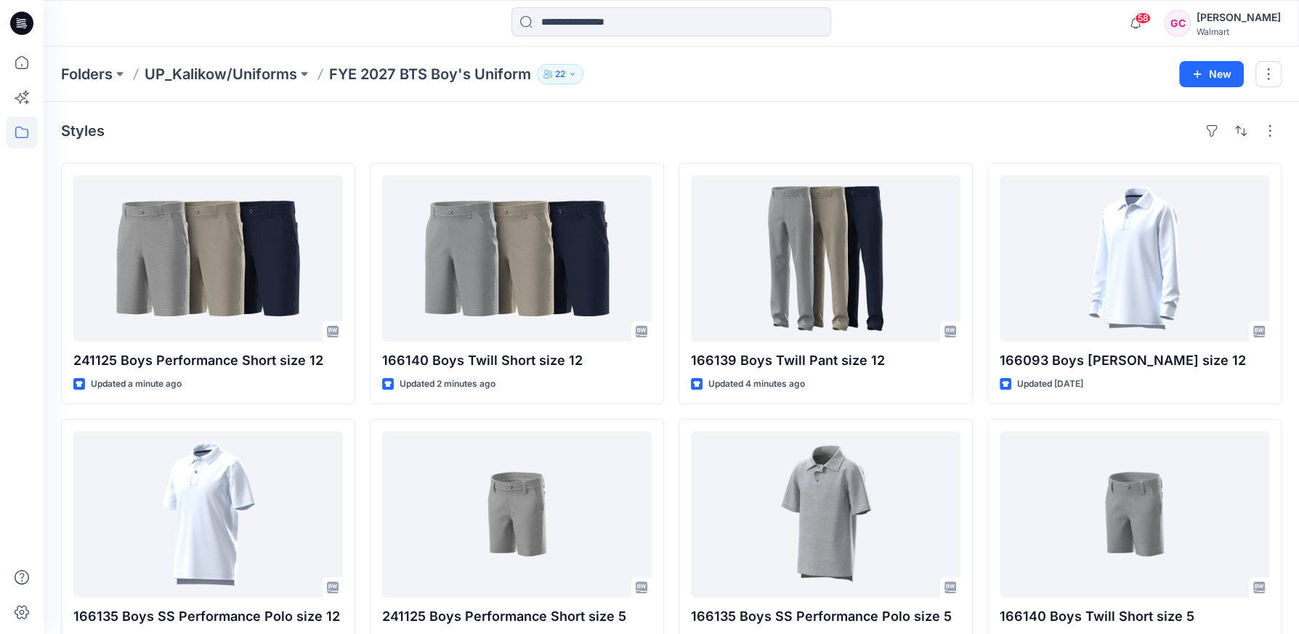
click at [1030, 79] on div "Folders UP_Kalikow/Uniforms FYE 2027 BTS Boy's Uniform 22" at bounding box center [614, 74] width 1107 height 20
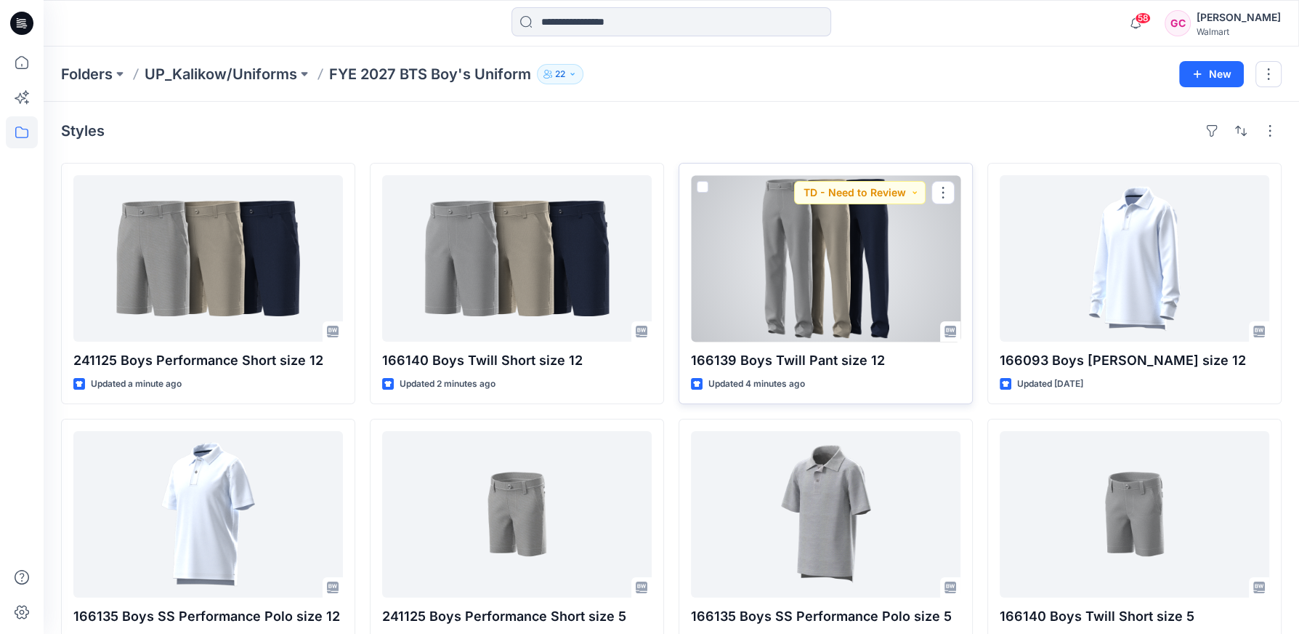
click at [837, 323] on div at bounding box center [826, 258] width 270 height 166
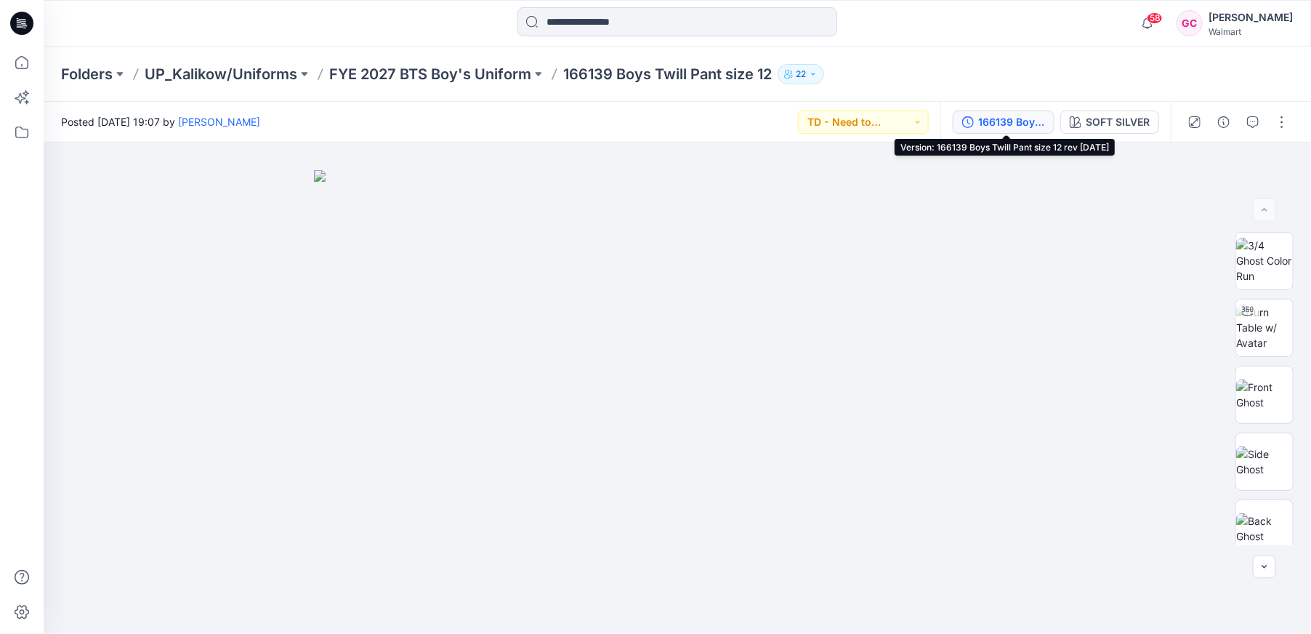
click at [1026, 120] on div "166139 Boys Twill Pant size 12 rev [DATE]" at bounding box center [1011, 122] width 67 height 16
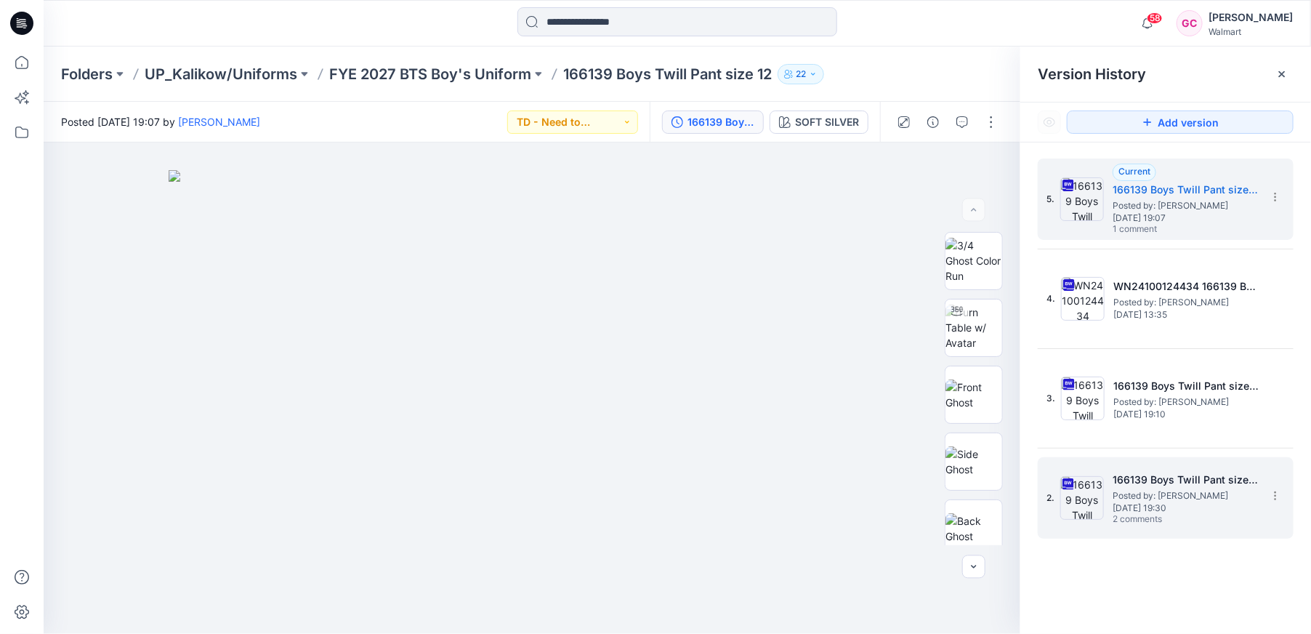
click at [1176, 509] on span "Wednesday, May 14, 2025 19:30" at bounding box center [1184, 508] width 145 height 10
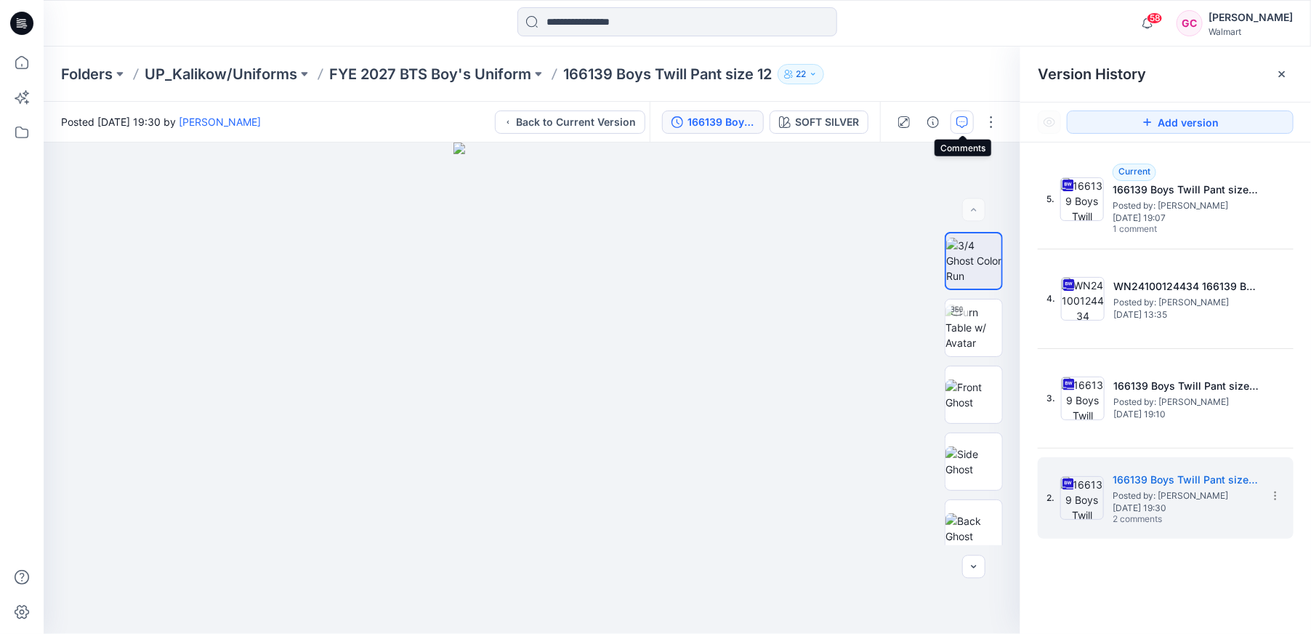
click at [962, 120] on icon "button" at bounding box center [962, 122] width 12 height 12
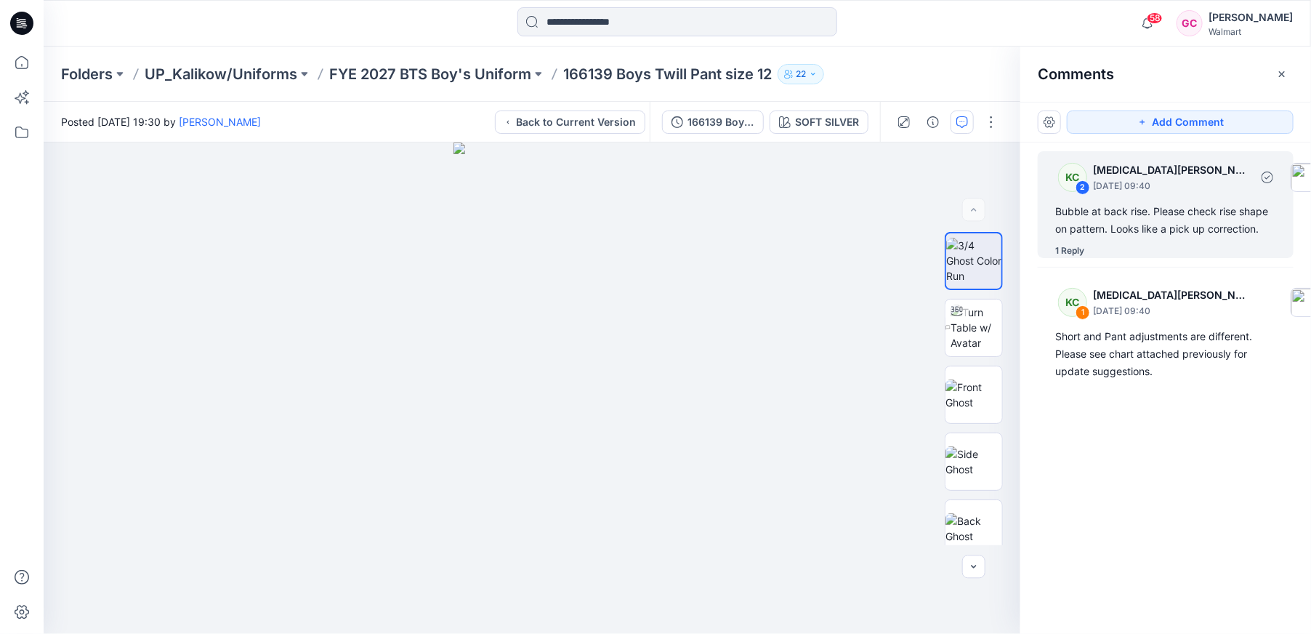
click at [1146, 215] on div "Bubble at back rise. Please check rise shape on pattern. Looks like a pick up c…" at bounding box center [1165, 220] width 221 height 35
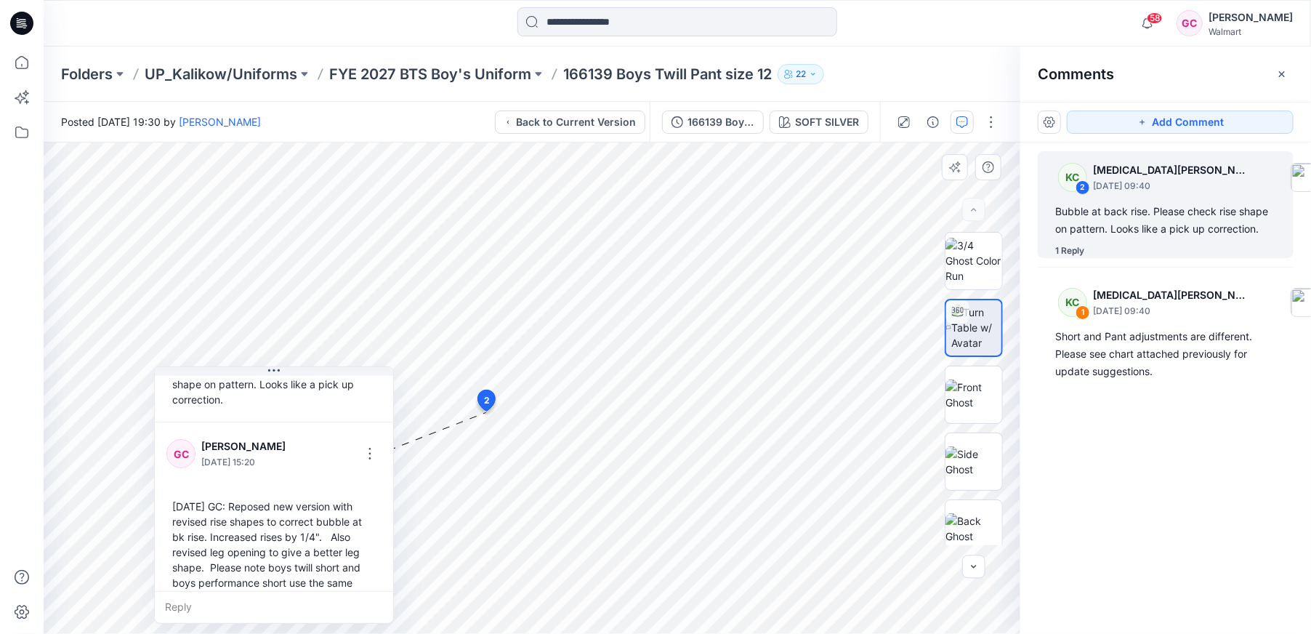
scroll to position [132, 0]
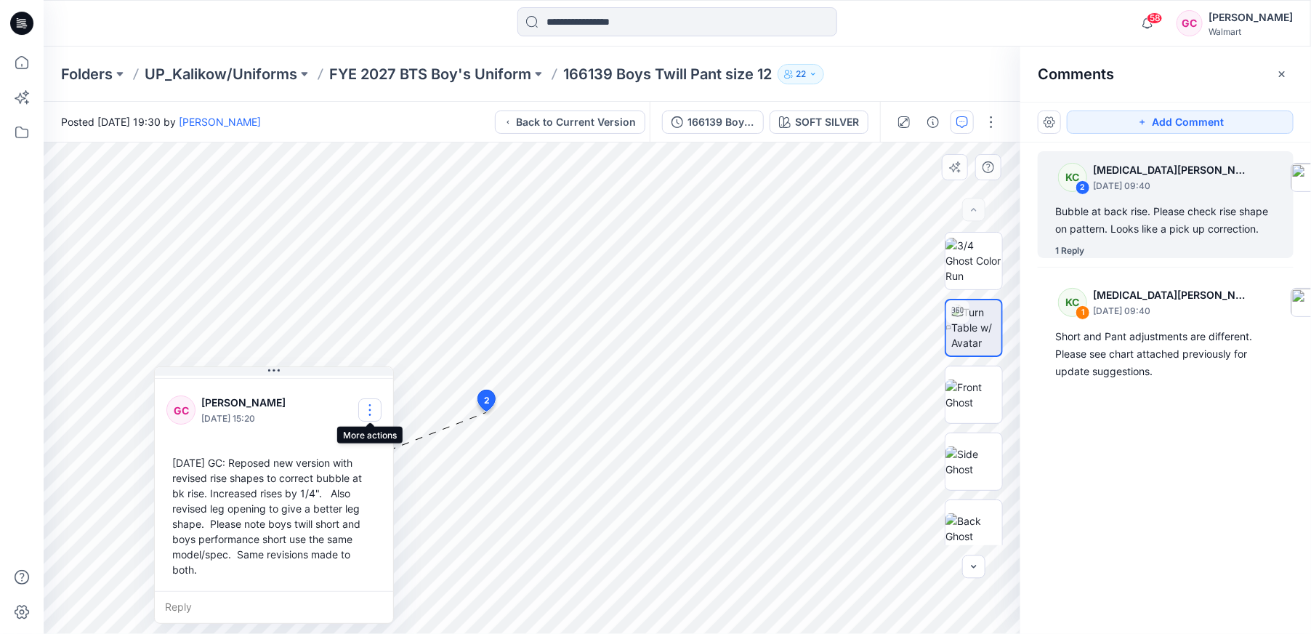
click at [373, 404] on button "button" at bounding box center [369, 409] width 23 height 23
click at [368, 436] on p "Edit comment" at bounding box center [373, 441] width 65 height 15
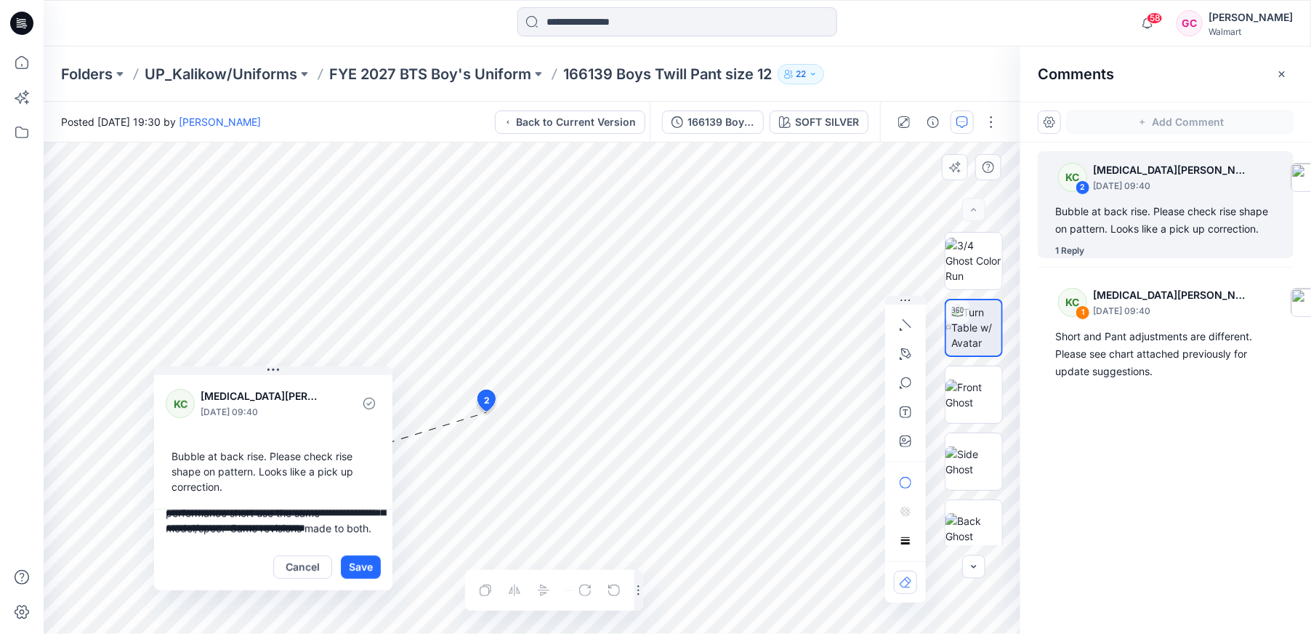
scroll to position [0, 0]
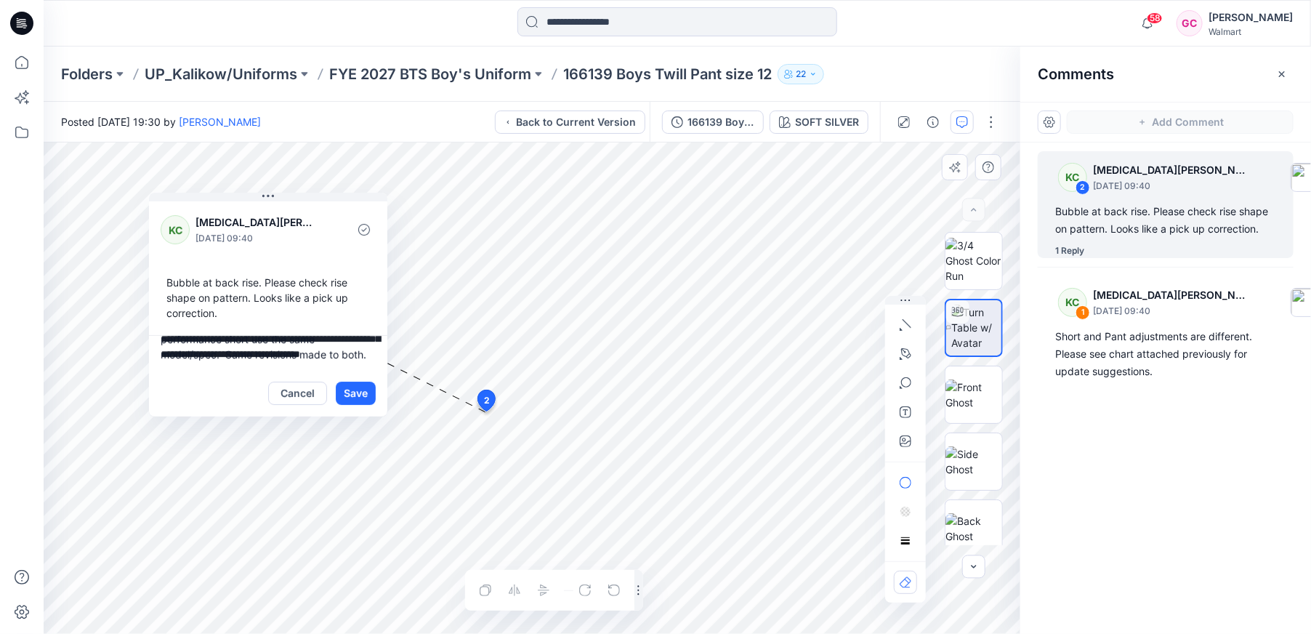
drag, startPoint x: 274, startPoint y: 368, endPoint x: 256, endPoint y: 338, distance: 35.5
click at [267, 198] on icon at bounding box center [268, 196] width 12 height 12
click at [222, 349] on textarea "**********" at bounding box center [266, 356] width 238 height 35
type textarea "**********"
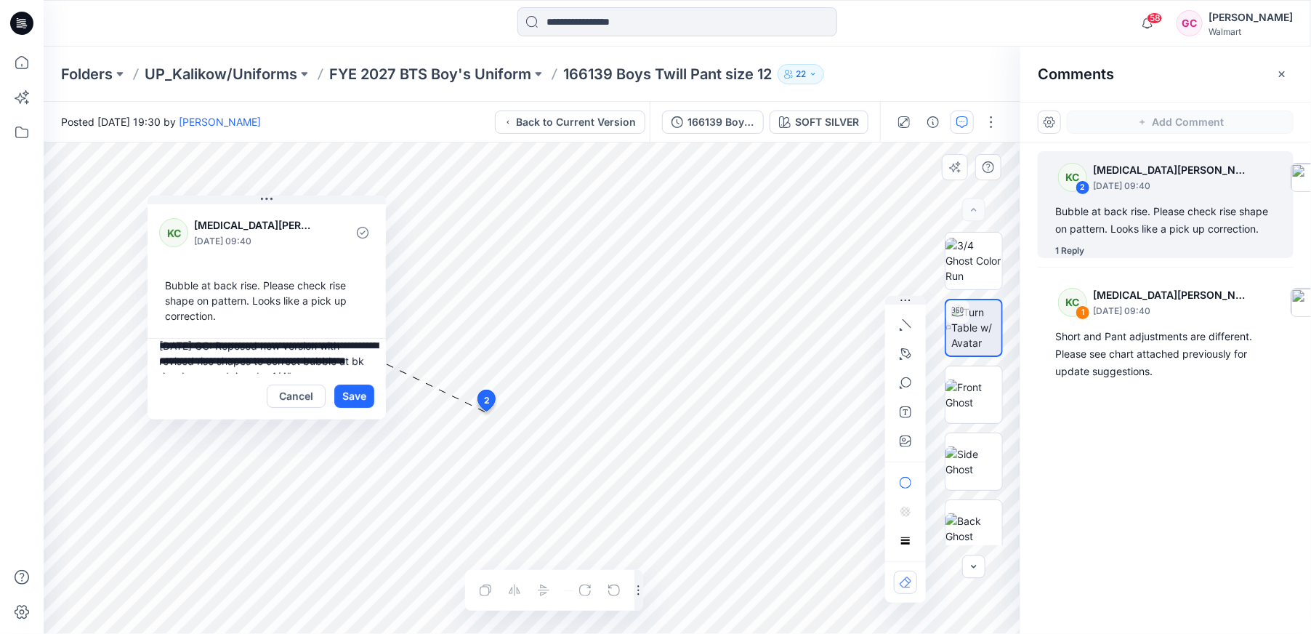
click at [374, 397] on div "Cancel Save" at bounding box center [266, 396] width 238 height 46
click at [362, 395] on button "Save" at bounding box center [354, 395] width 40 height 23
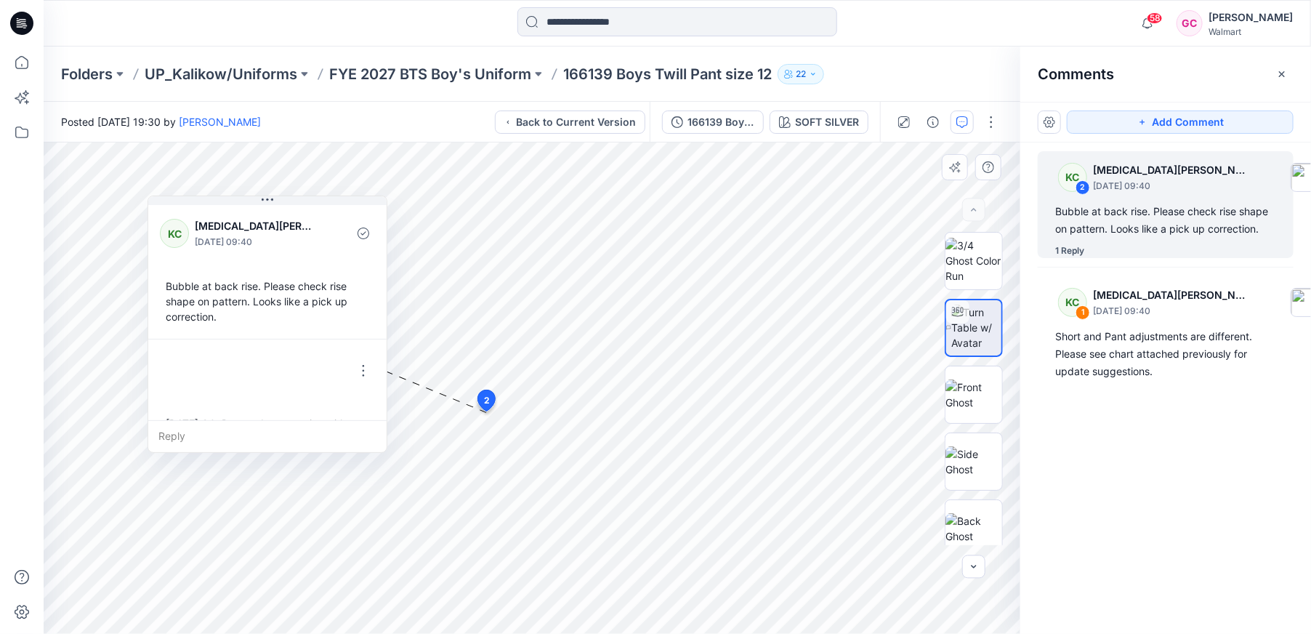
scroll to position [55, 0]
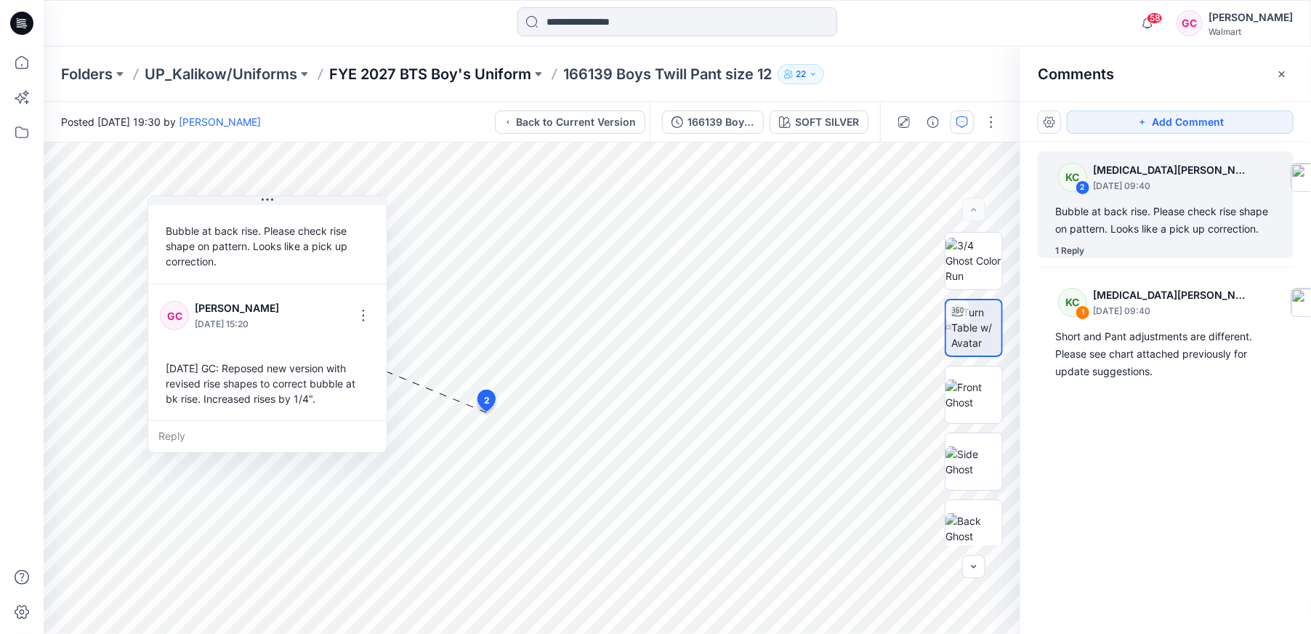
click at [440, 70] on p "FYE 2027 BTS Boy's Uniform" at bounding box center [430, 74] width 202 height 20
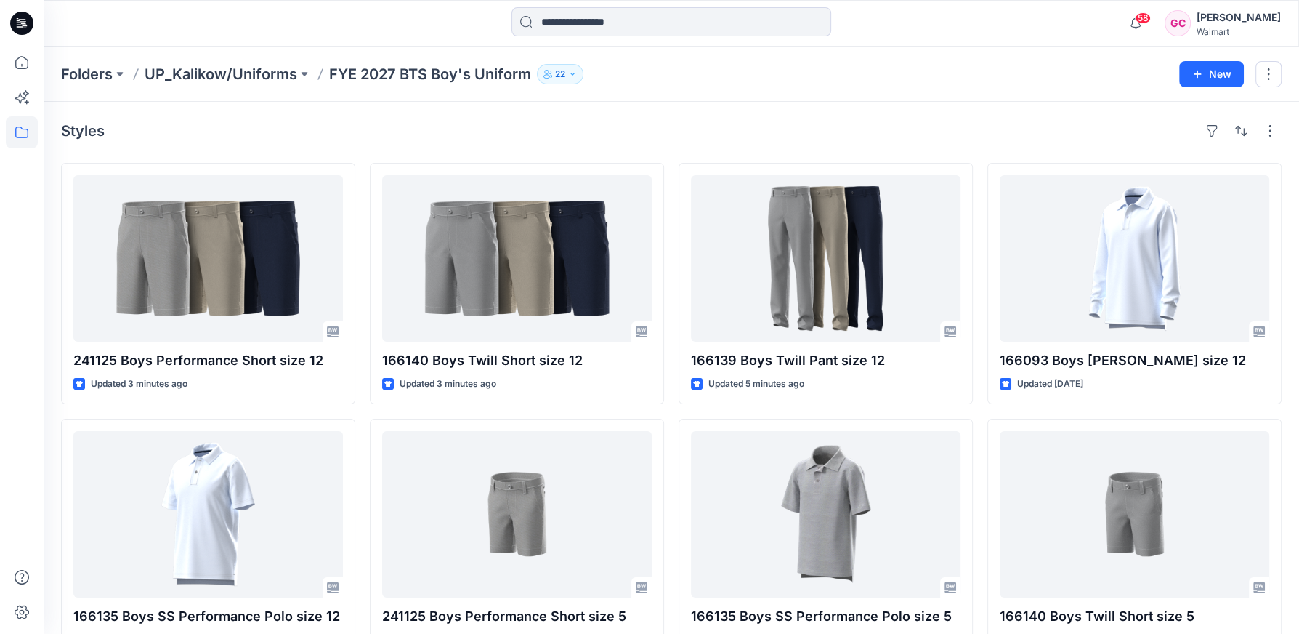
click at [1021, 99] on div "Folders UP_Kalikow/Uniforms FYE 2027 BTS Boy's Uniform 22 New" at bounding box center [671, 73] width 1255 height 55
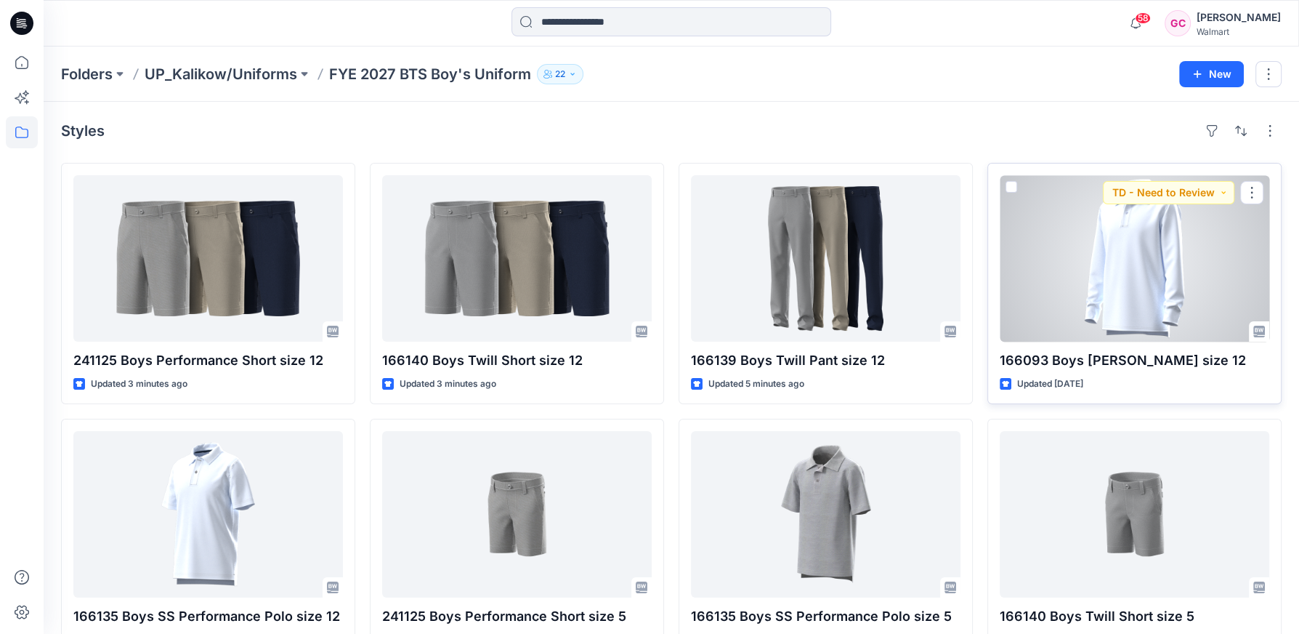
click at [1127, 310] on div at bounding box center [1135, 258] width 270 height 166
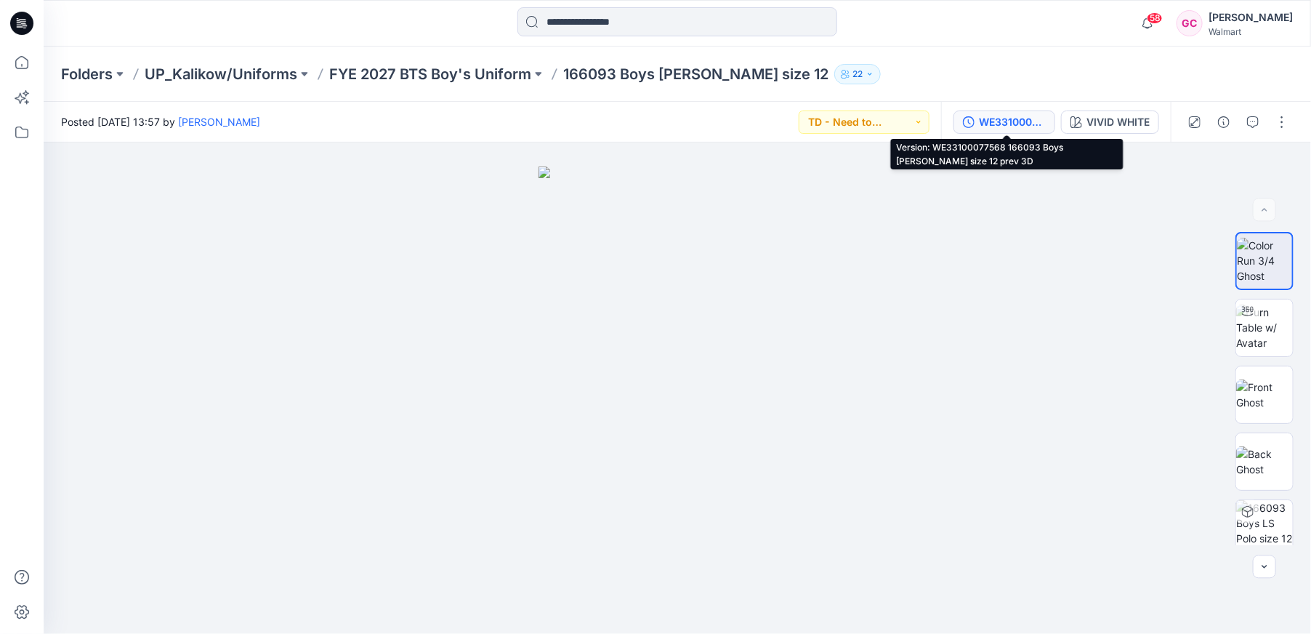
click at [991, 121] on div "WE33100077568 166093 Boys [PERSON_NAME] size 12 prev 3D" at bounding box center [1012, 122] width 67 height 16
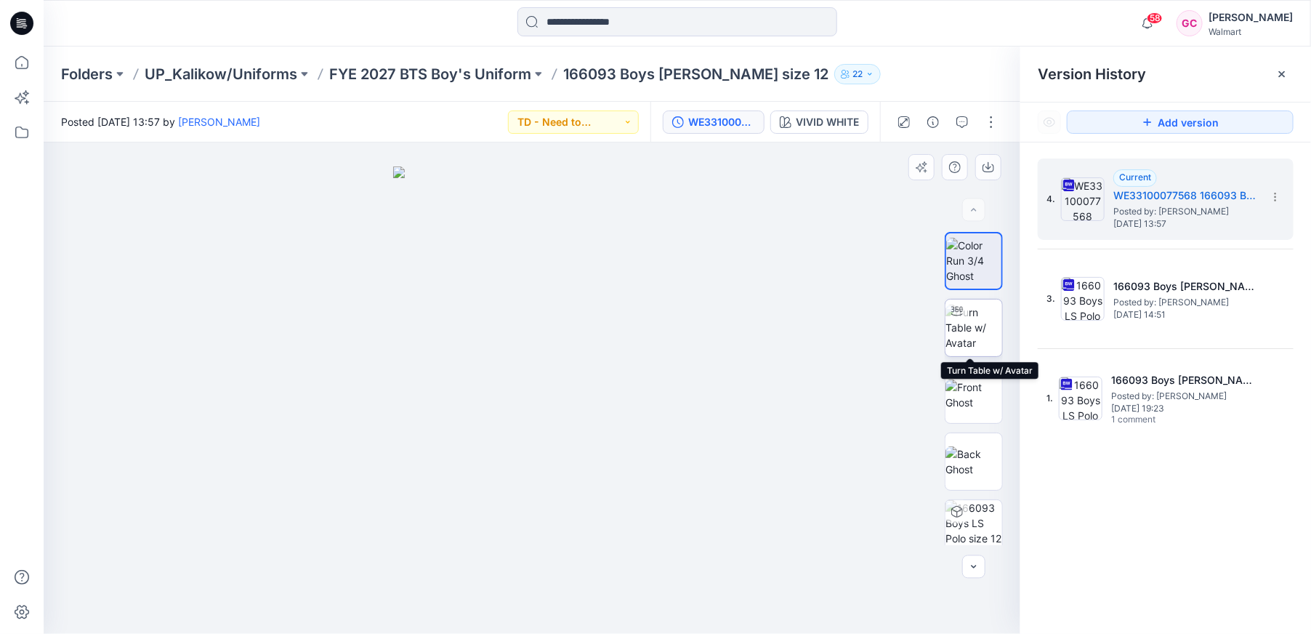
drag, startPoint x: 957, startPoint y: 335, endPoint x: 971, endPoint y: 339, distance: 15.2
click at [956, 335] on img at bounding box center [973, 327] width 57 height 46
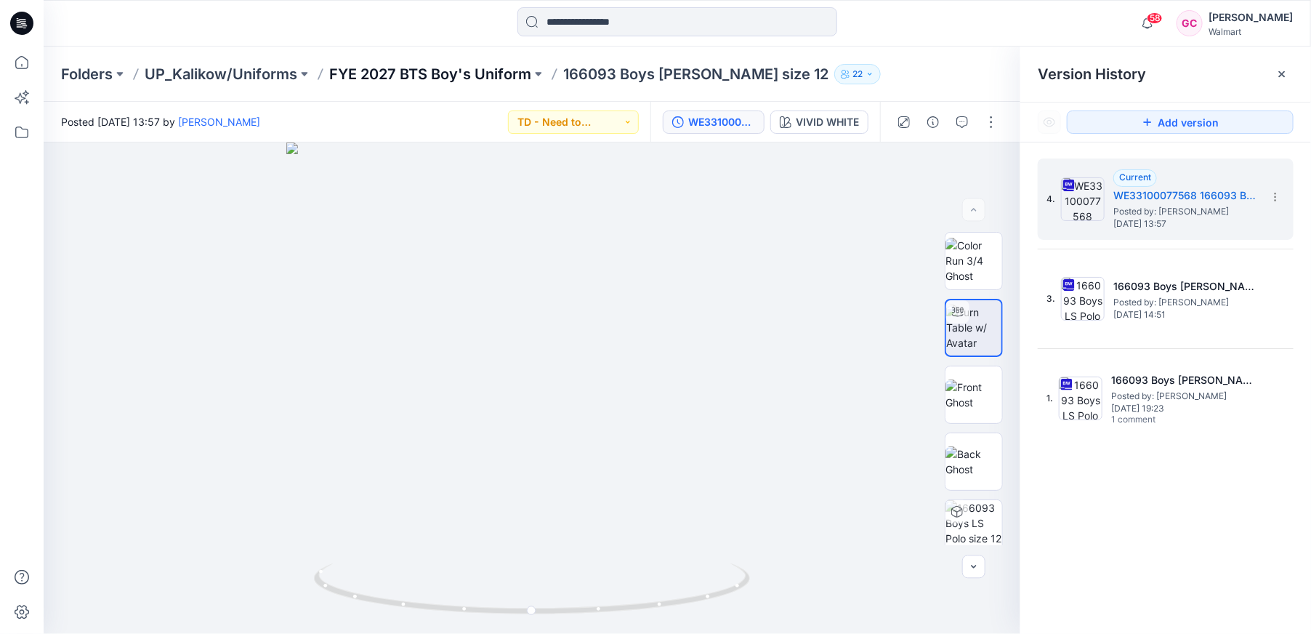
click at [398, 74] on p "FYE 2027 BTS Boy's Uniform" at bounding box center [430, 74] width 202 height 20
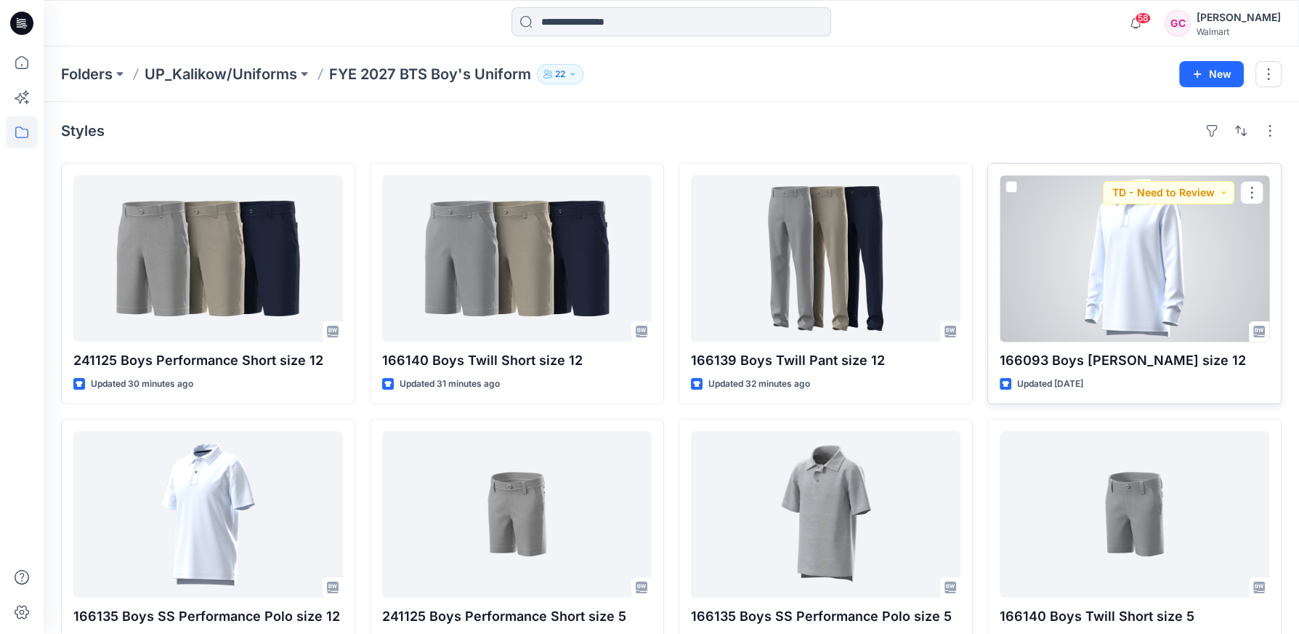
click at [1138, 301] on div at bounding box center [1135, 258] width 270 height 166
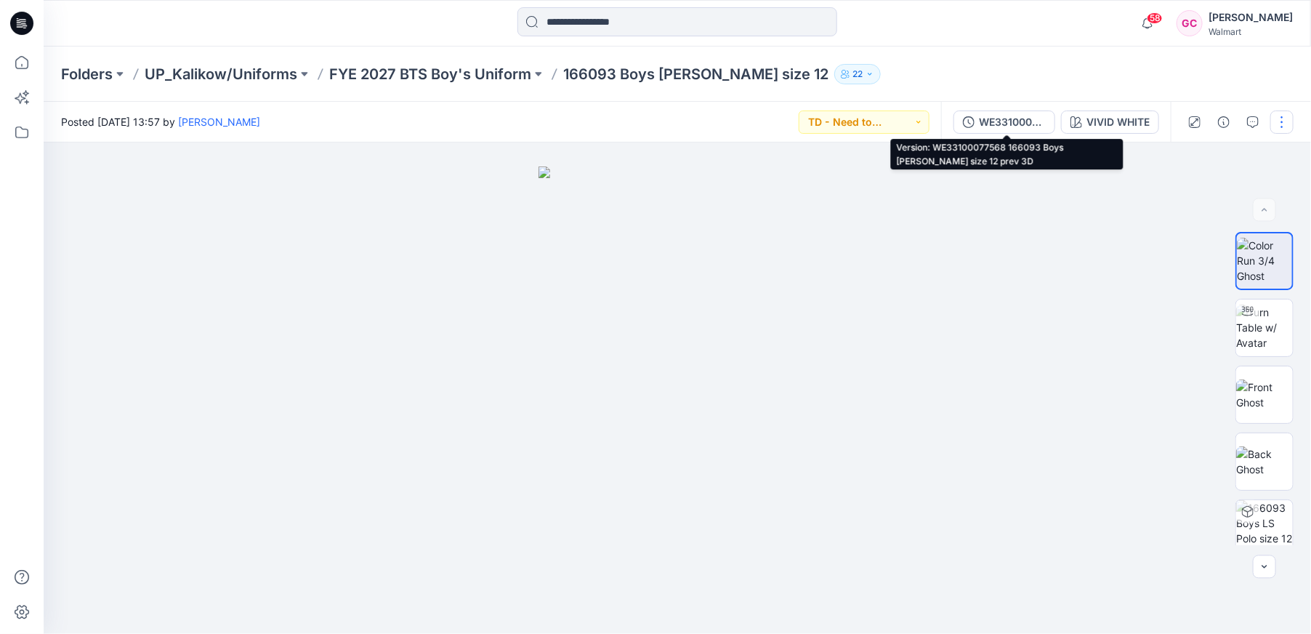
click at [978, 124] on button "WE33100077568 166093 Boys [PERSON_NAME] size 12 prev 3D" at bounding box center [1004, 121] width 102 height 23
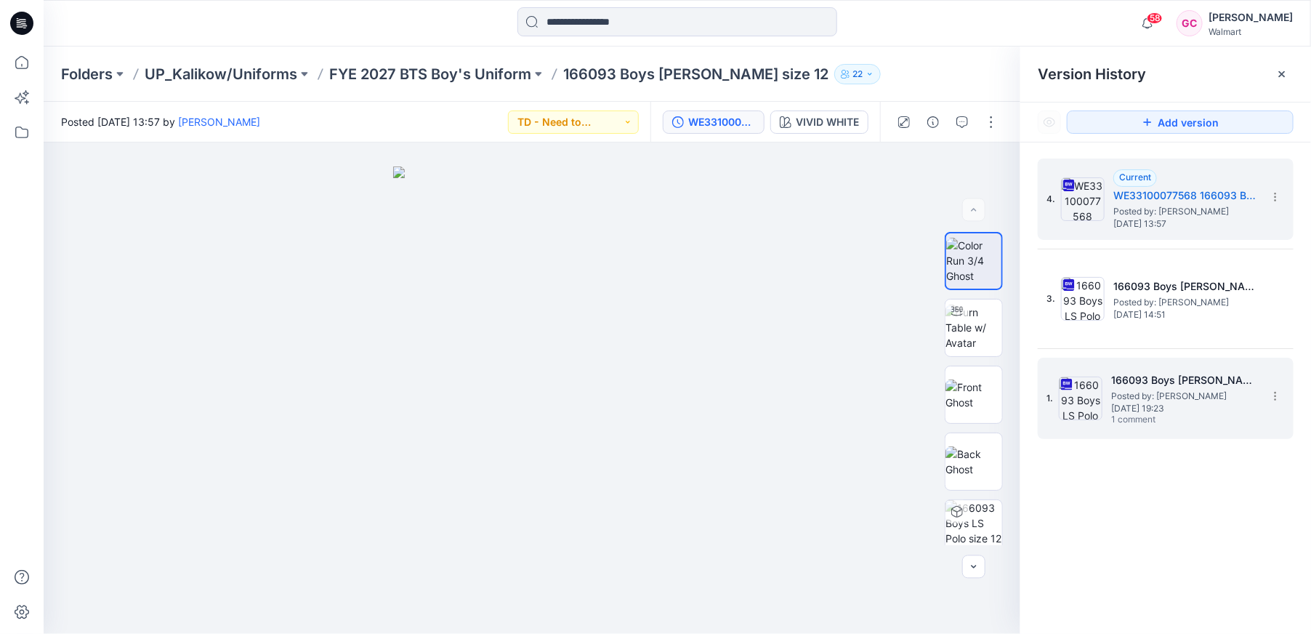
click at [1133, 383] on h5 "166093 Boys [PERSON_NAME] size 12" at bounding box center [1183, 379] width 145 height 17
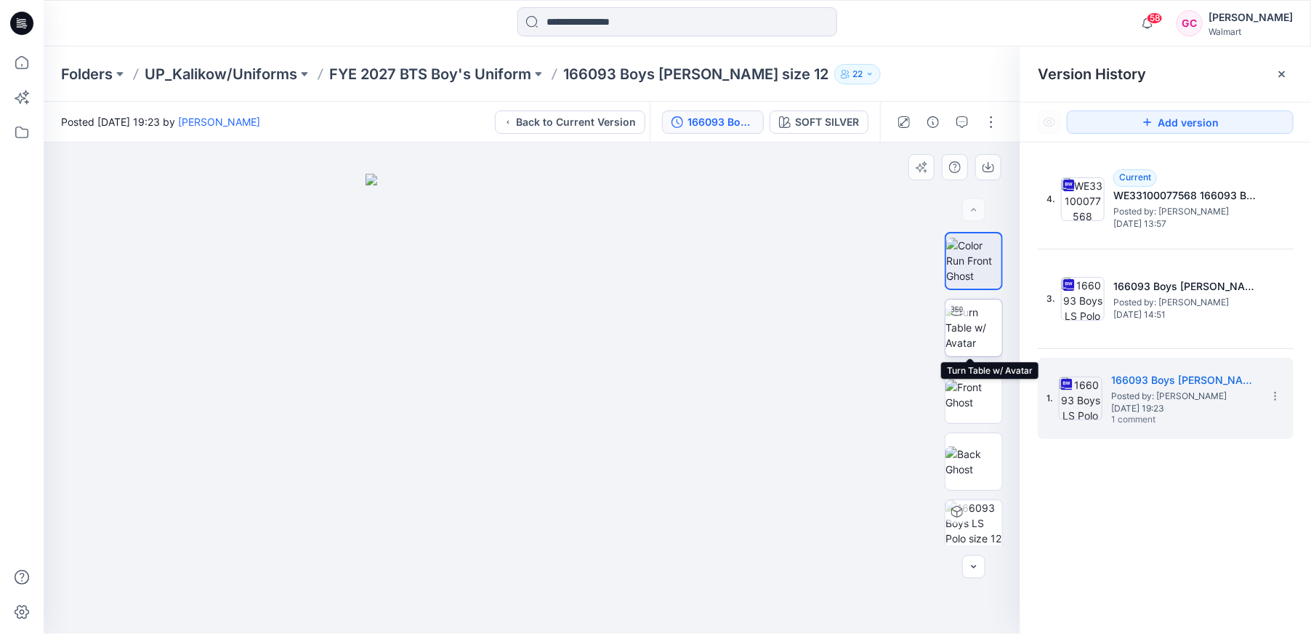
click at [982, 329] on img at bounding box center [973, 327] width 57 height 46
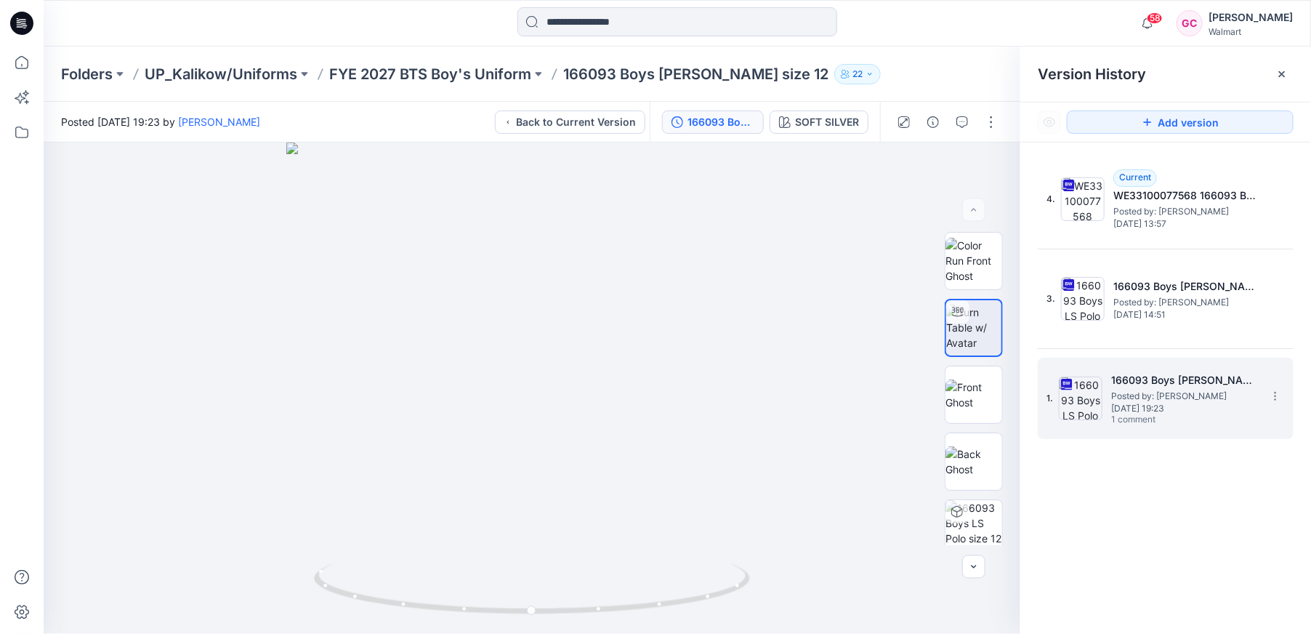
click at [1144, 385] on h5 "166093 Boys [PERSON_NAME] size 12" at bounding box center [1183, 379] width 145 height 17
click at [965, 125] on icon "button" at bounding box center [962, 122] width 12 height 12
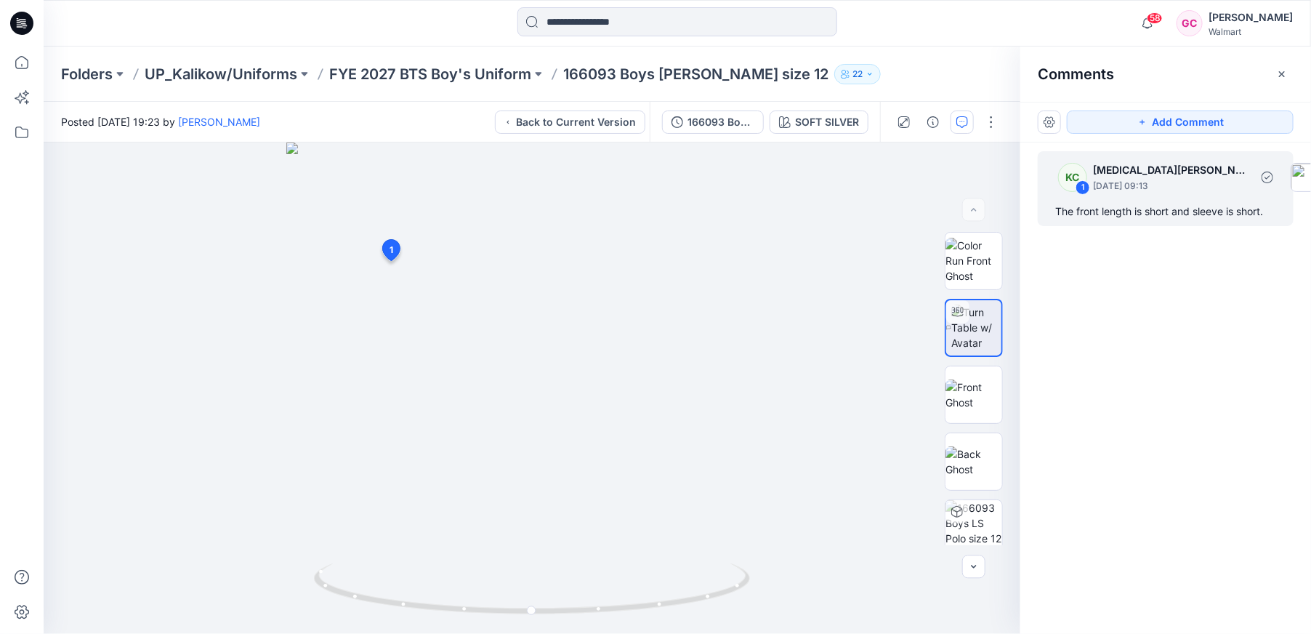
click at [1164, 197] on div "KC 1 Kyra Cobb August 15, 2025 09:13 The front length is short and sleeve is sh…" at bounding box center [1165, 188] width 256 height 75
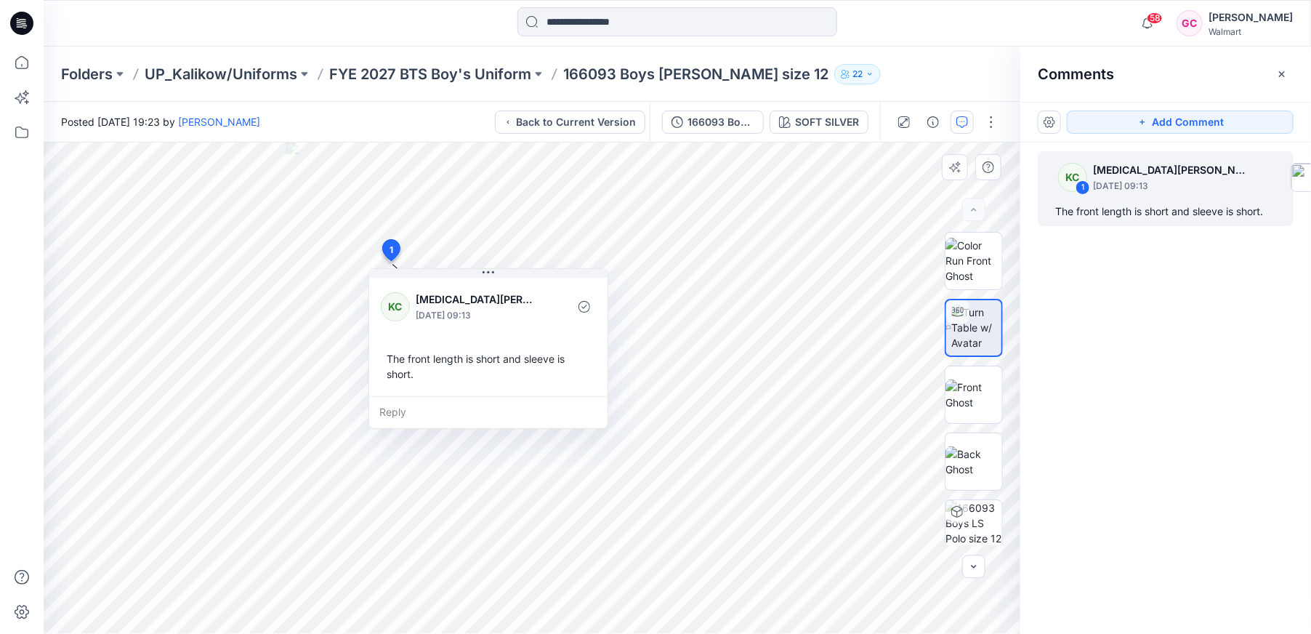
click at [412, 410] on div "Reply" at bounding box center [488, 412] width 238 height 32
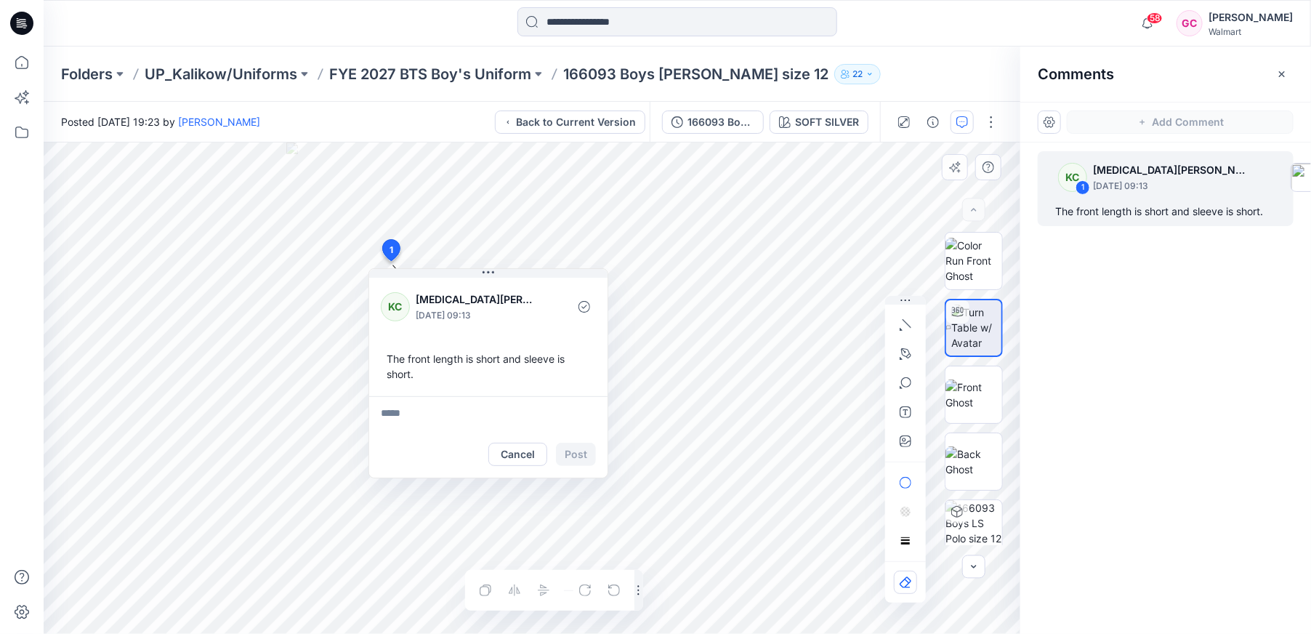
type textarea "**********"
click at [580, 448] on button "Post" at bounding box center [576, 453] width 40 height 23
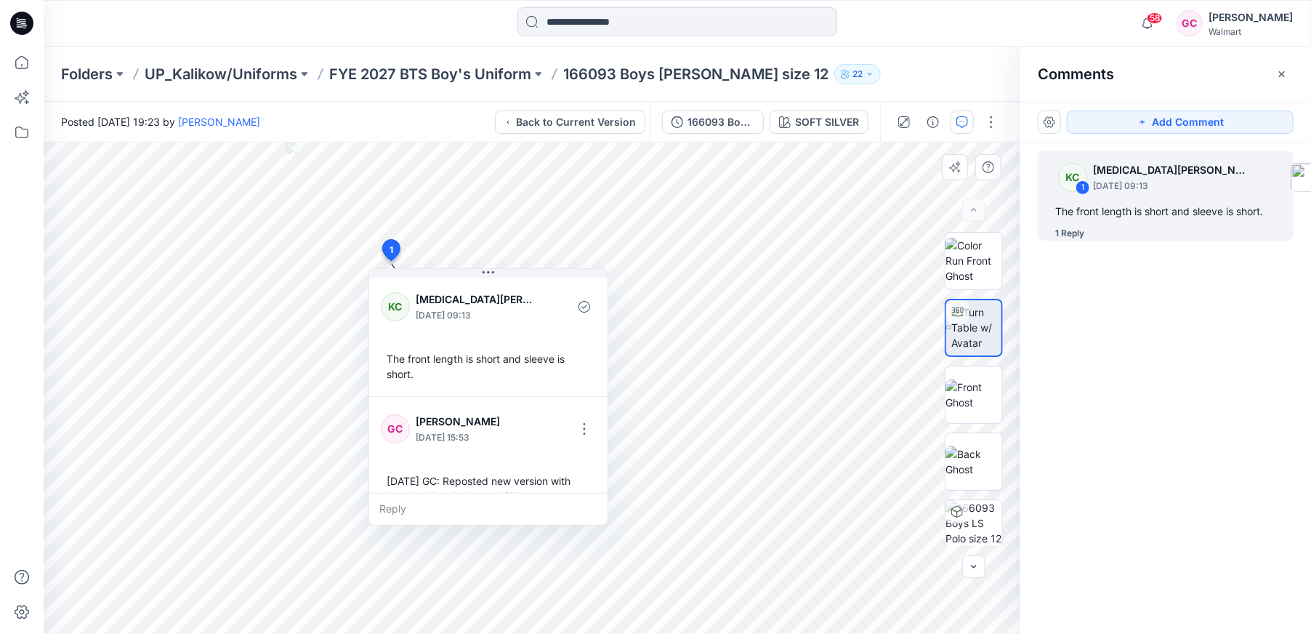
scroll to position [25, 0]
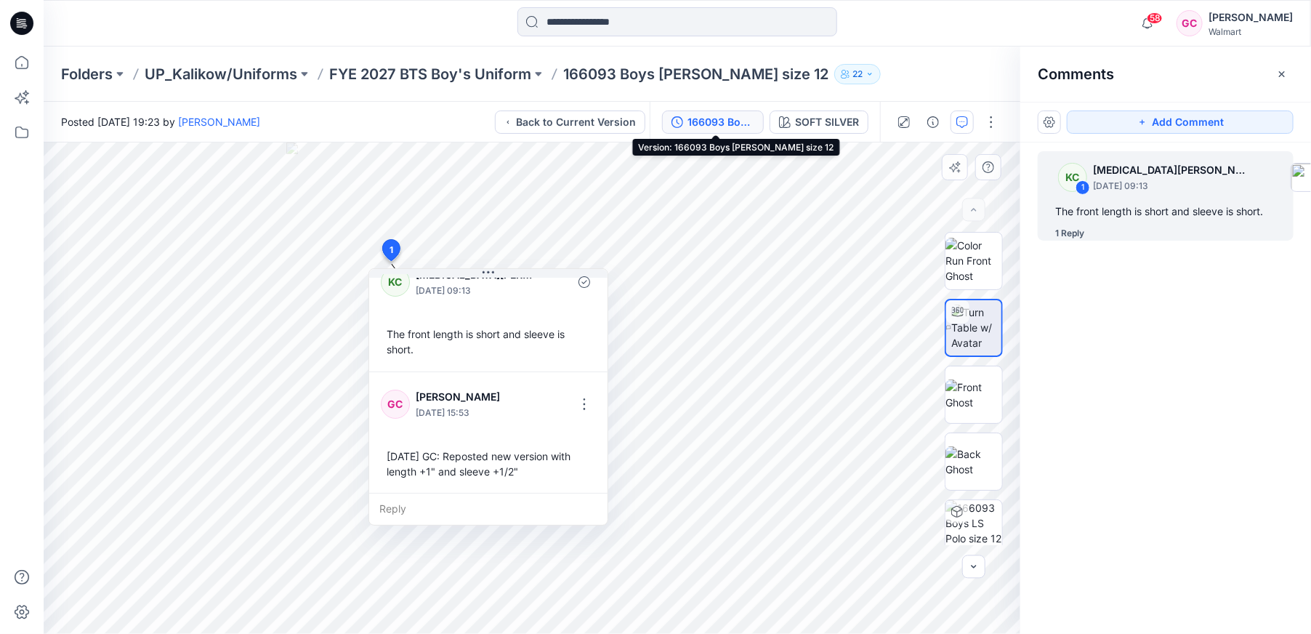
click at [697, 115] on div "166093 Boys [PERSON_NAME] size 12" at bounding box center [720, 122] width 67 height 16
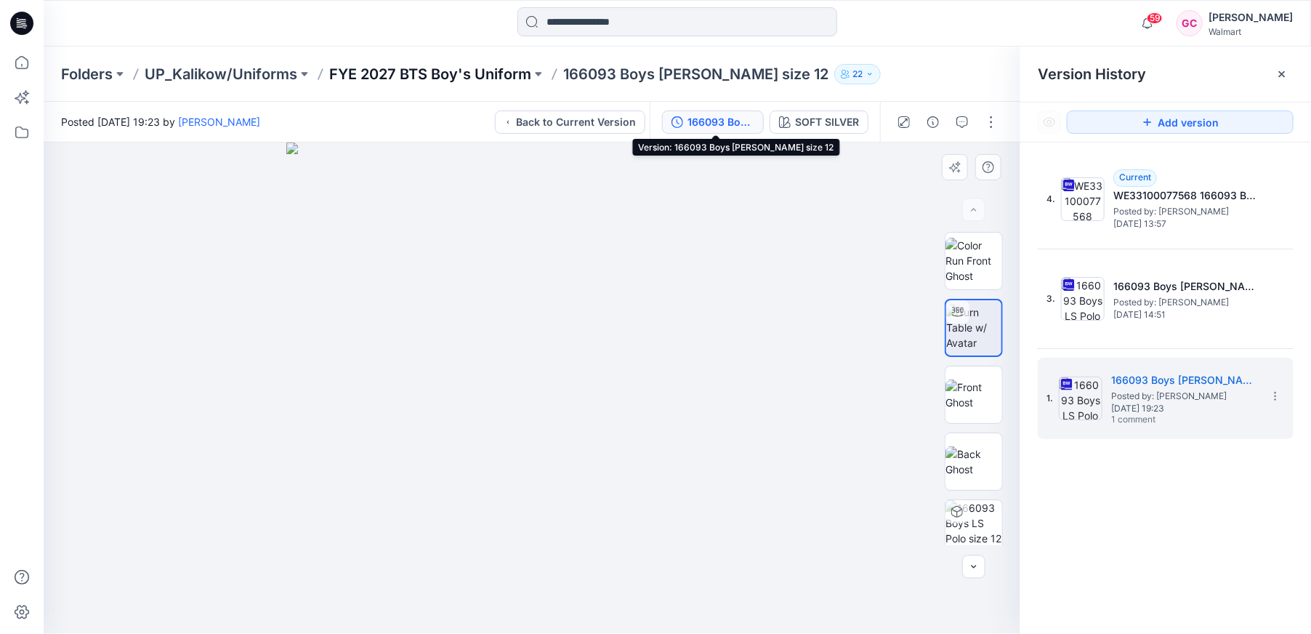
click at [465, 70] on p "FYE 2027 BTS Boy's Uniform" at bounding box center [430, 74] width 202 height 20
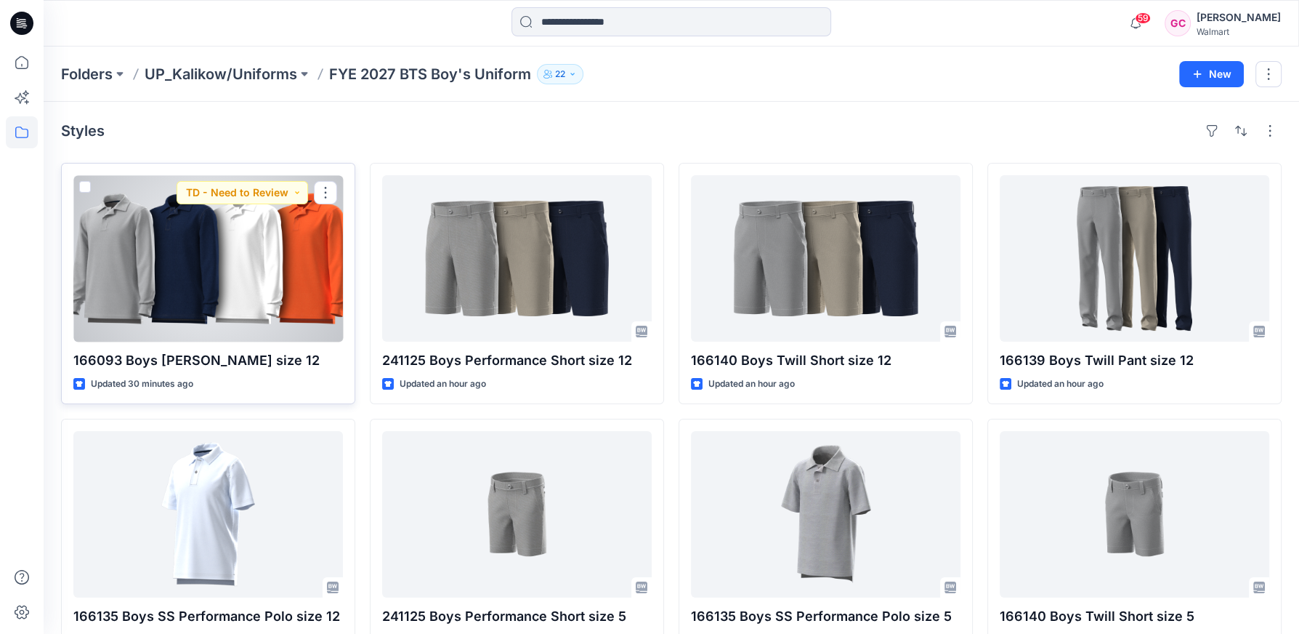
click at [193, 246] on div at bounding box center [208, 258] width 270 height 166
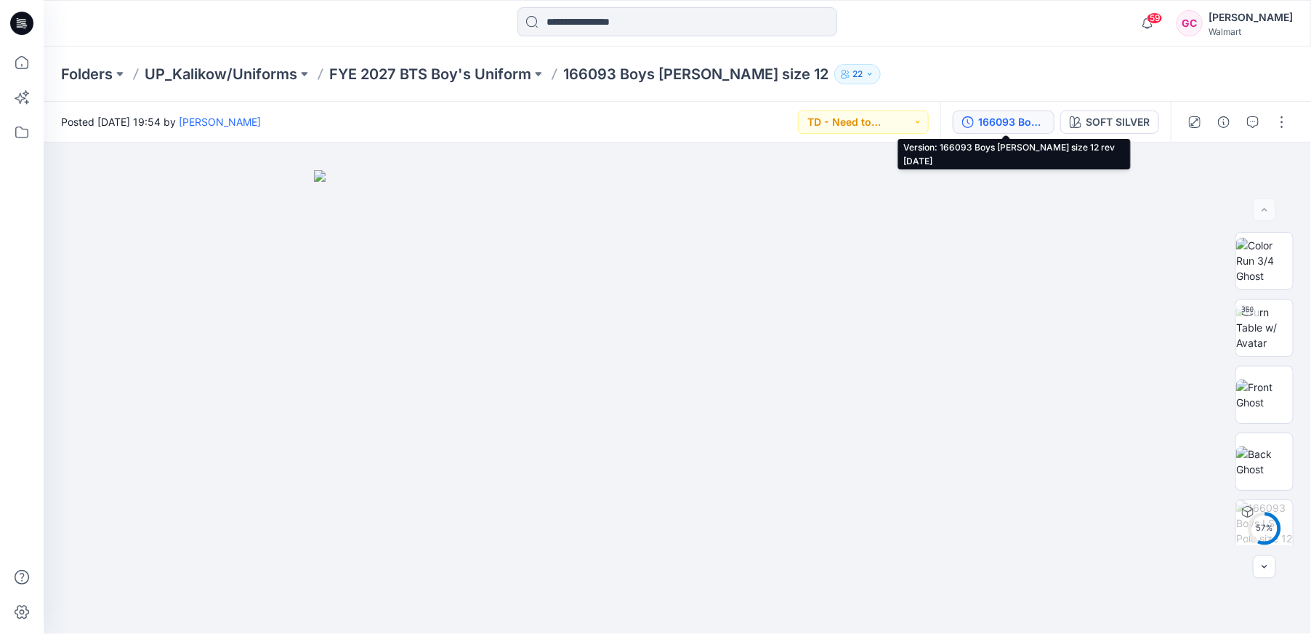
click at [1011, 116] on div "166093 Boys [PERSON_NAME] size 12 rev [DATE]" at bounding box center [1011, 122] width 67 height 16
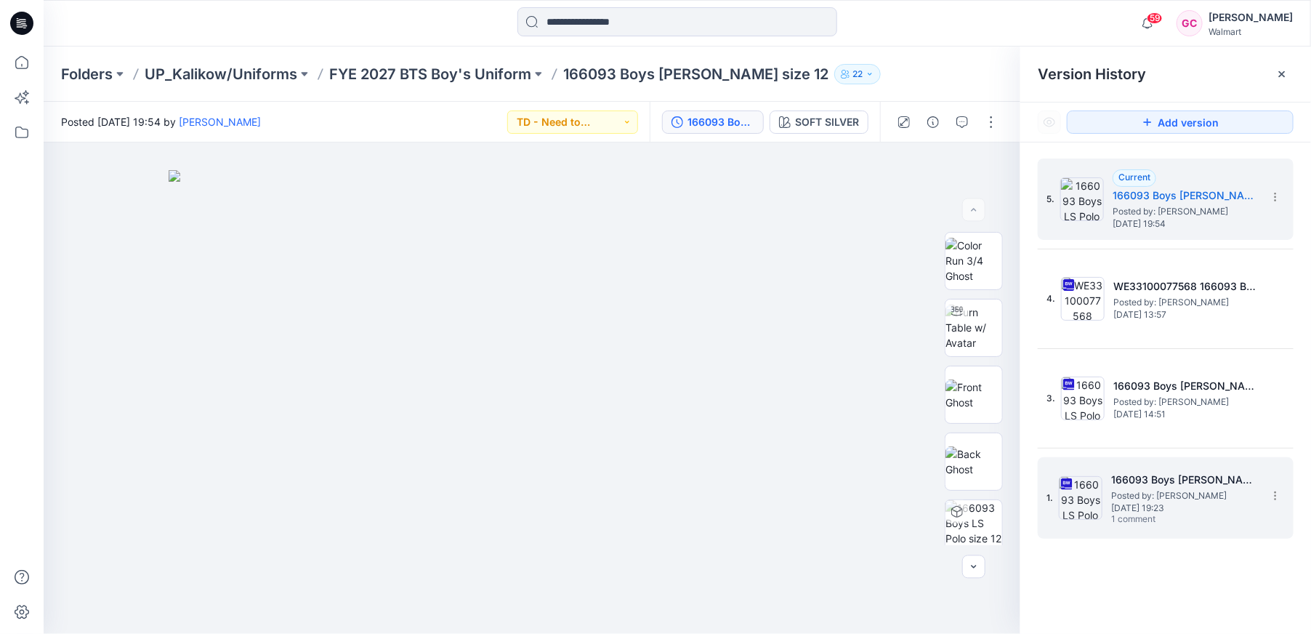
click at [1163, 493] on span "Posted by: Gina Cowan" at bounding box center [1183, 495] width 145 height 15
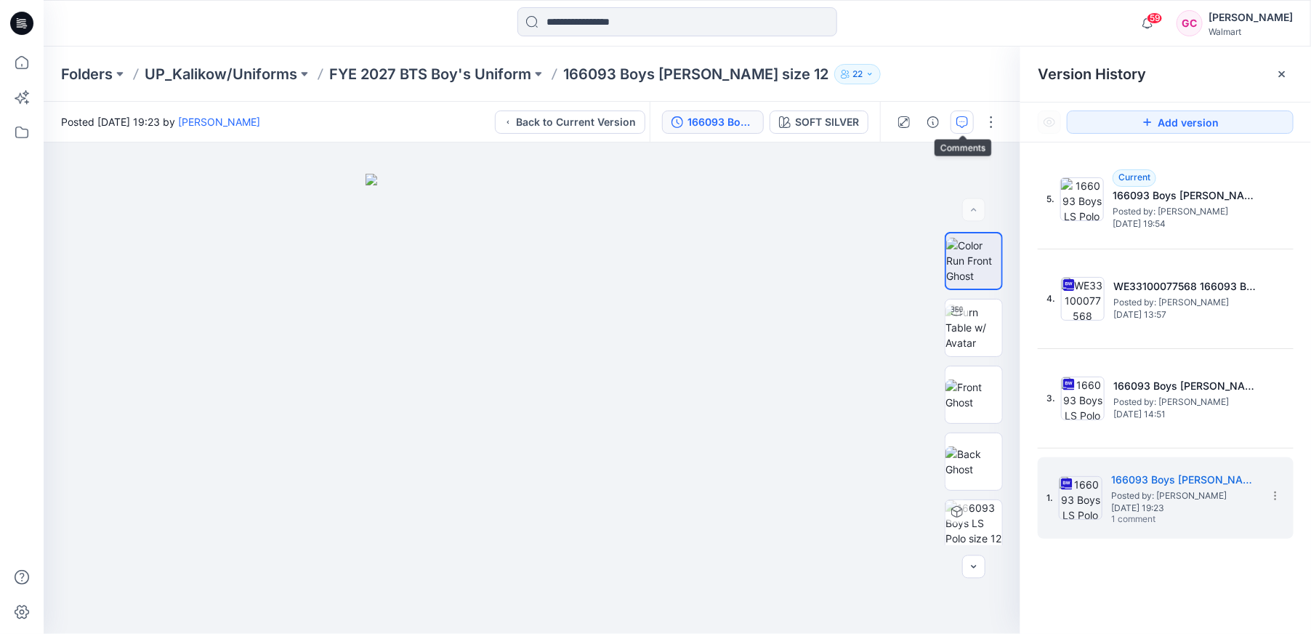
click at [964, 120] on icon "button" at bounding box center [962, 122] width 12 height 12
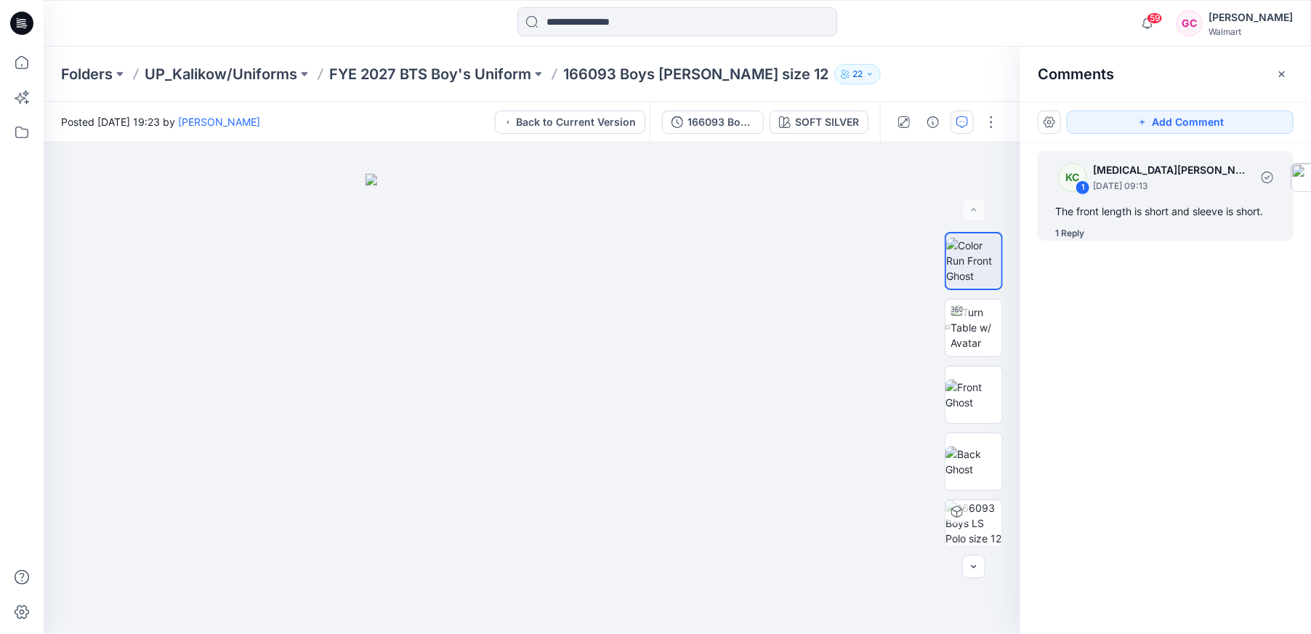
click at [1101, 222] on div "KC 1 Kyra Cobb August 15, 2025 09:13 The front length is short and sleeve is sh…" at bounding box center [1165, 195] width 256 height 89
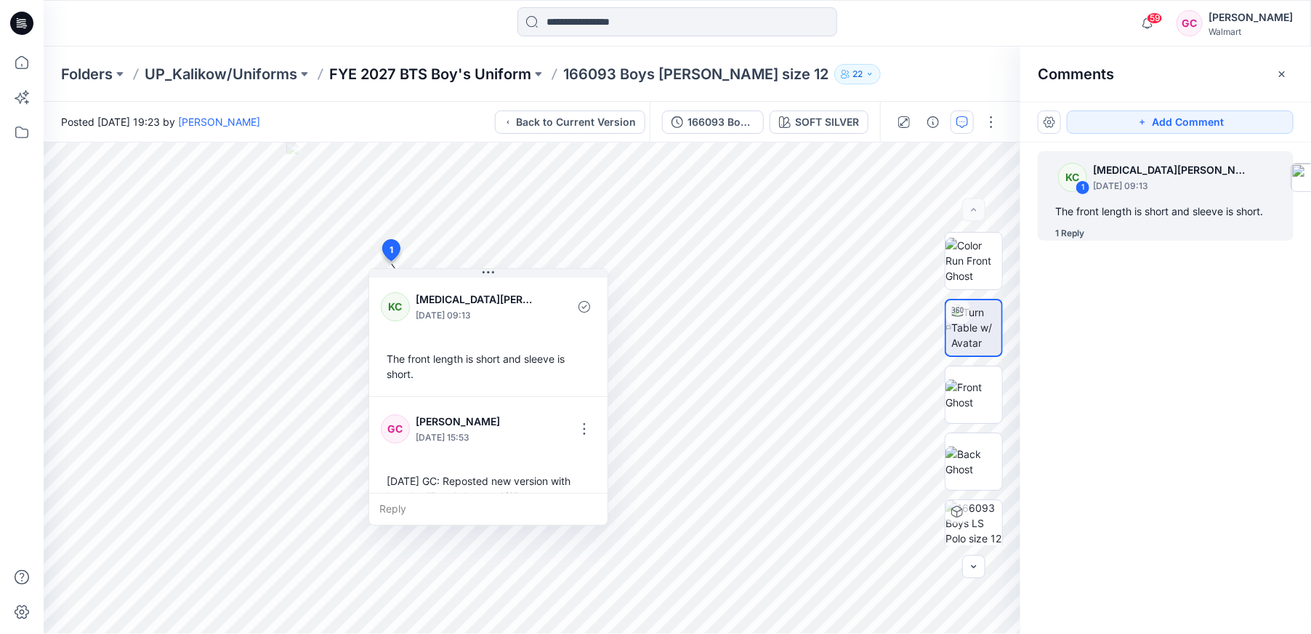
click at [473, 78] on p "FYE 2027 BTS Boy's Uniform" at bounding box center [430, 74] width 202 height 20
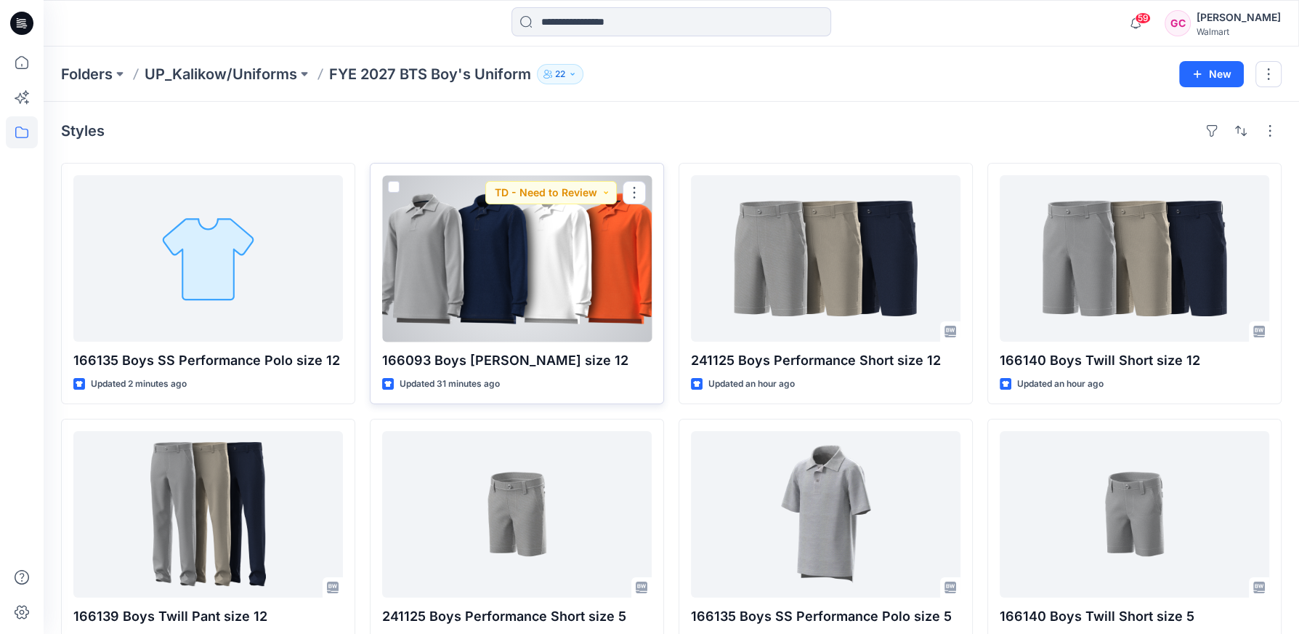
click at [535, 275] on div at bounding box center [517, 258] width 270 height 166
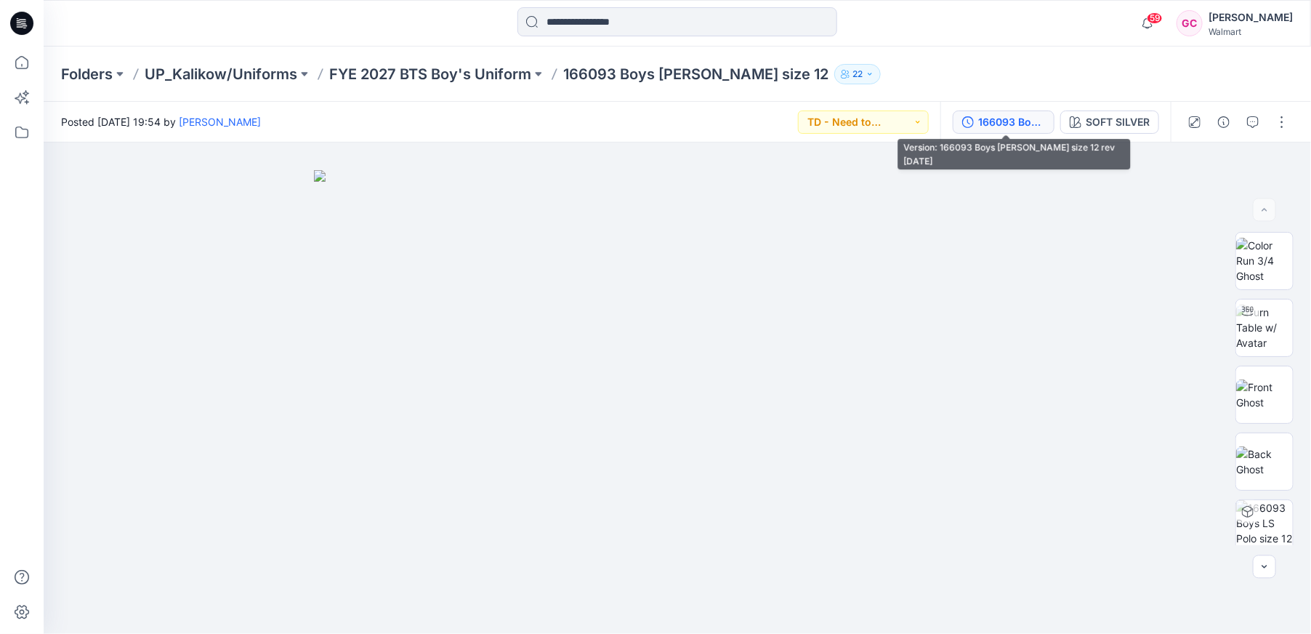
click at [1023, 122] on div "166093 Boys [PERSON_NAME] size 12 rev [DATE]" at bounding box center [1011, 122] width 67 height 16
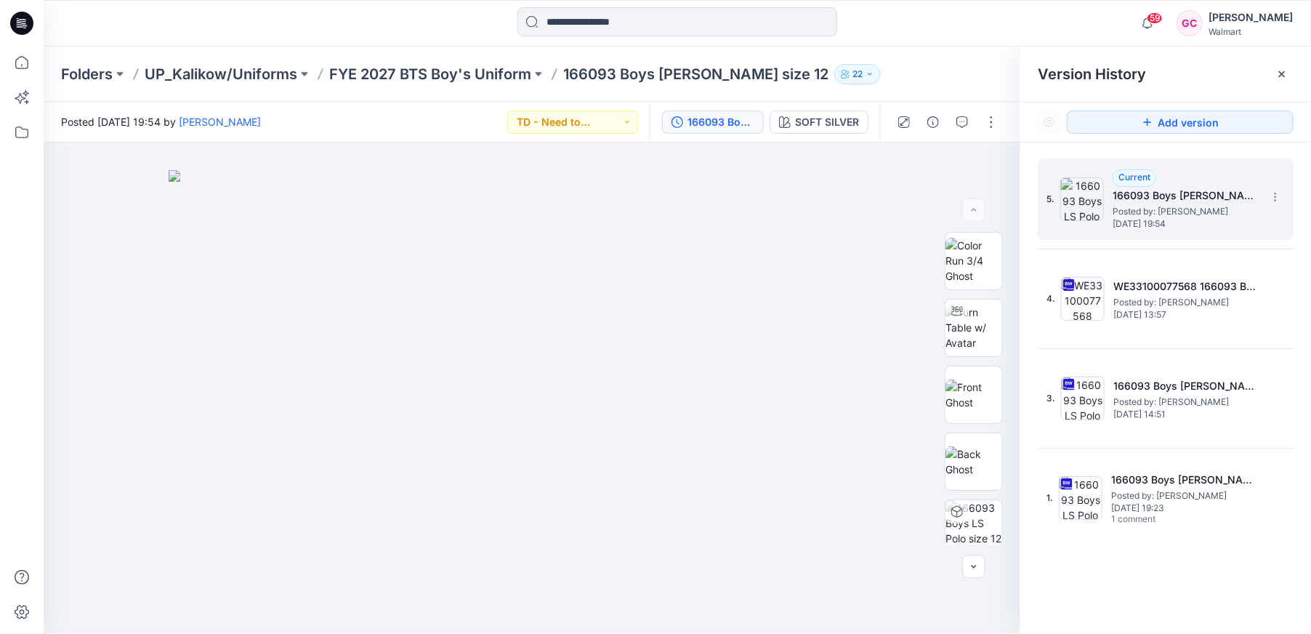
click at [1149, 187] on h5 "166093 Boys [PERSON_NAME] size 12 rev [DATE]" at bounding box center [1184, 195] width 145 height 17
click at [960, 263] on img at bounding box center [973, 261] width 57 height 46
click at [960, 121] on icon "button" at bounding box center [962, 122] width 12 height 12
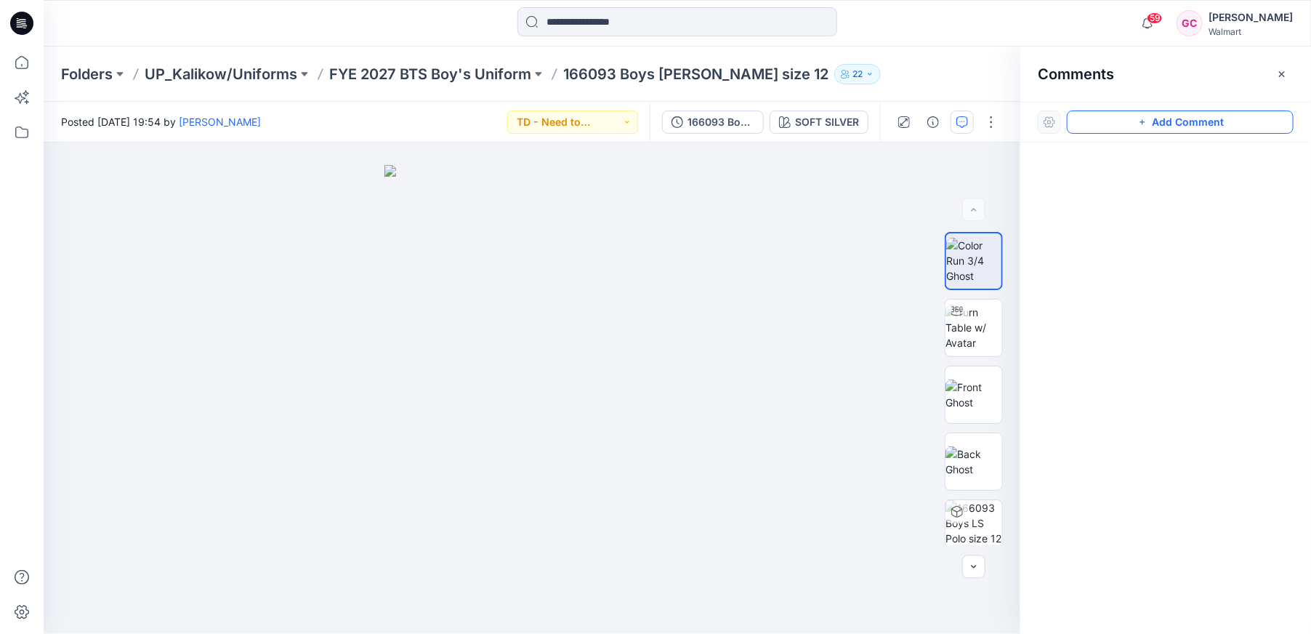
click at [1104, 126] on button "Add Comment" at bounding box center [1180, 121] width 227 height 23
click at [546, 415] on div "1" at bounding box center [532, 387] width 976 height 491
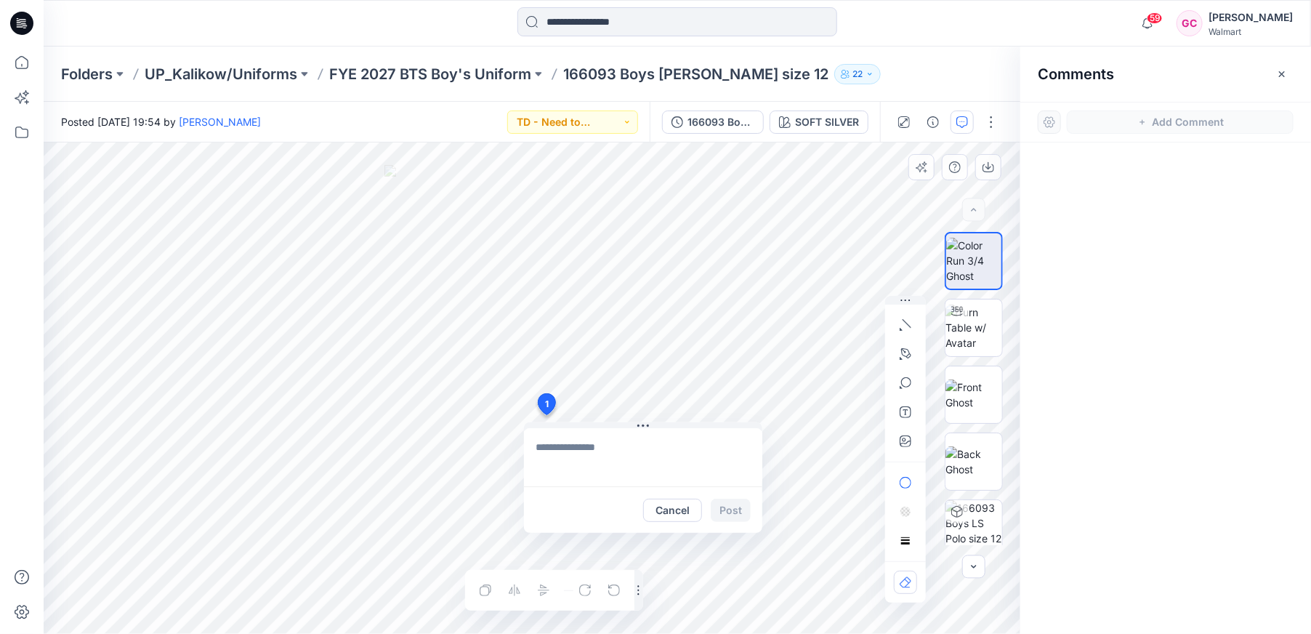
type textarea "**********"
click at [732, 509] on button "Post" at bounding box center [731, 509] width 40 height 23
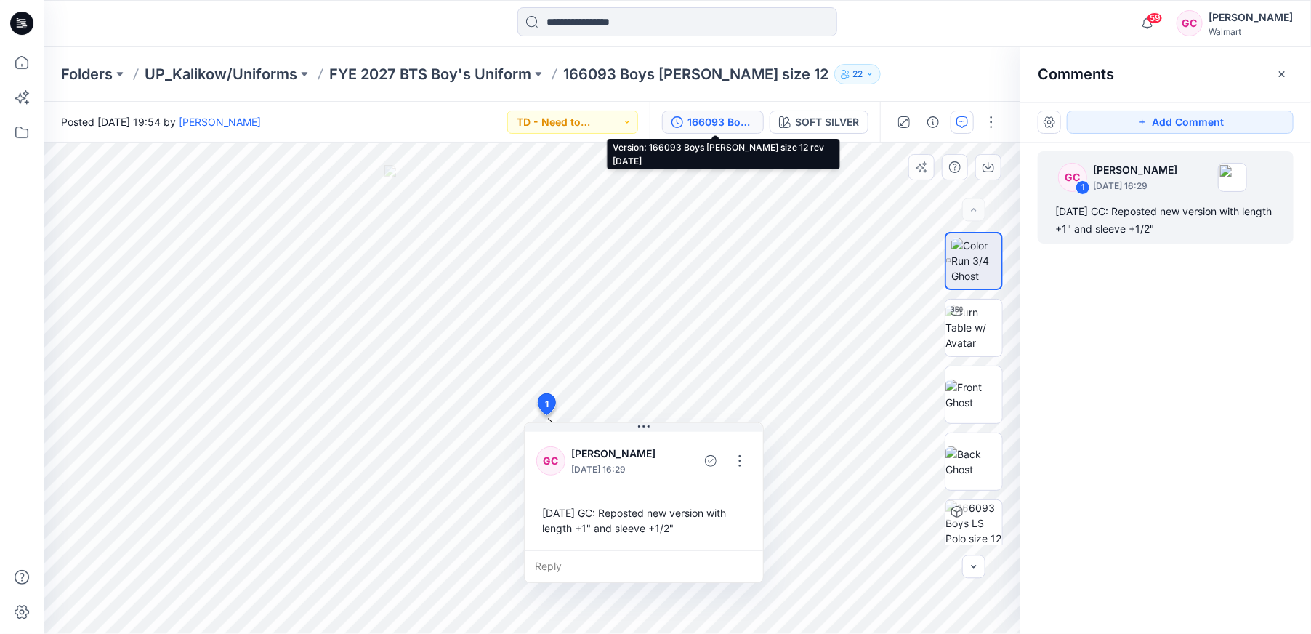
click at [702, 121] on div "166093 Boys [PERSON_NAME] size 12 rev [DATE]" at bounding box center [720, 122] width 67 height 16
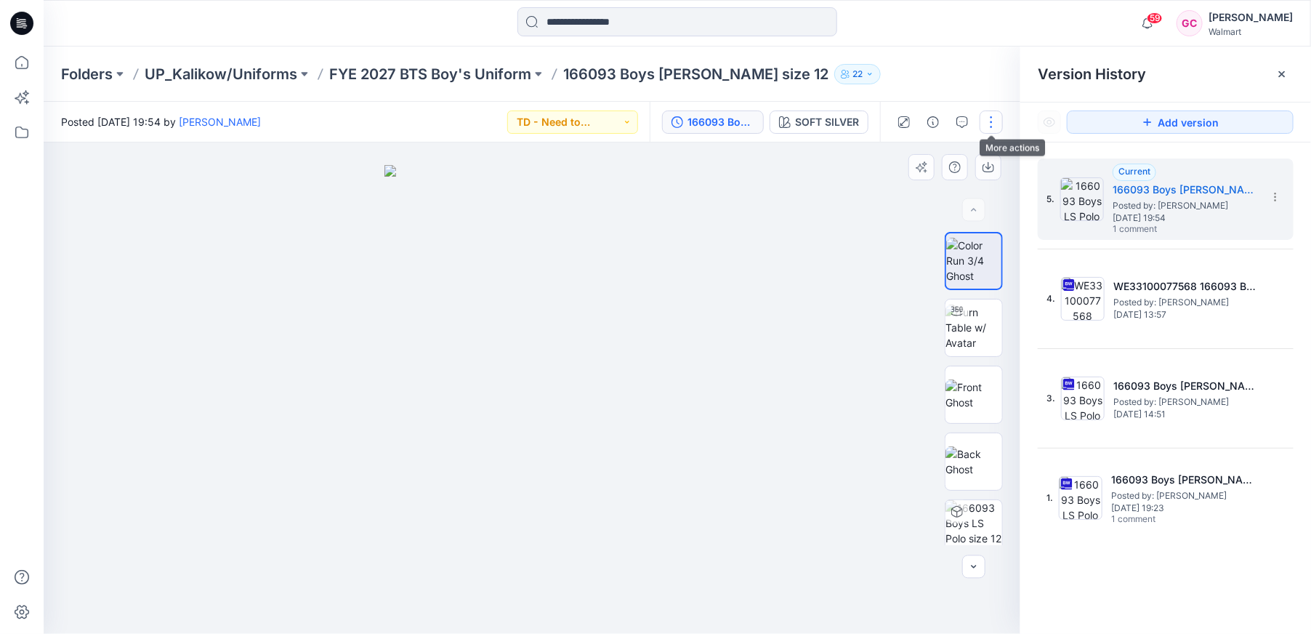
click at [989, 124] on button "button" at bounding box center [990, 121] width 23 height 23
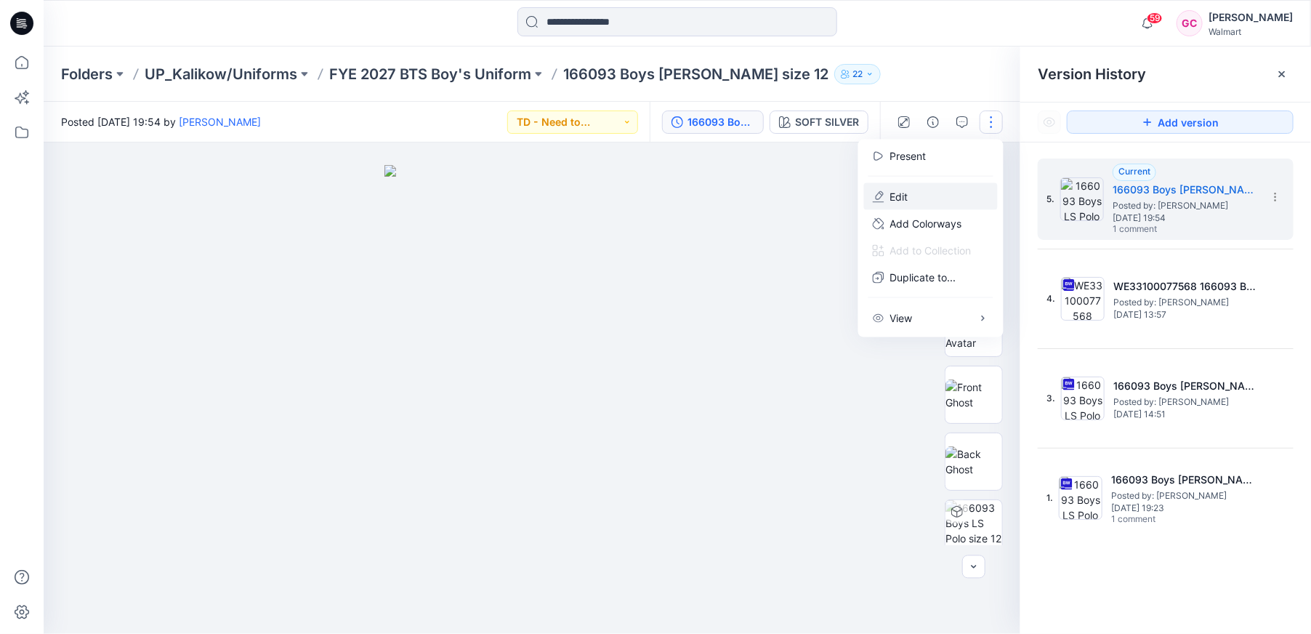
click at [900, 193] on p "Edit" at bounding box center [899, 196] width 18 height 15
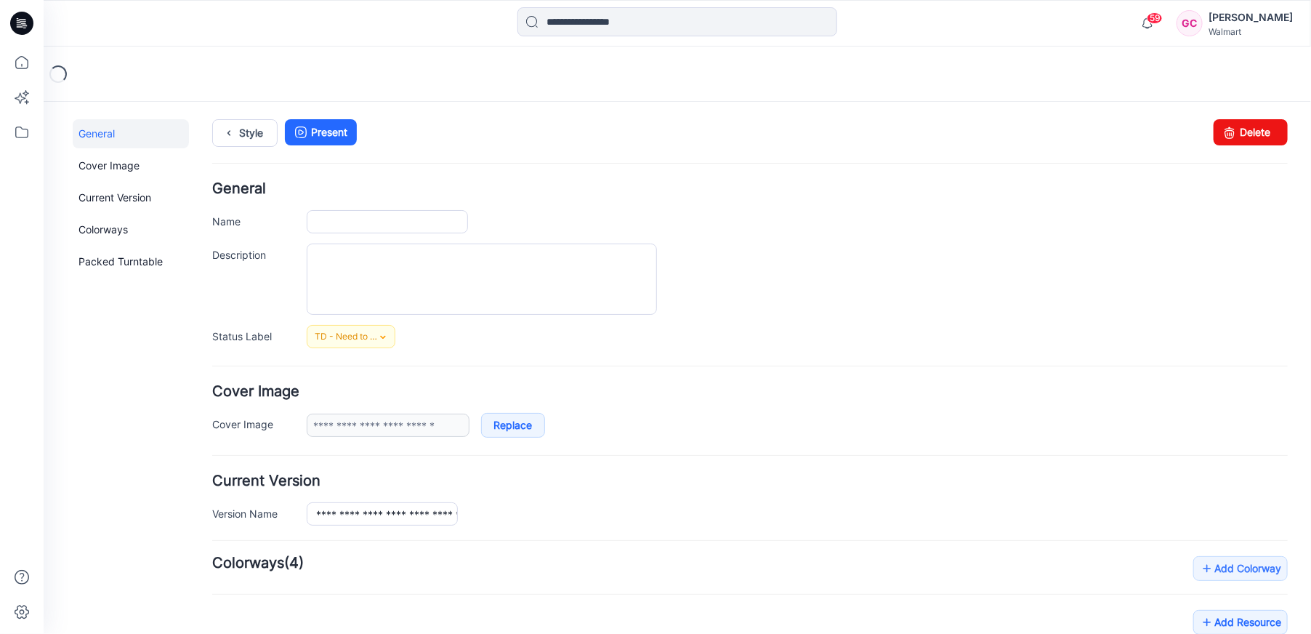
type input "**********"
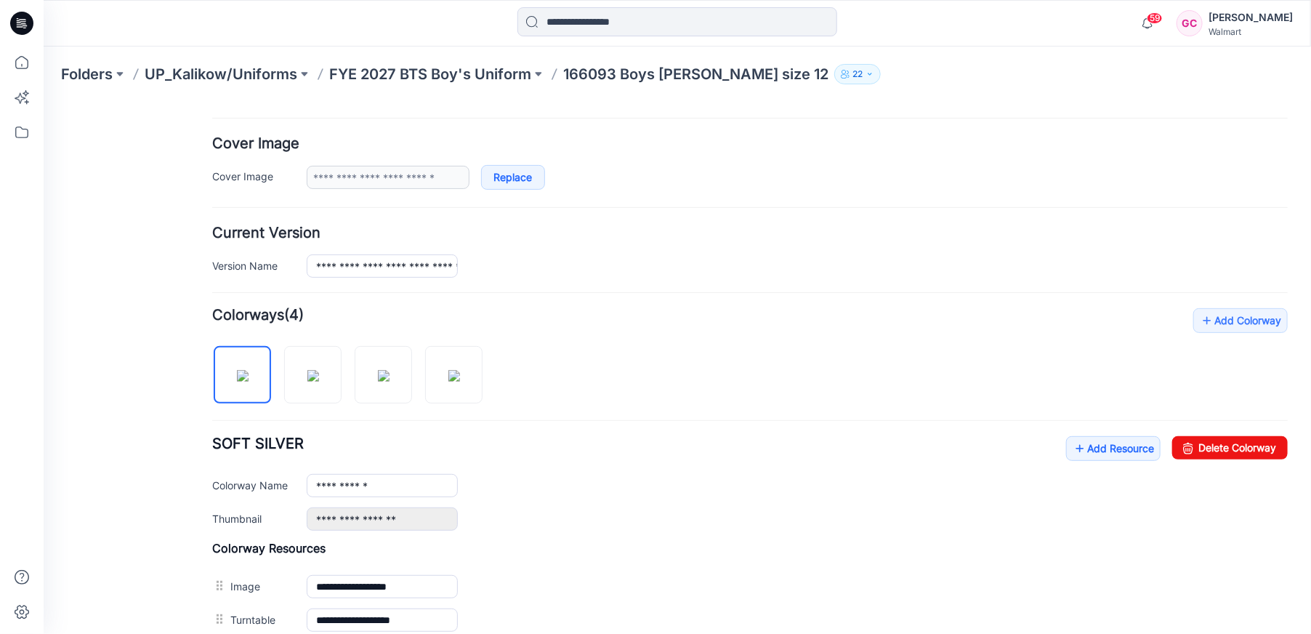
scroll to position [323, 0]
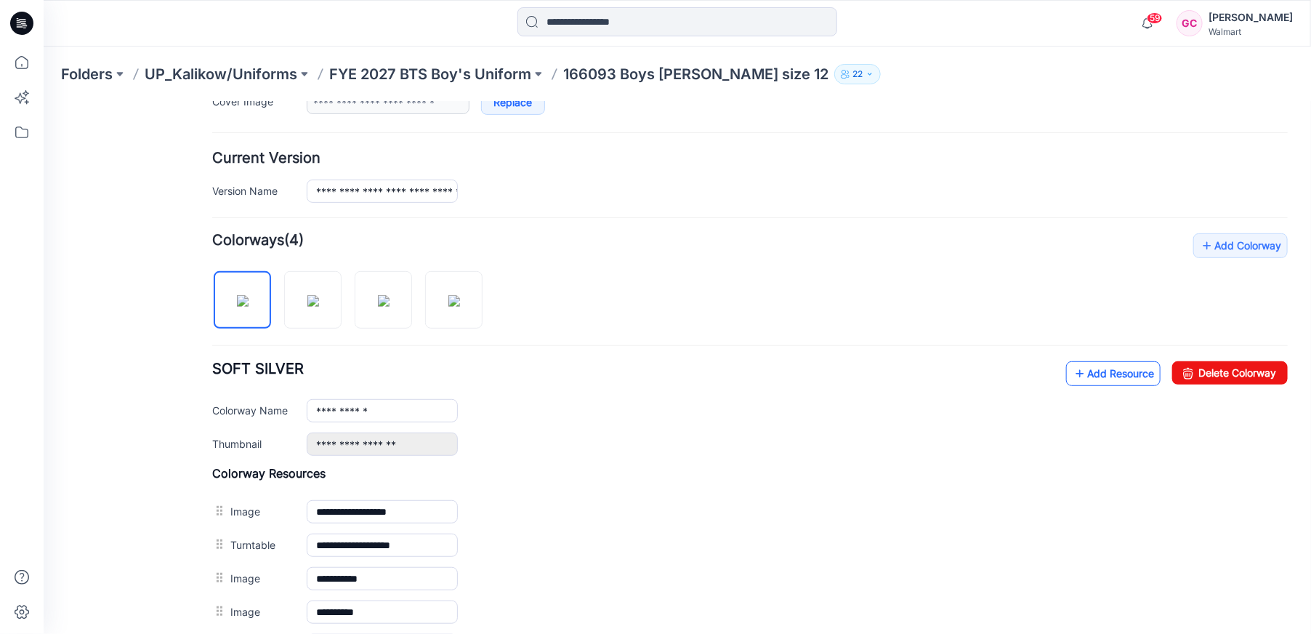
click at [1072, 368] on icon at bounding box center [1079, 372] width 15 height 23
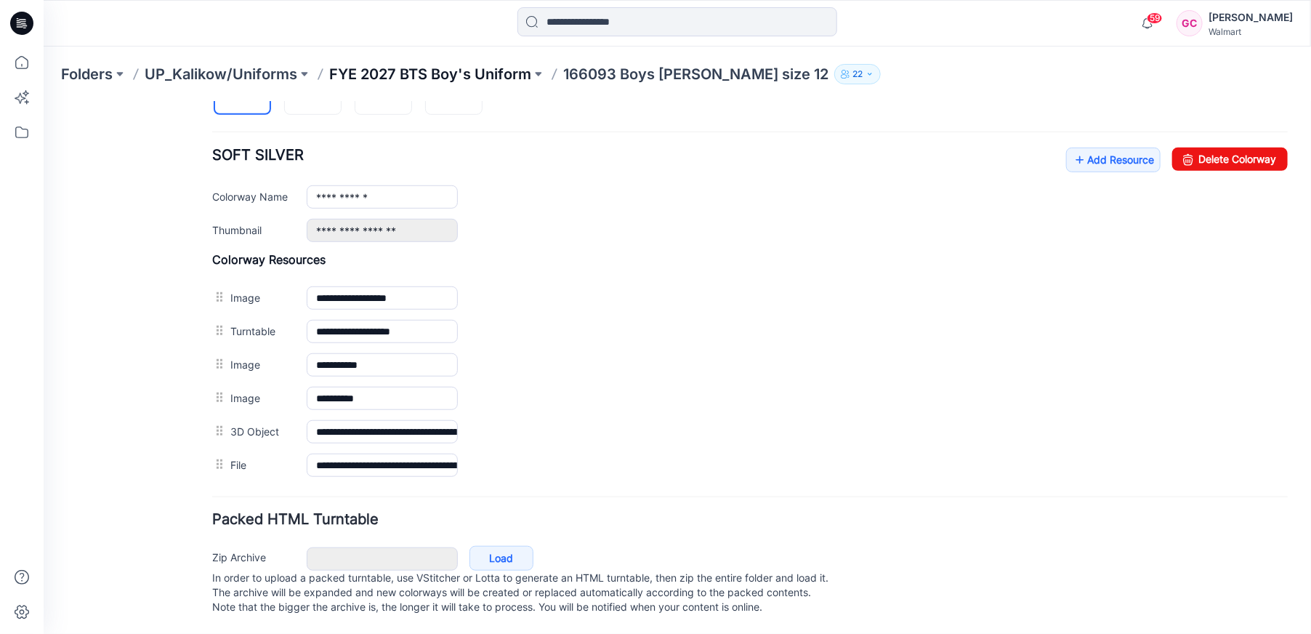
click at [445, 69] on p "FYE 2027 BTS Boy's Uniform" at bounding box center [430, 74] width 202 height 20
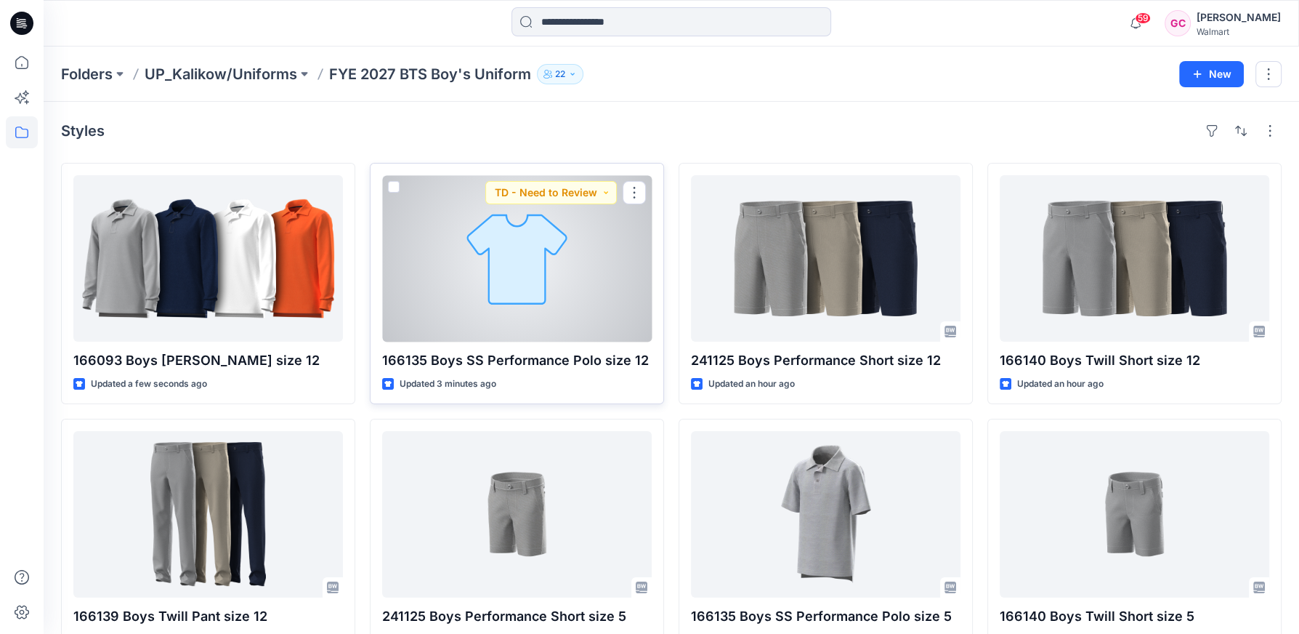
click at [506, 302] on div at bounding box center [517, 258] width 270 height 166
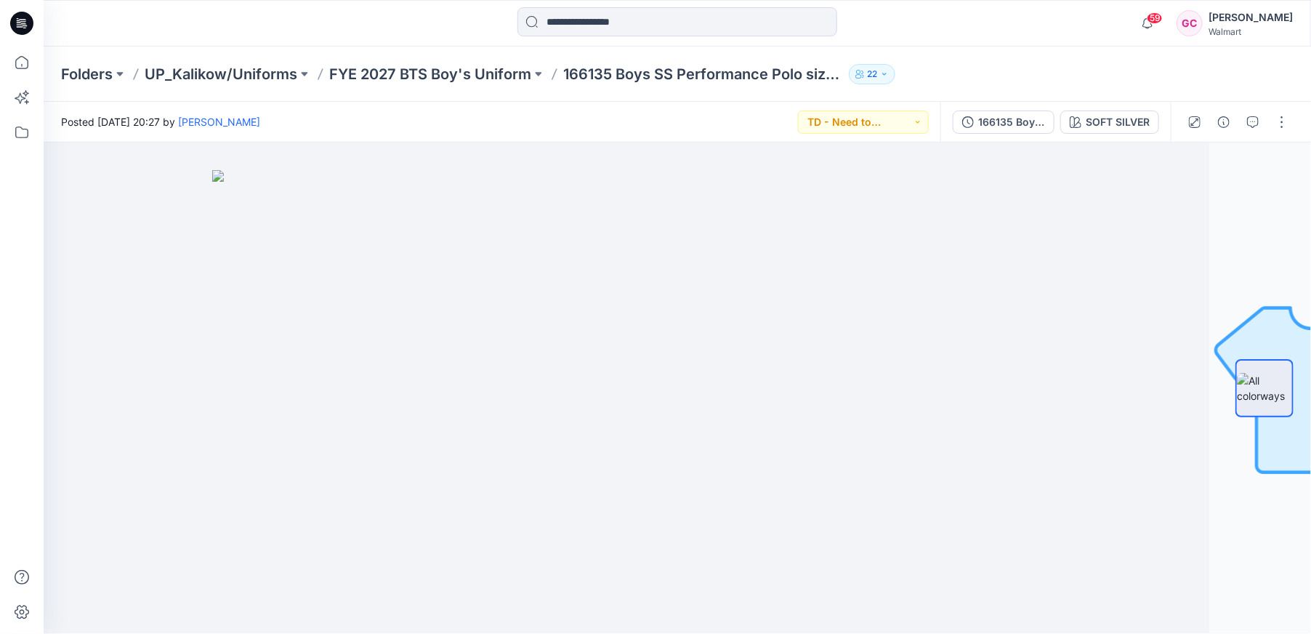
click at [1141, 73] on div "Folders UP_Kalikow/Uniforms FYE 2027 BTS Boy's Uniform 166135 Boys SS Performan…" at bounding box center [620, 74] width 1119 height 20
click at [983, 121] on div "166135 Boys SS PERF Polo size 12 rev [DATE]" at bounding box center [1011, 122] width 67 height 16
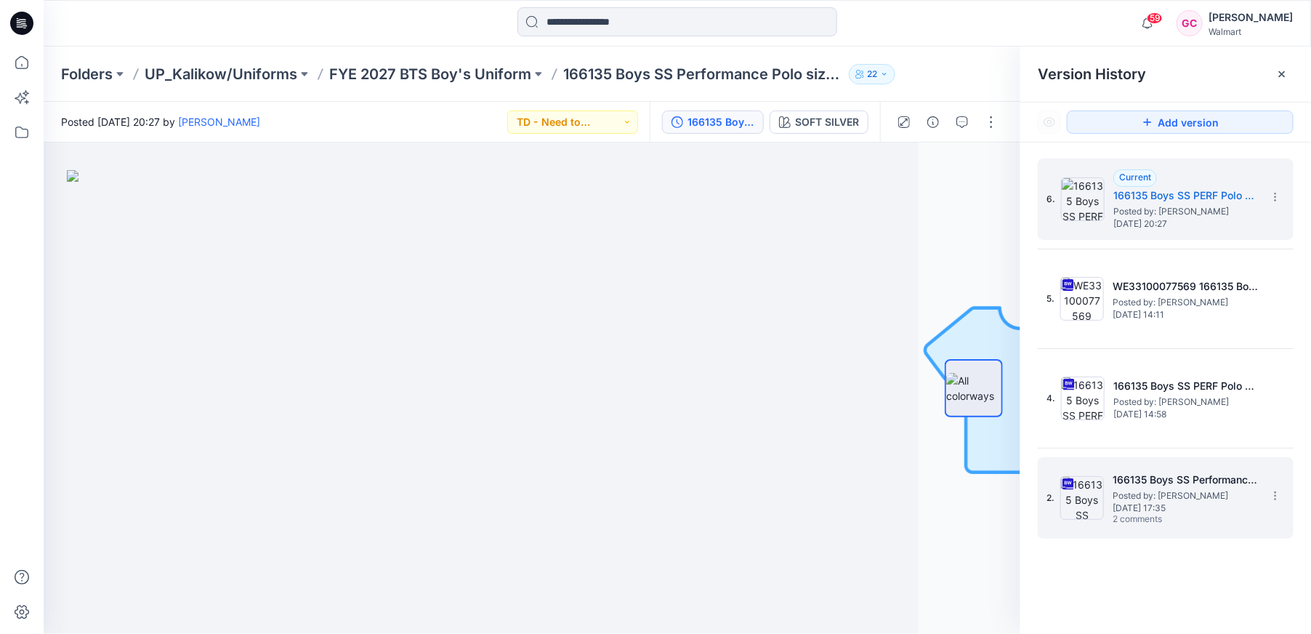
click at [1163, 488] on span "Posted by: [PERSON_NAME]" at bounding box center [1184, 495] width 145 height 15
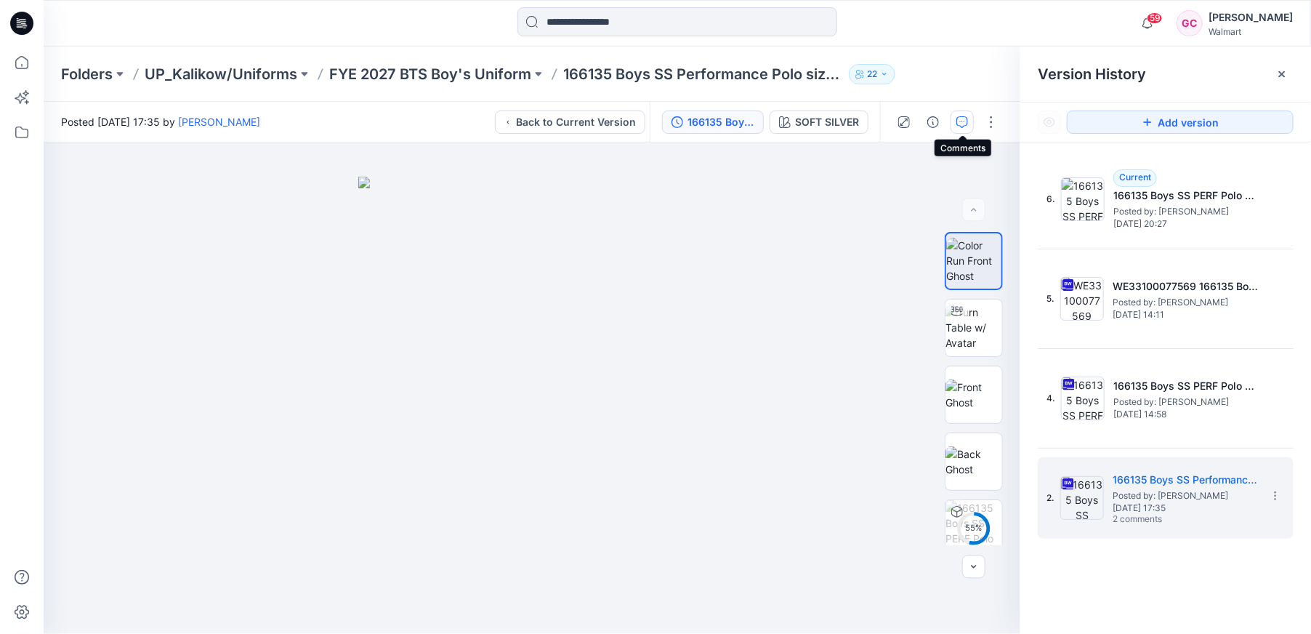
click at [960, 120] on icon "button" at bounding box center [962, 122] width 12 height 12
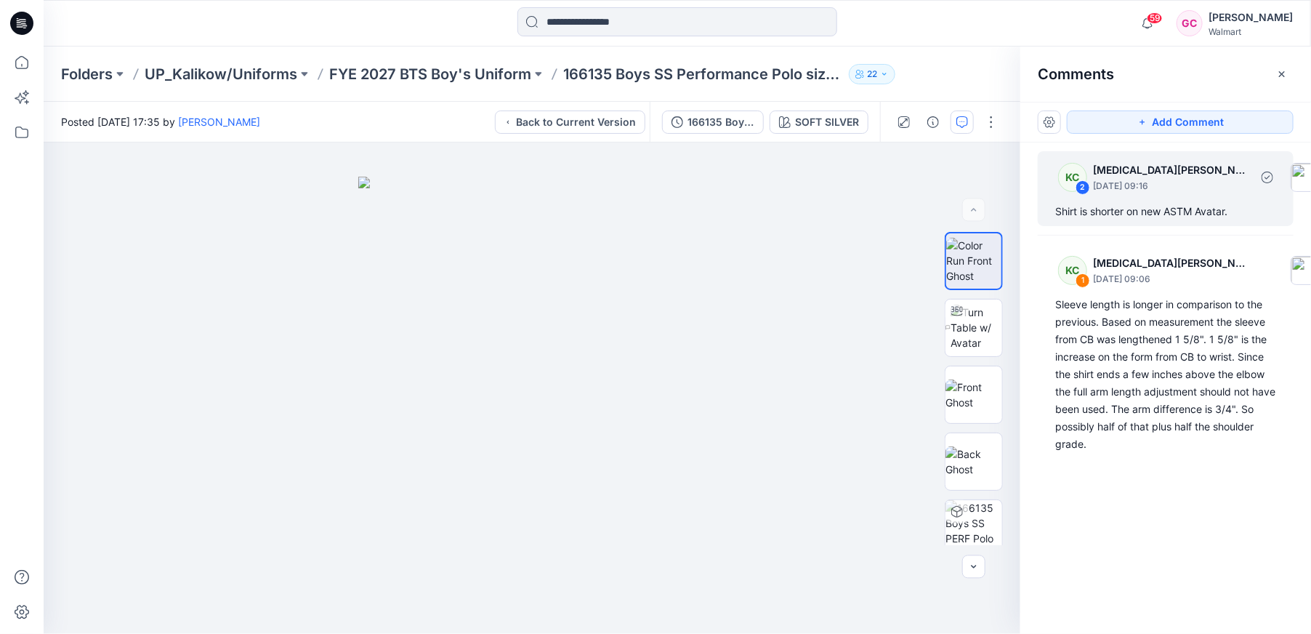
click at [1150, 203] on div "Shirt is shorter on new ASTM Avatar." at bounding box center [1165, 211] width 221 height 17
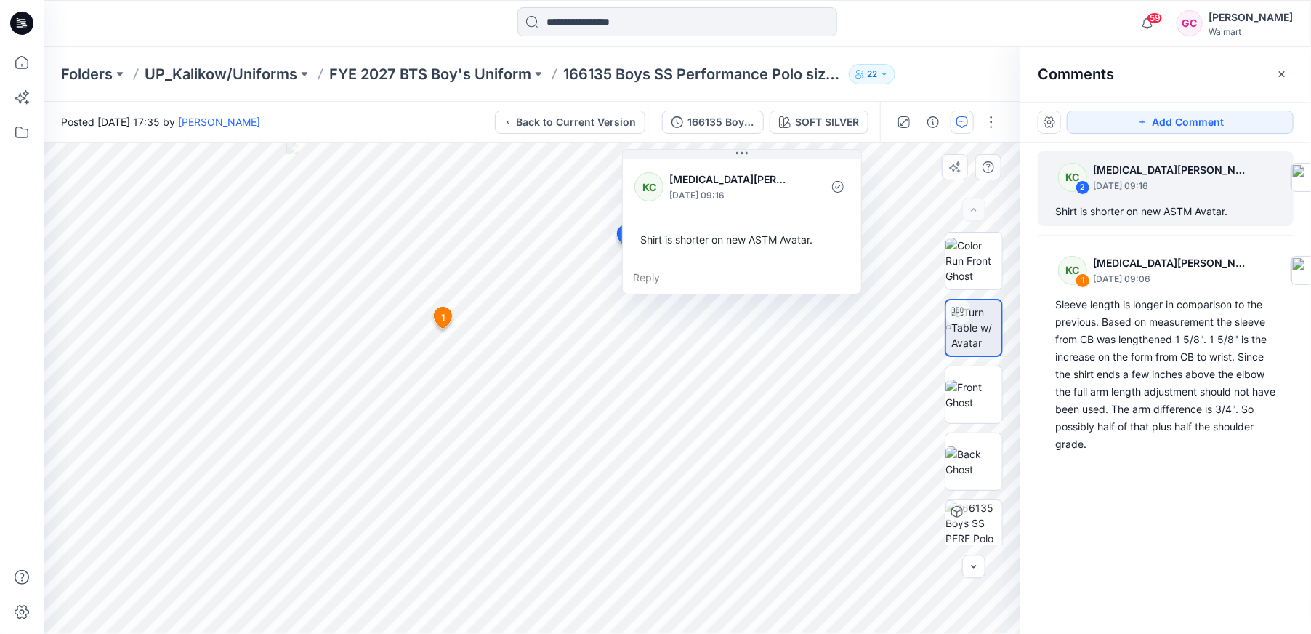
click at [663, 267] on div "Reply" at bounding box center [742, 278] width 238 height 32
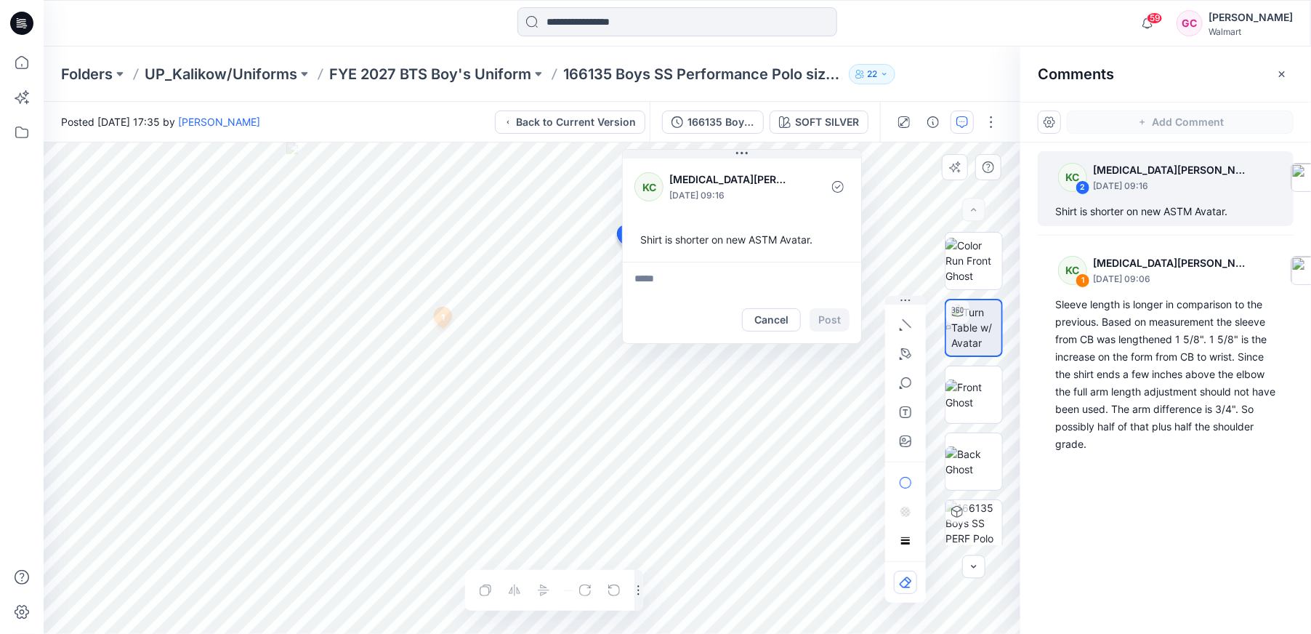
type textarea "**********"
click at [824, 314] on button "Post" at bounding box center [829, 319] width 40 height 23
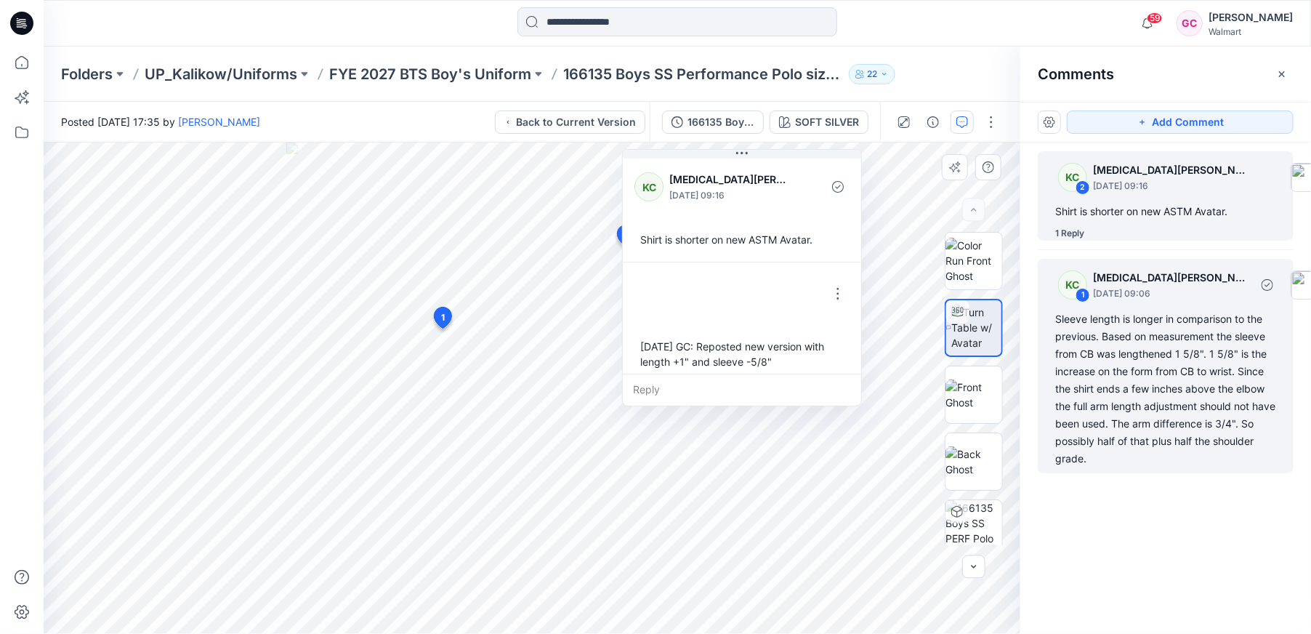
scroll to position [9, 0]
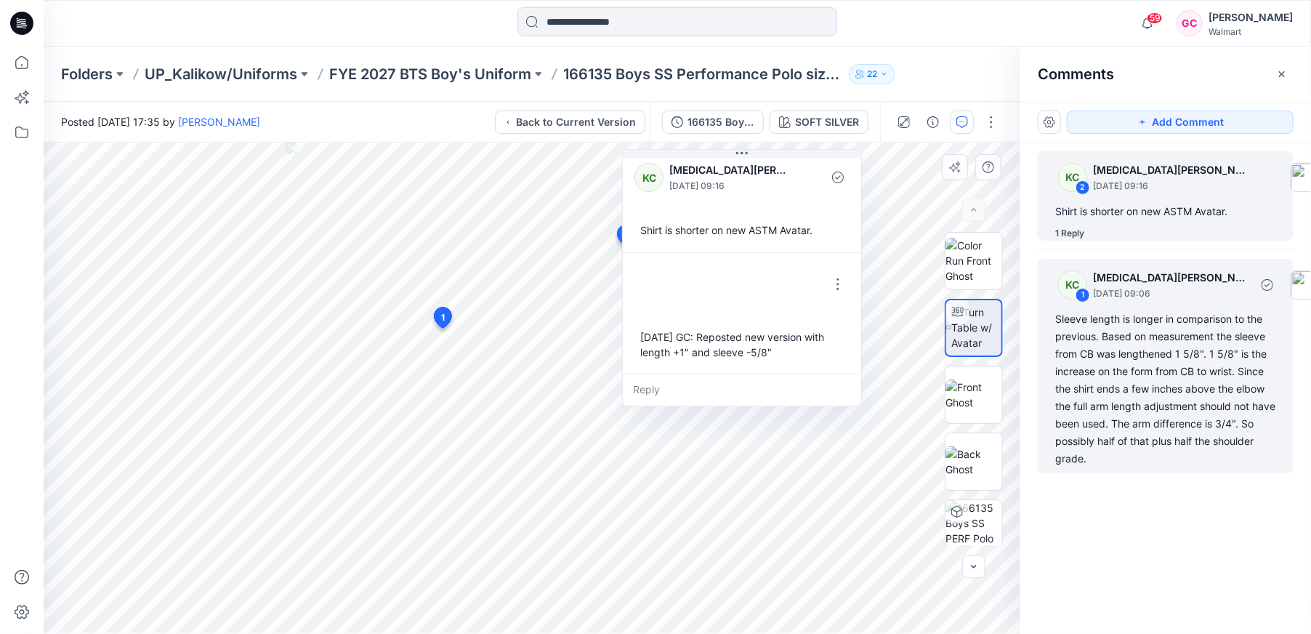
click at [1099, 373] on div "Sleeve length is longer in comparison to the previous. Based on measurement the…" at bounding box center [1165, 388] width 221 height 157
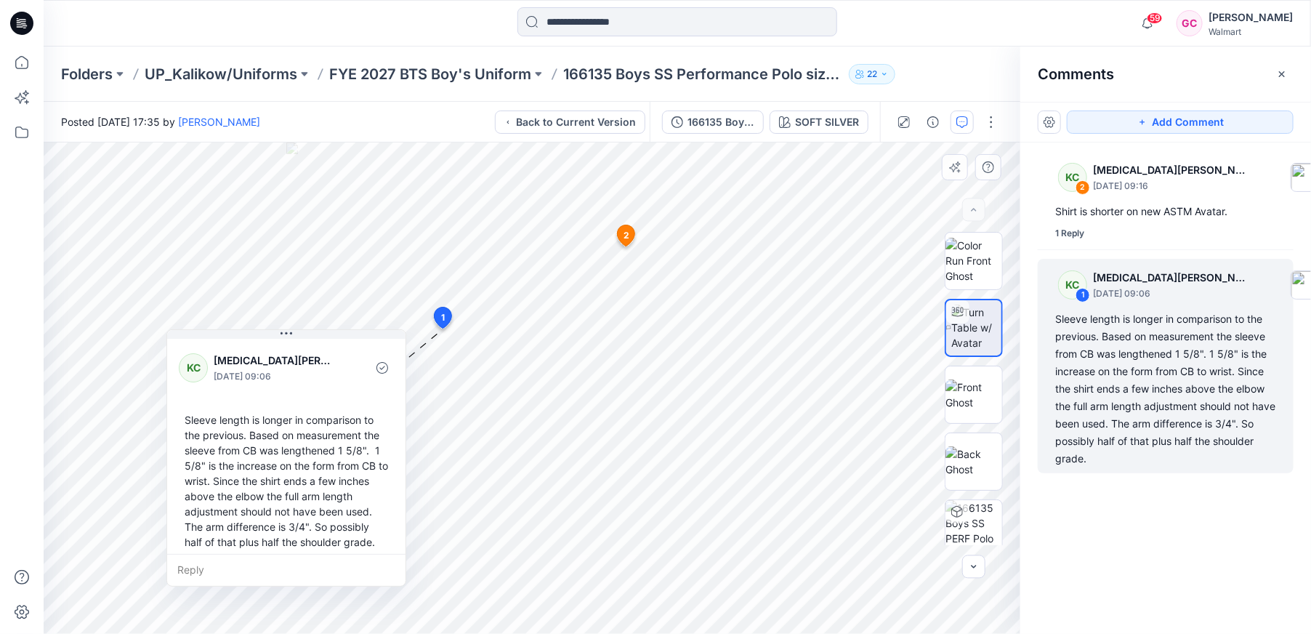
click at [187, 565] on div "Reply" at bounding box center [286, 570] width 238 height 32
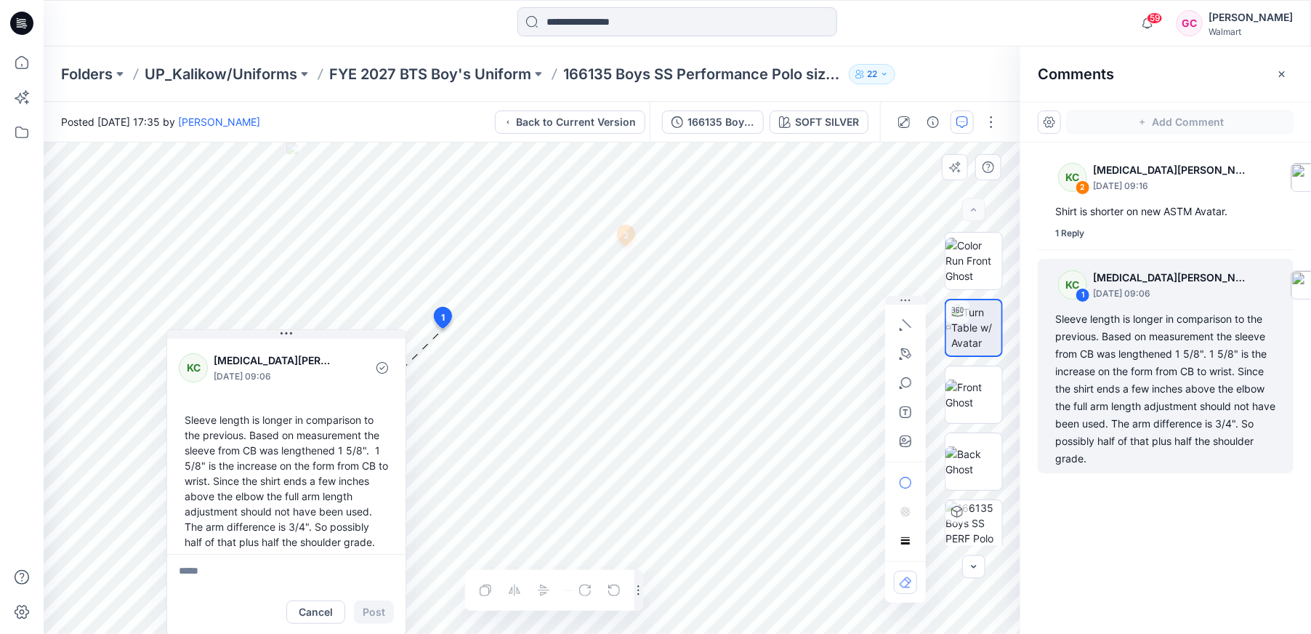
type textarea "**********"
click at [365, 608] on button "Post" at bounding box center [374, 611] width 40 height 23
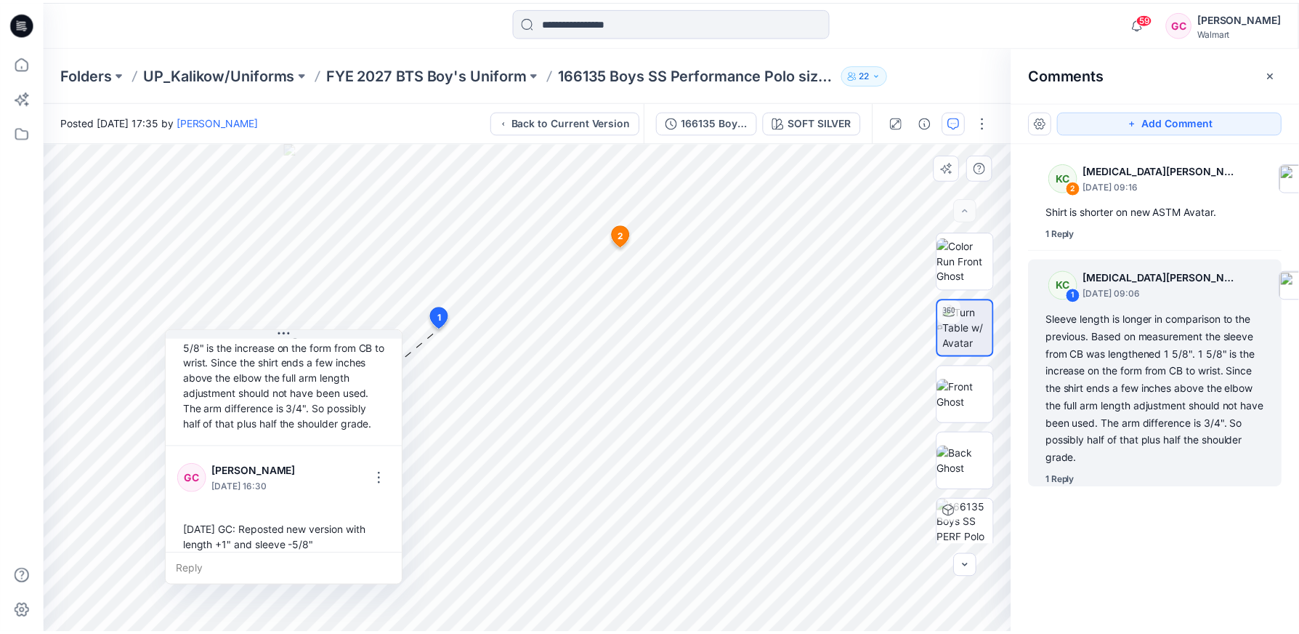
scroll to position [132, 0]
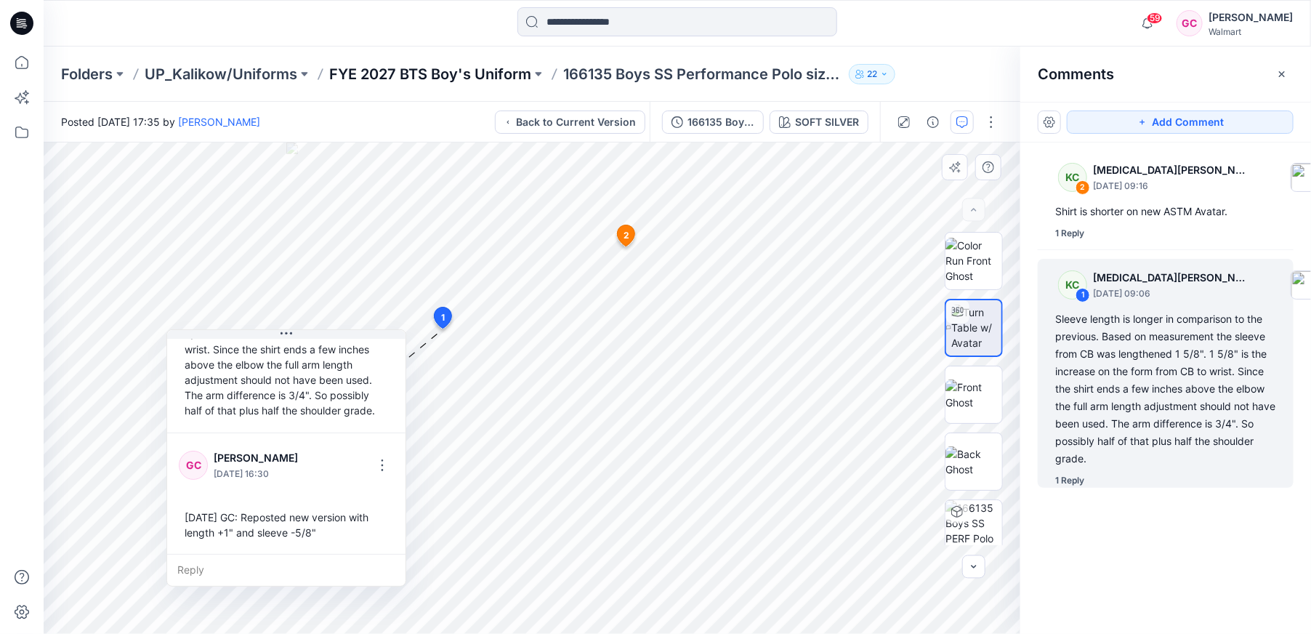
click at [462, 74] on p "FYE 2027 BTS Boy's Uniform" at bounding box center [430, 74] width 202 height 20
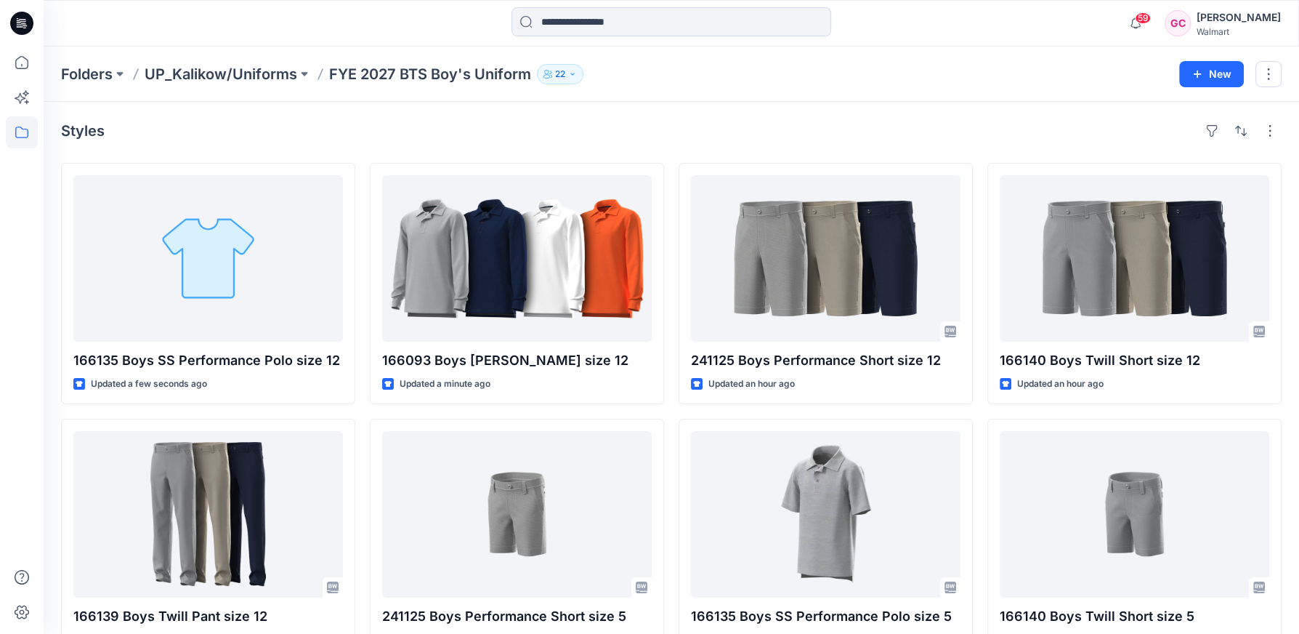
click at [1057, 128] on div "Styles" at bounding box center [671, 130] width 1221 height 23
click at [760, 123] on div "Styles" at bounding box center [671, 130] width 1221 height 23
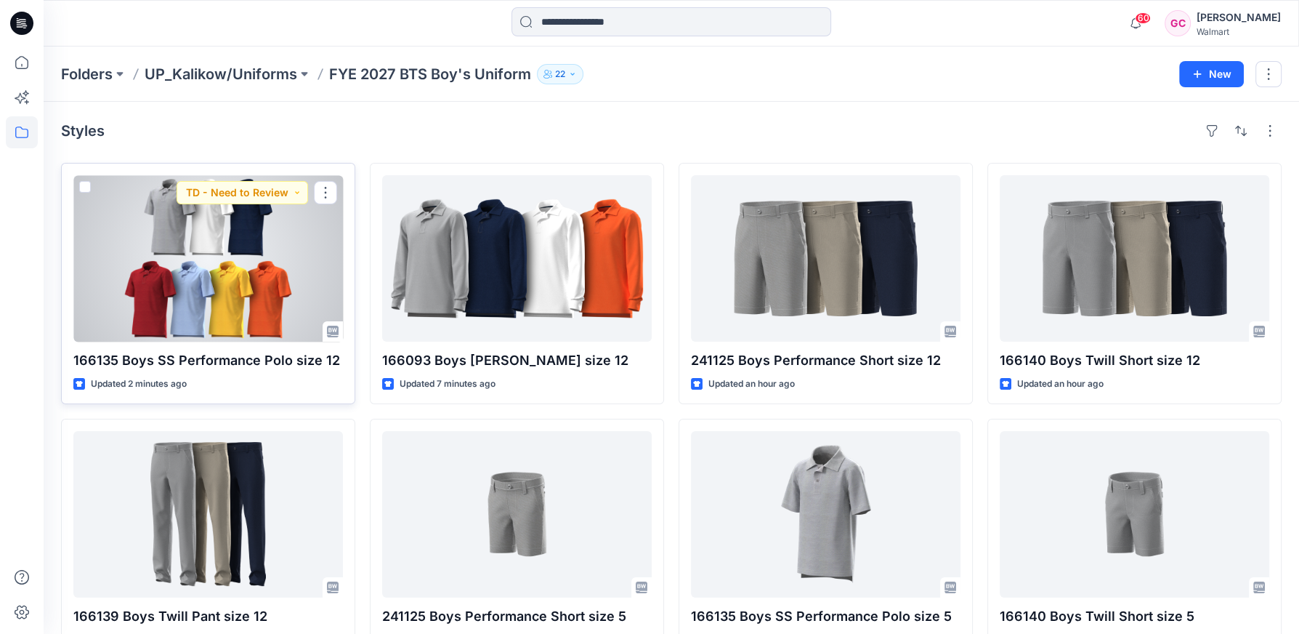
click at [258, 304] on div at bounding box center [208, 258] width 270 height 166
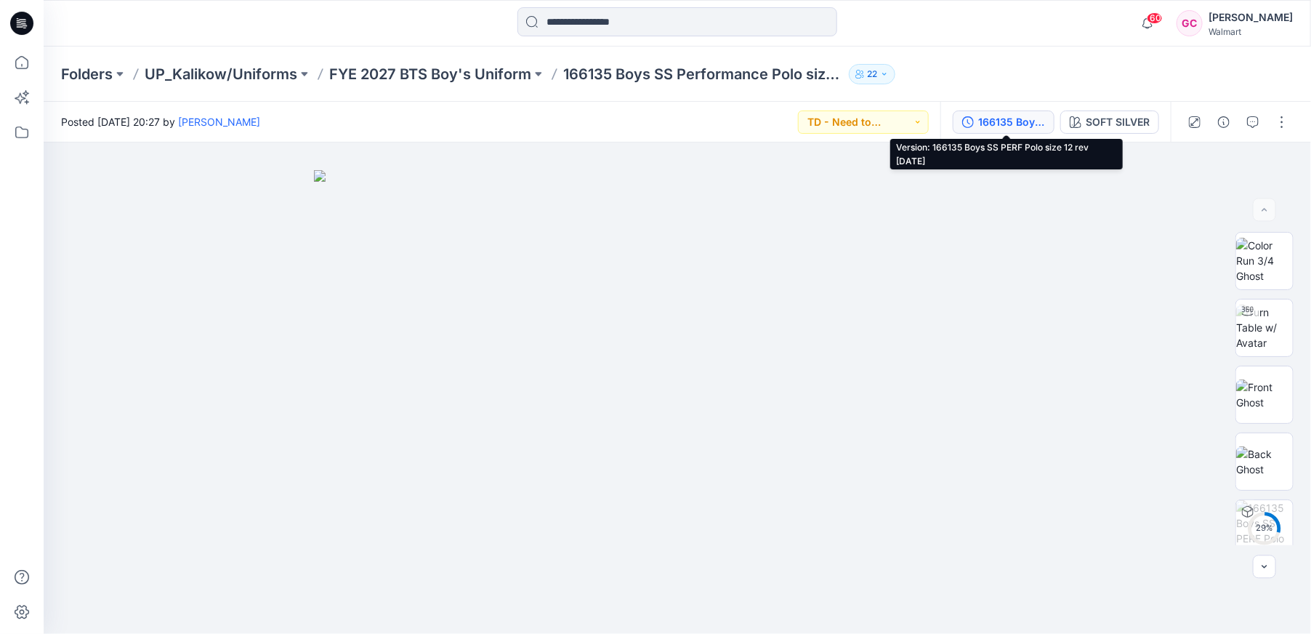
click at [1011, 118] on div "166135 Boys SS PERF Polo size 12 rev [DATE]" at bounding box center [1011, 122] width 67 height 16
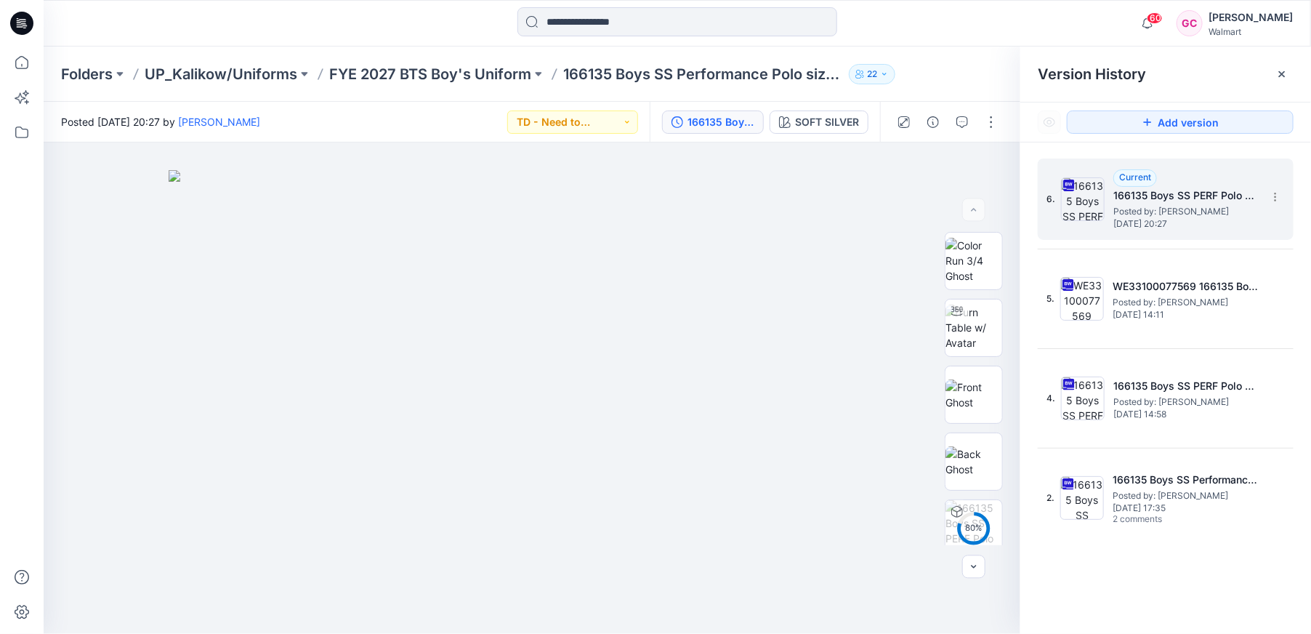
click at [1182, 206] on span "Posted by: Gina Cowan" at bounding box center [1185, 211] width 145 height 15
click at [982, 255] on img at bounding box center [973, 261] width 57 height 46
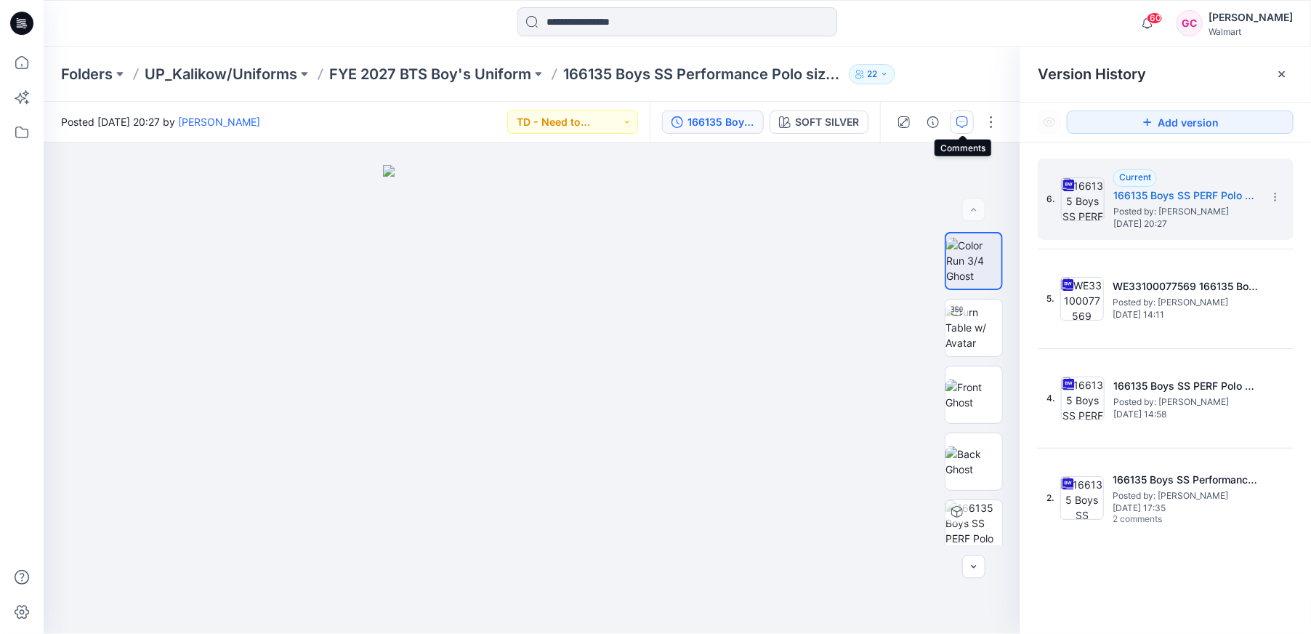
click at [966, 118] on icon "button" at bounding box center [962, 122] width 12 height 12
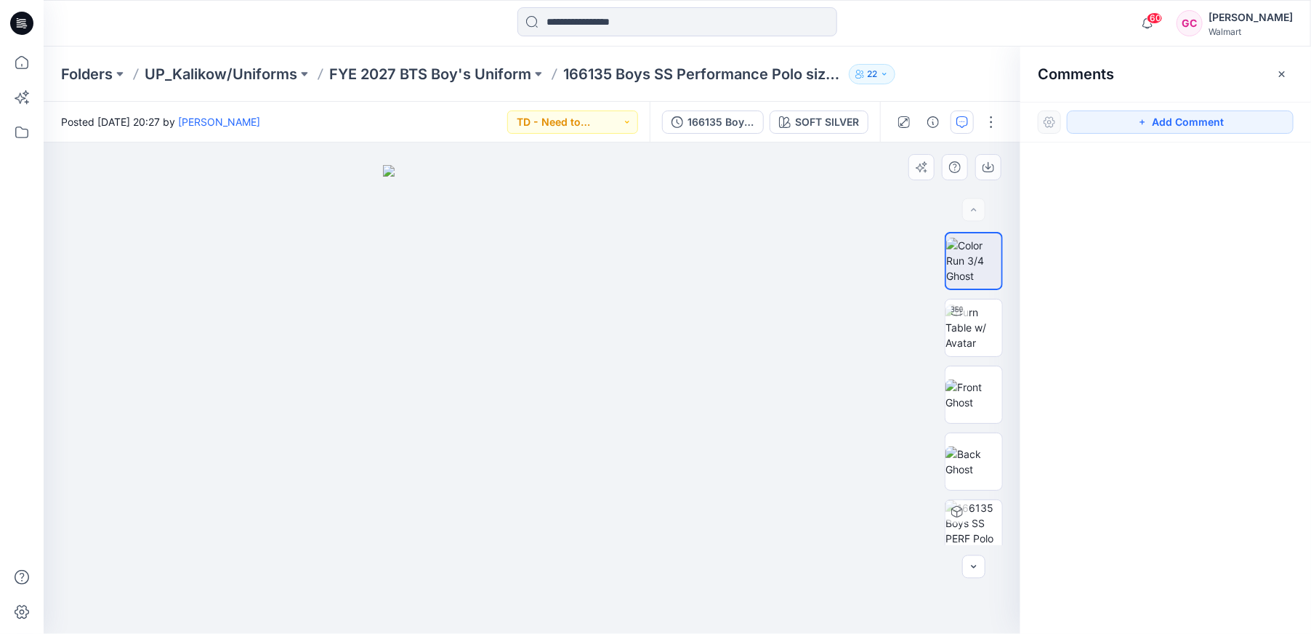
click at [604, 409] on img at bounding box center [532, 399] width 298 height 469
click at [1148, 116] on icon "button" at bounding box center [1142, 122] width 12 height 12
click at [586, 351] on div "1" at bounding box center [532, 387] width 976 height 491
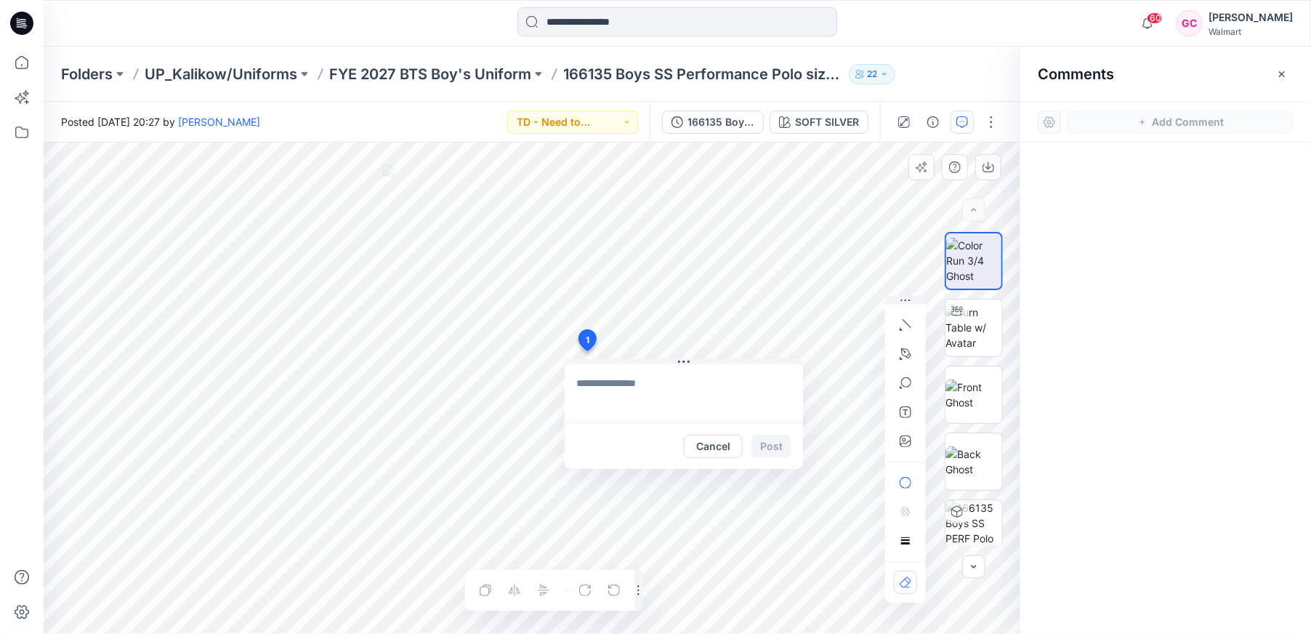
type textarea "**********"
click at [776, 444] on button "Post" at bounding box center [771, 445] width 40 height 23
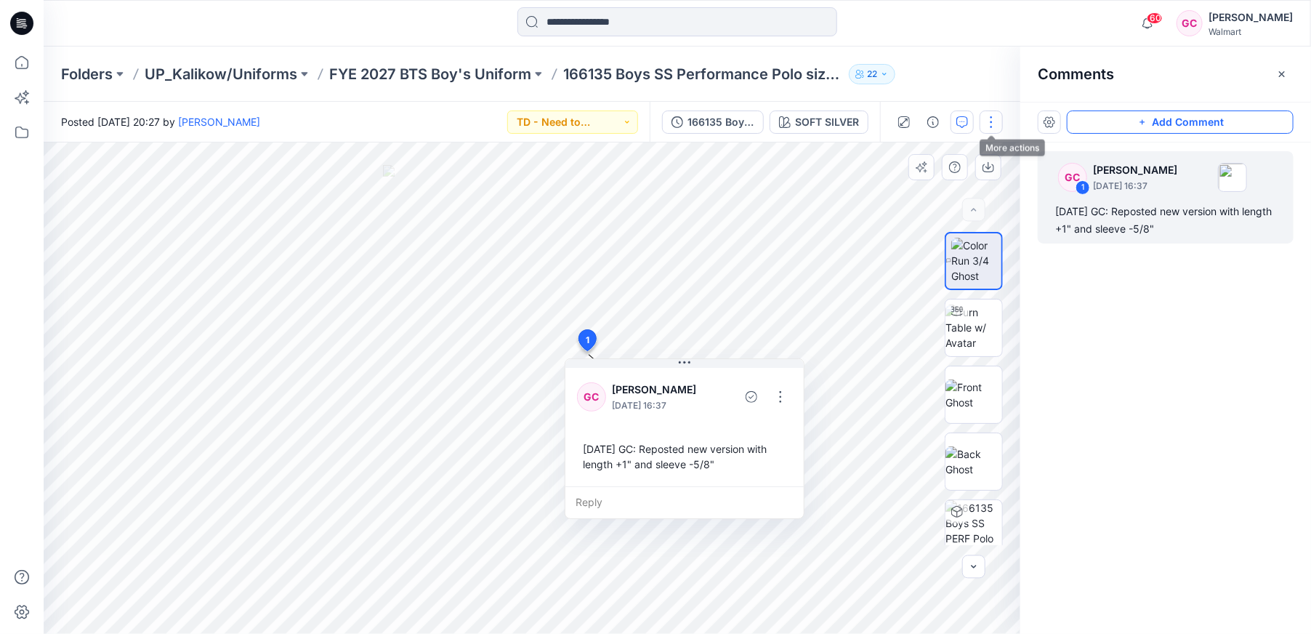
click at [990, 121] on button "button" at bounding box center [990, 121] width 23 height 23
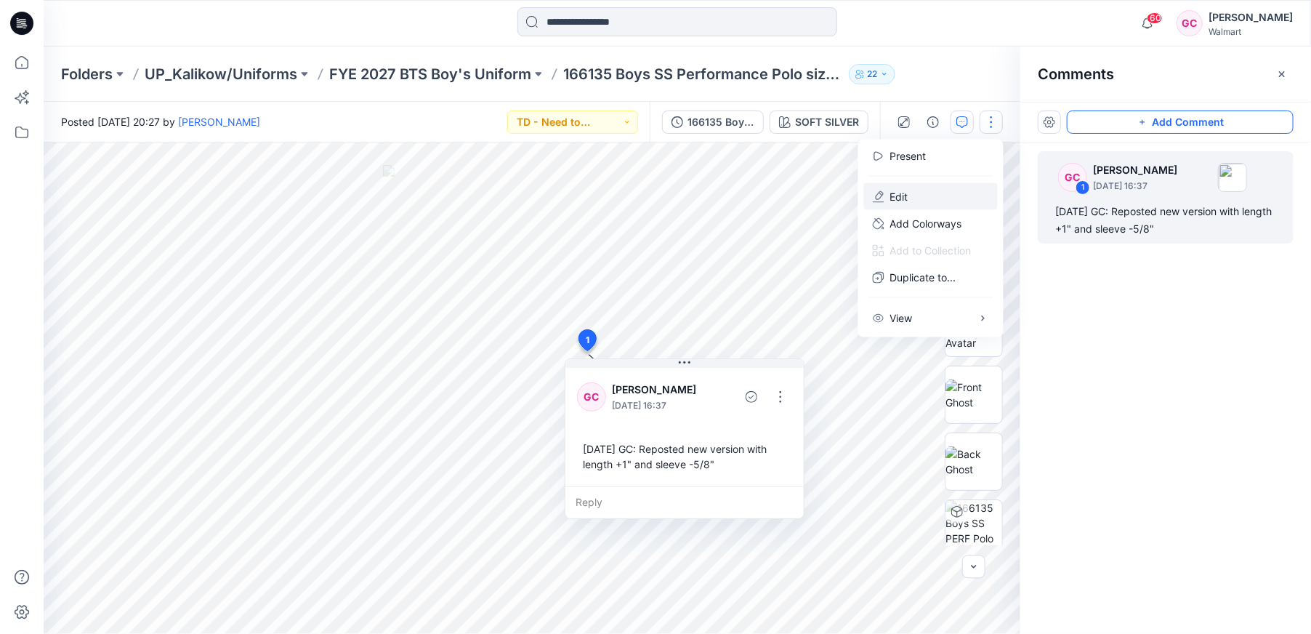
click at [906, 190] on p "Edit" at bounding box center [899, 196] width 18 height 15
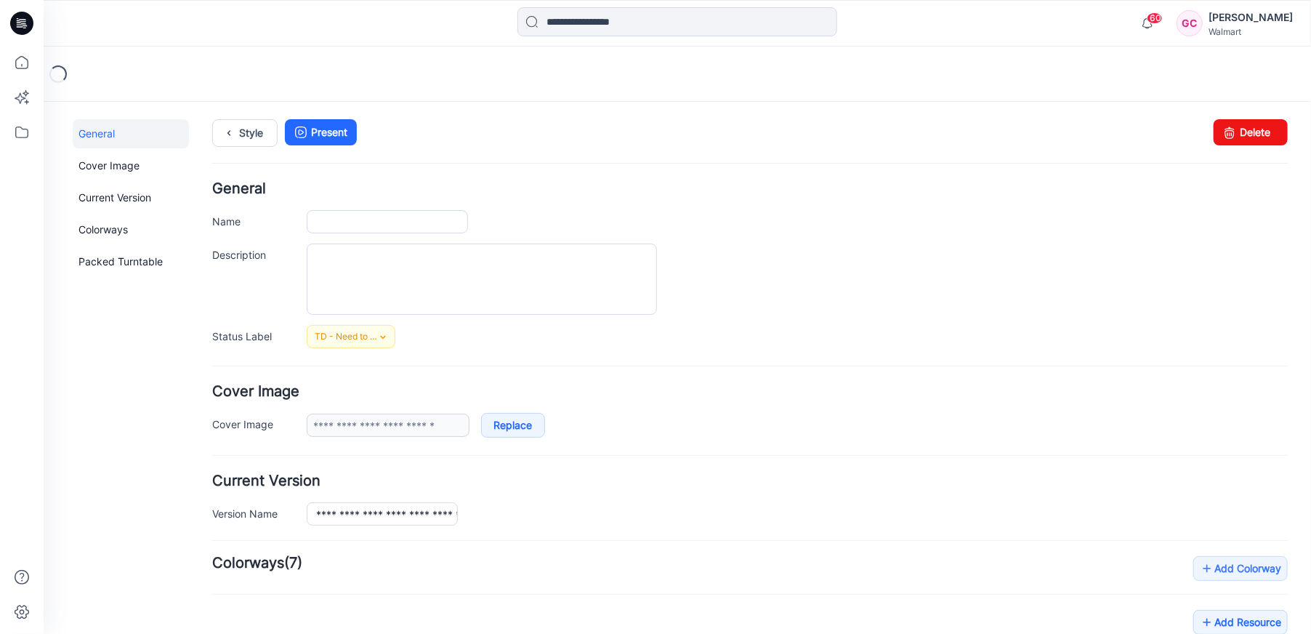
type input "**********"
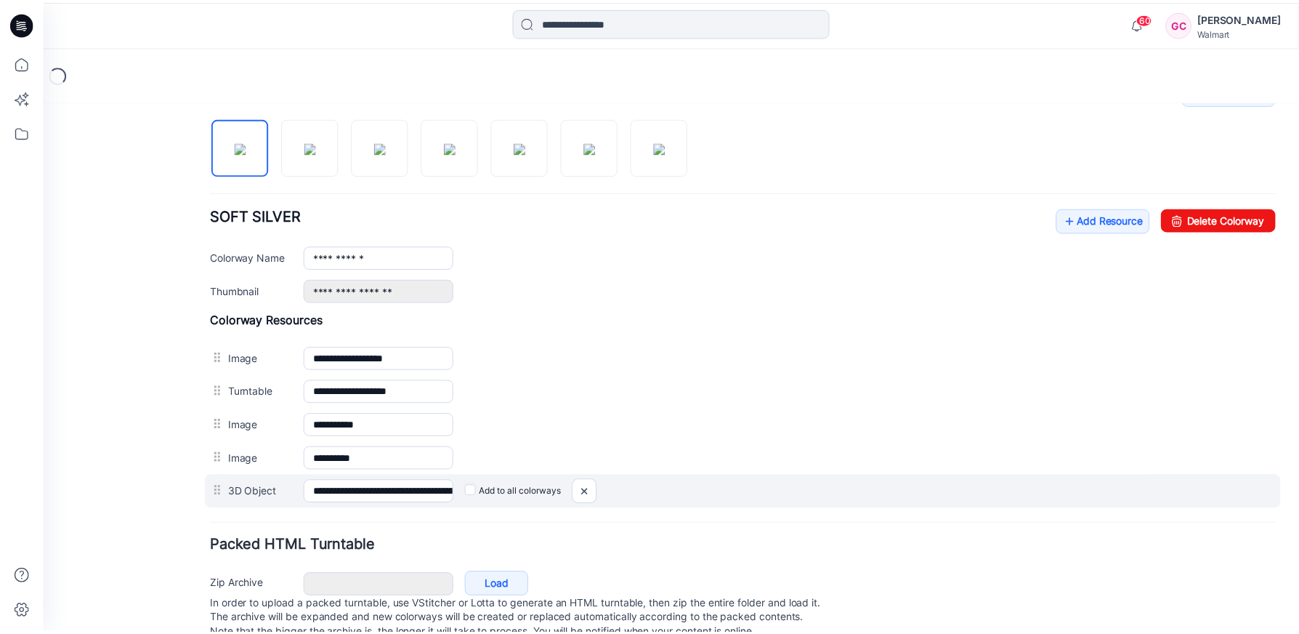
scroll to position [484, 0]
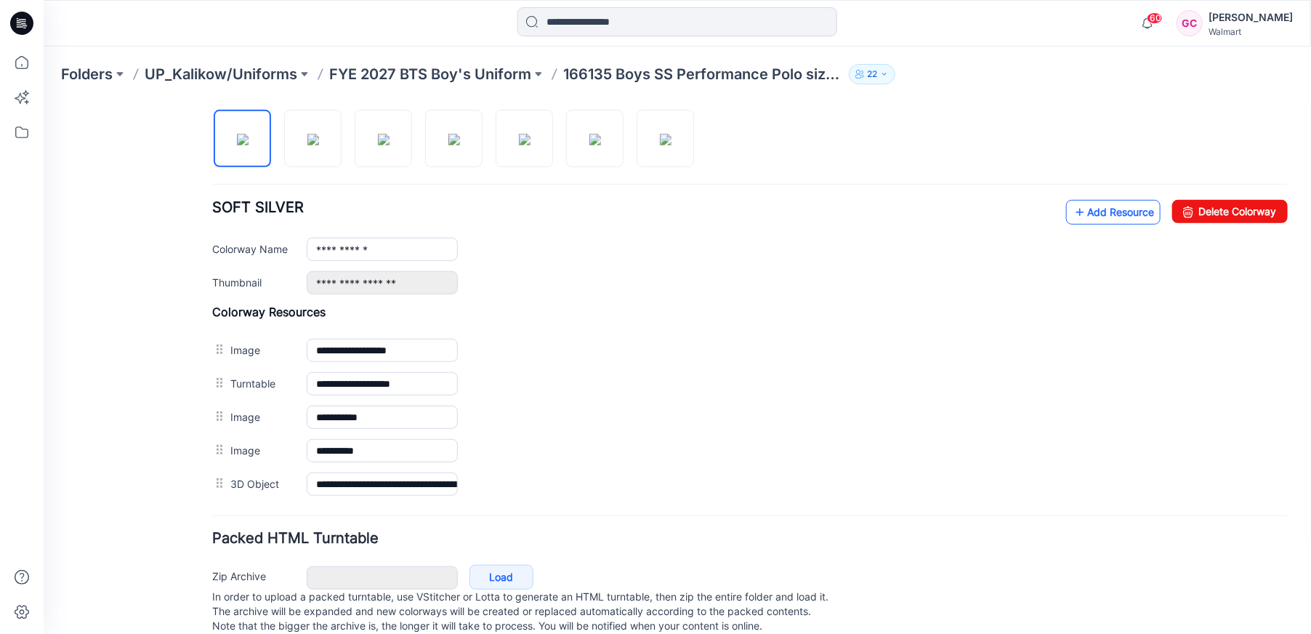
click at [1072, 211] on icon at bounding box center [1079, 211] width 15 height 23
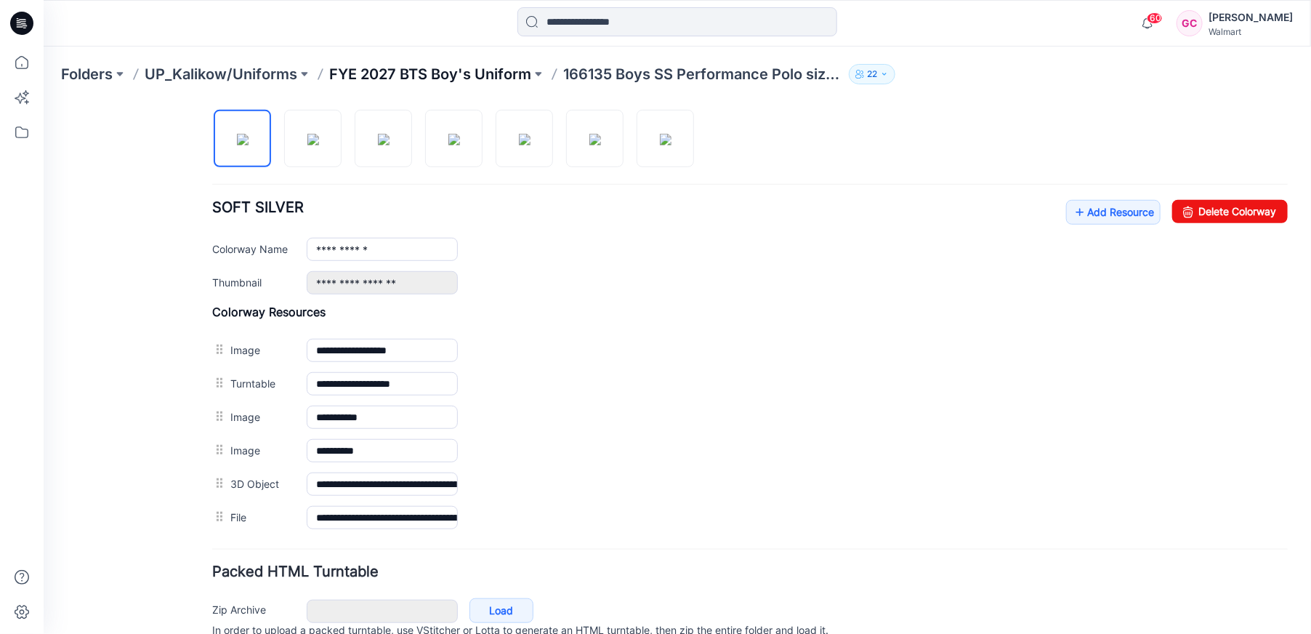
click at [443, 73] on p "FYE 2027 BTS Boy's Uniform" at bounding box center [430, 74] width 202 height 20
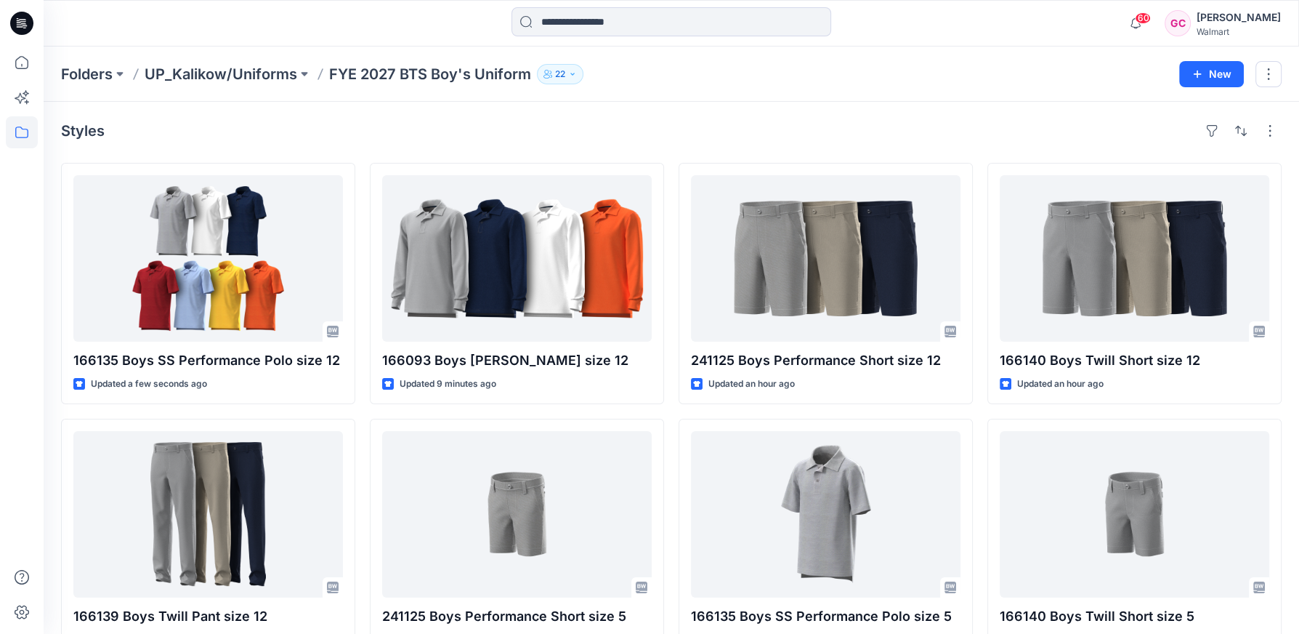
click at [968, 112] on div "Styles 166135 Boys SS Performance Polo size 12 Updated a few seconds ago 166139…" at bounding box center [671, 517] width 1255 height 830
